Goal: Task Accomplishment & Management: Use online tool/utility

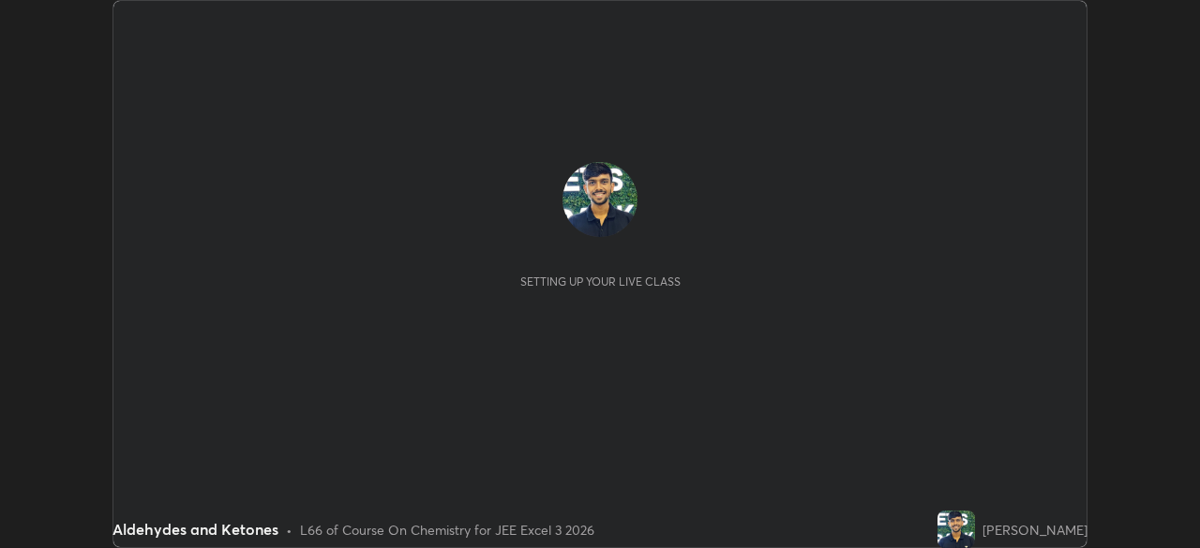
scroll to position [548, 1199]
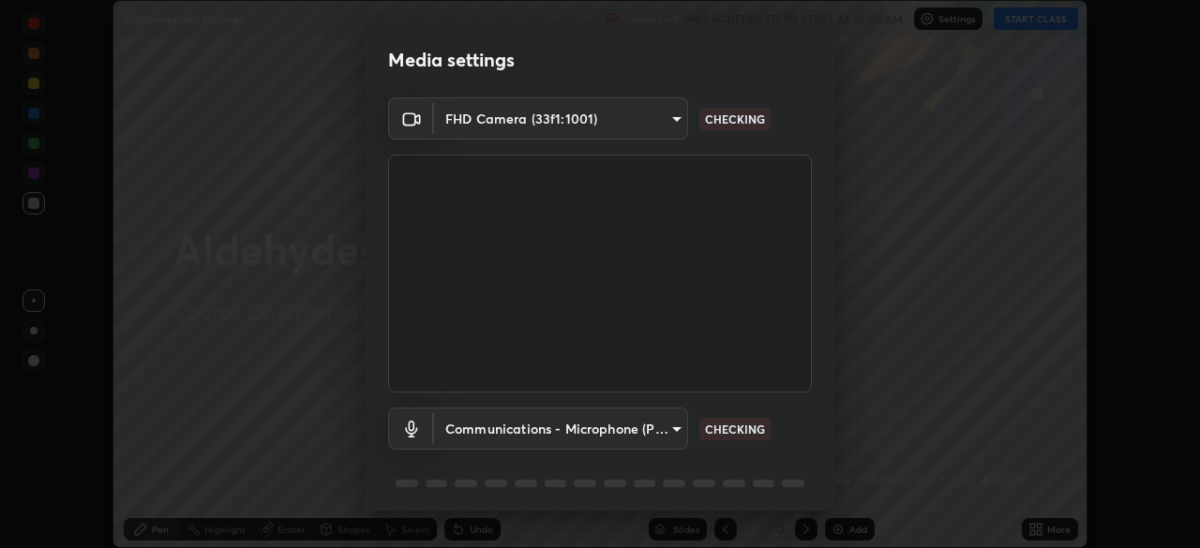
type input "991f874612634fb740a7a2eac7f11ca4c5c922d1b60a0f6e912d77df464512fb"
type input "communications"
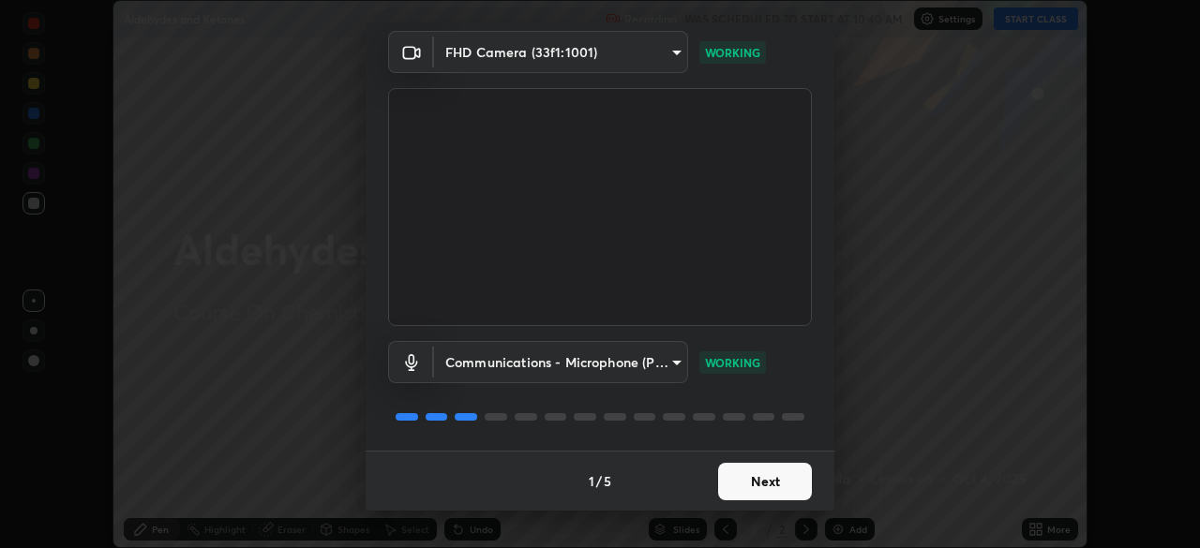
click at [776, 487] on button "Next" at bounding box center [765, 482] width 94 height 38
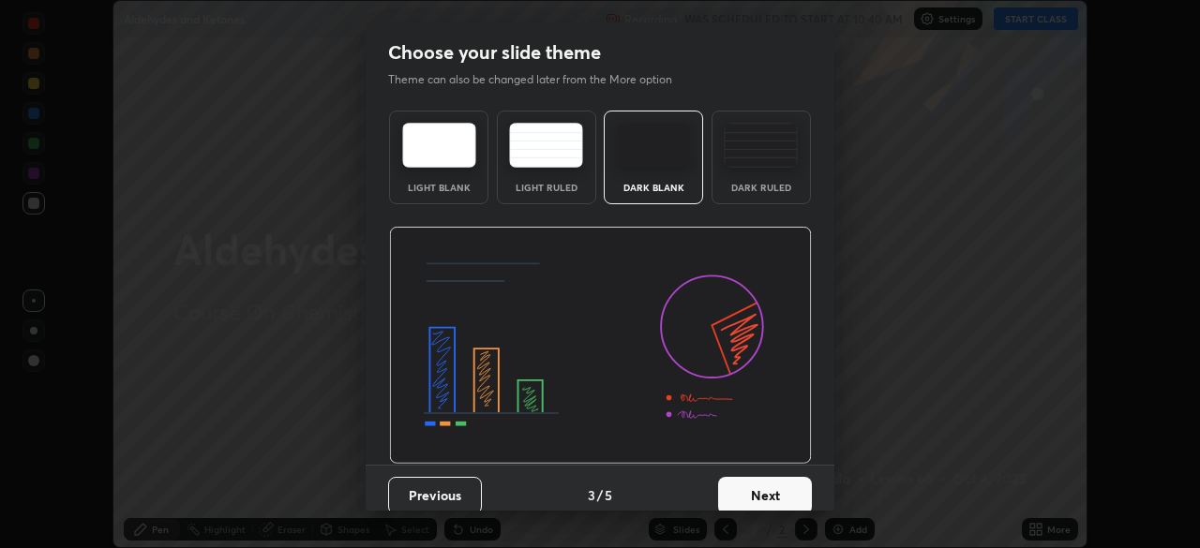
click at [777, 485] on button "Next" at bounding box center [765, 496] width 94 height 38
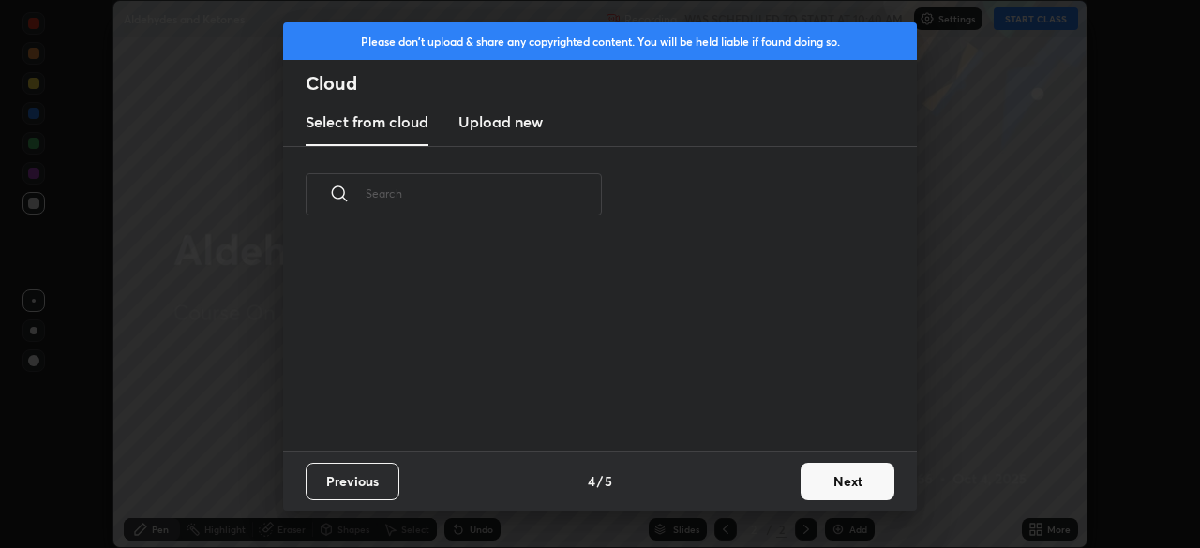
scroll to position [208, 602]
click at [836, 485] on button "Next" at bounding box center [848, 482] width 94 height 38
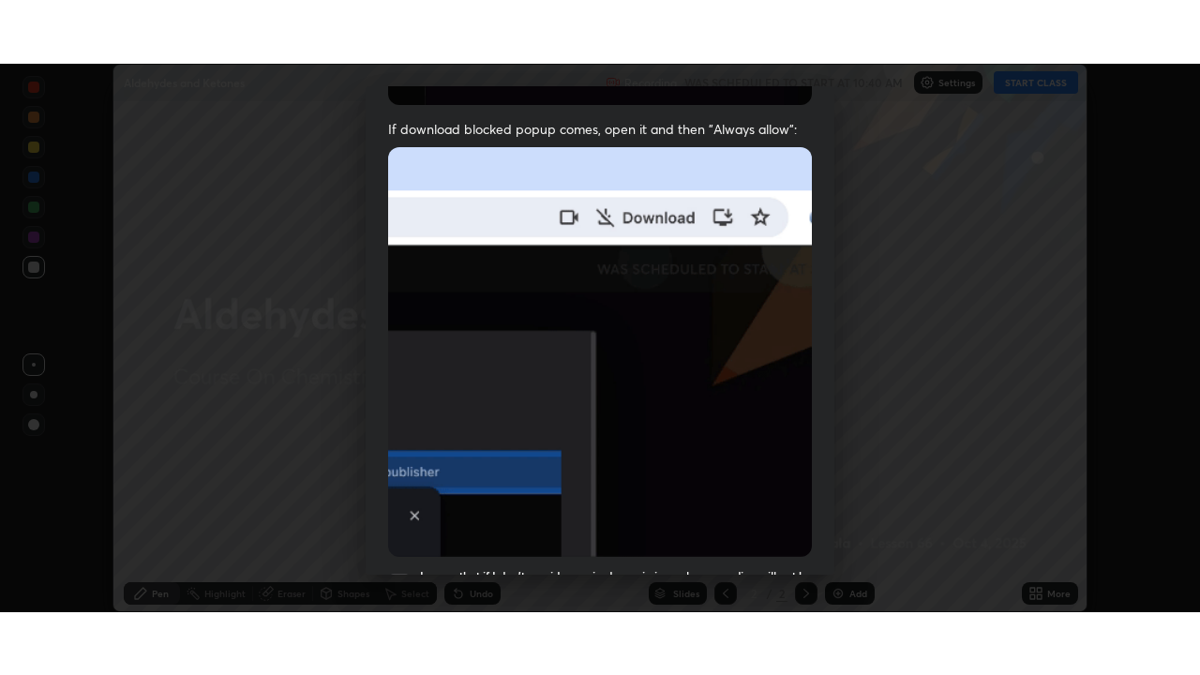
scroll to position [449, 0]
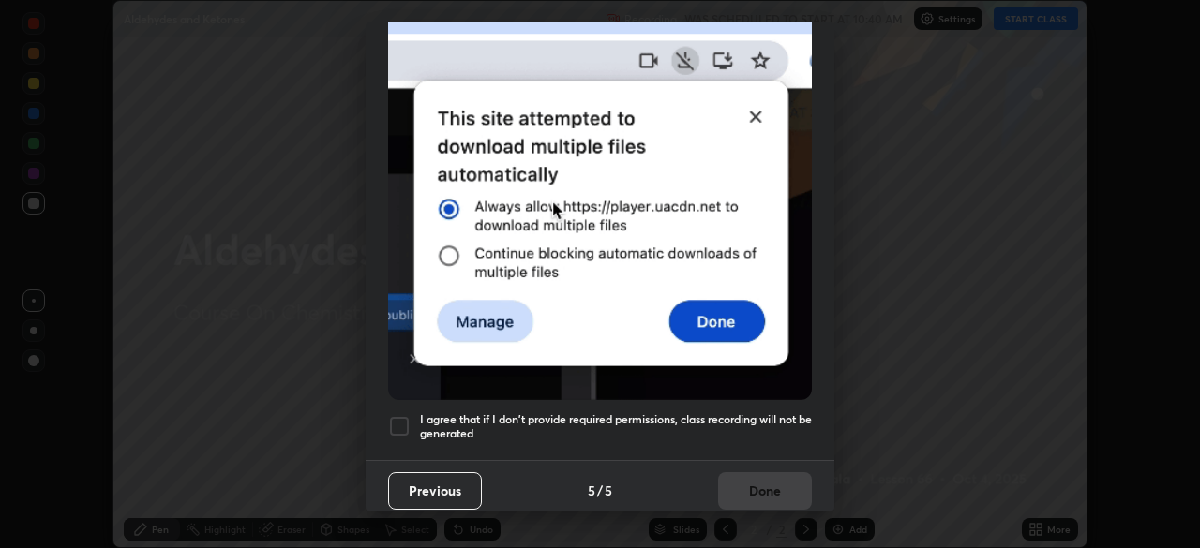
click at [568, 413] on h5 "I agree that if I don't provide required permissions, class recording will not …" at bounding box center [616, 427] width 392 height 29
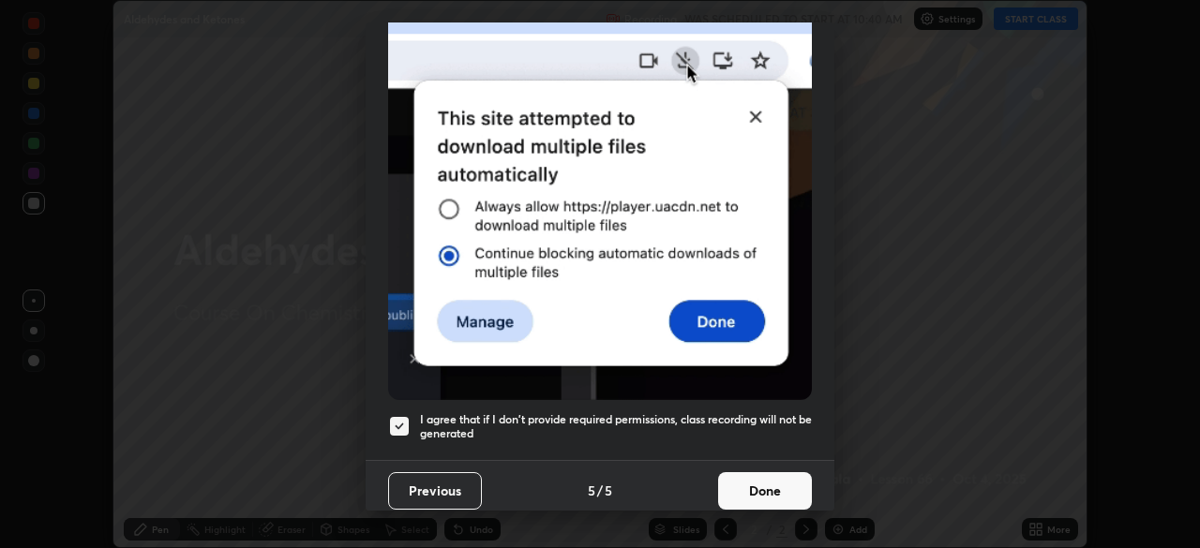
click at [758, 475] on button "Done" at bounding box center [765, 492] width 94 height 38
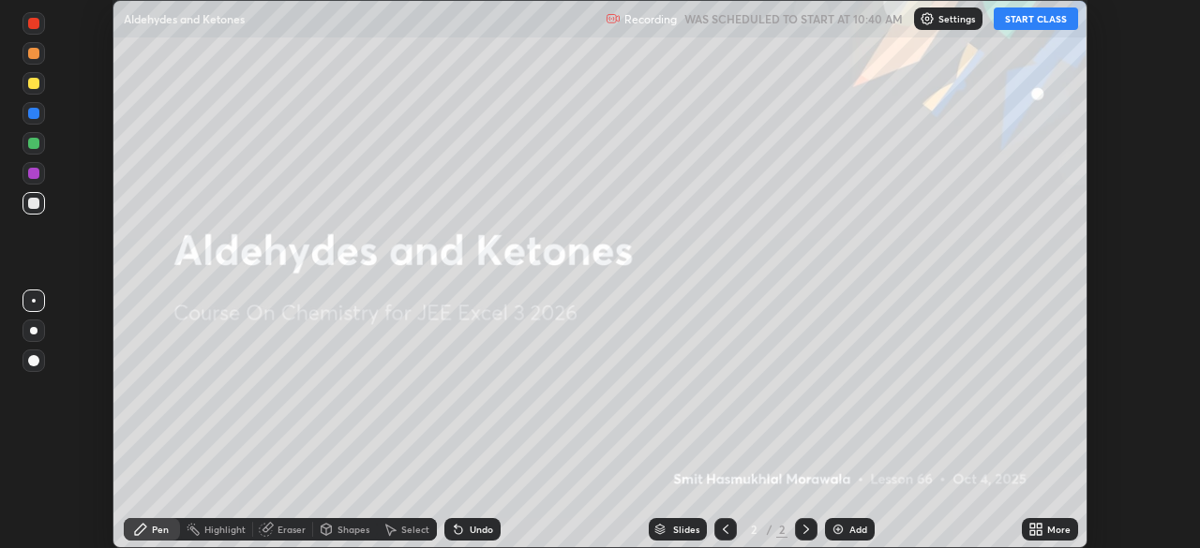
click at [1014, 24] on button "START CLASS" at bounding box center [1036, 19] width 84 height 23
click at [1054, 519] on div "More" at bounding box center [1050, 529] width 56 height 23
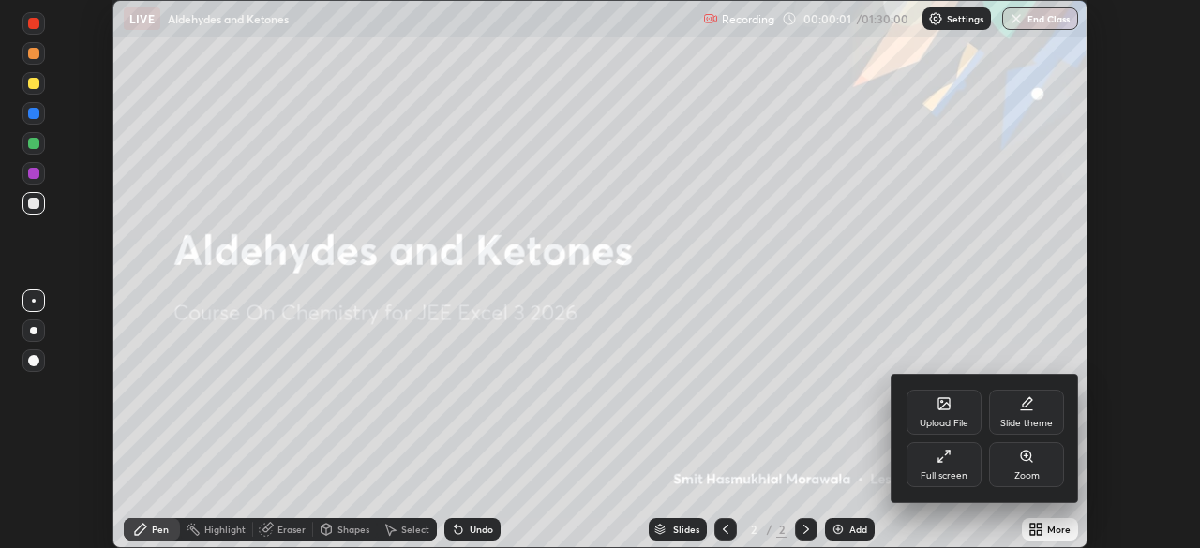
click at [940, 468] on div "Full screen" at bounding box center [944, 465] width 75 height 45
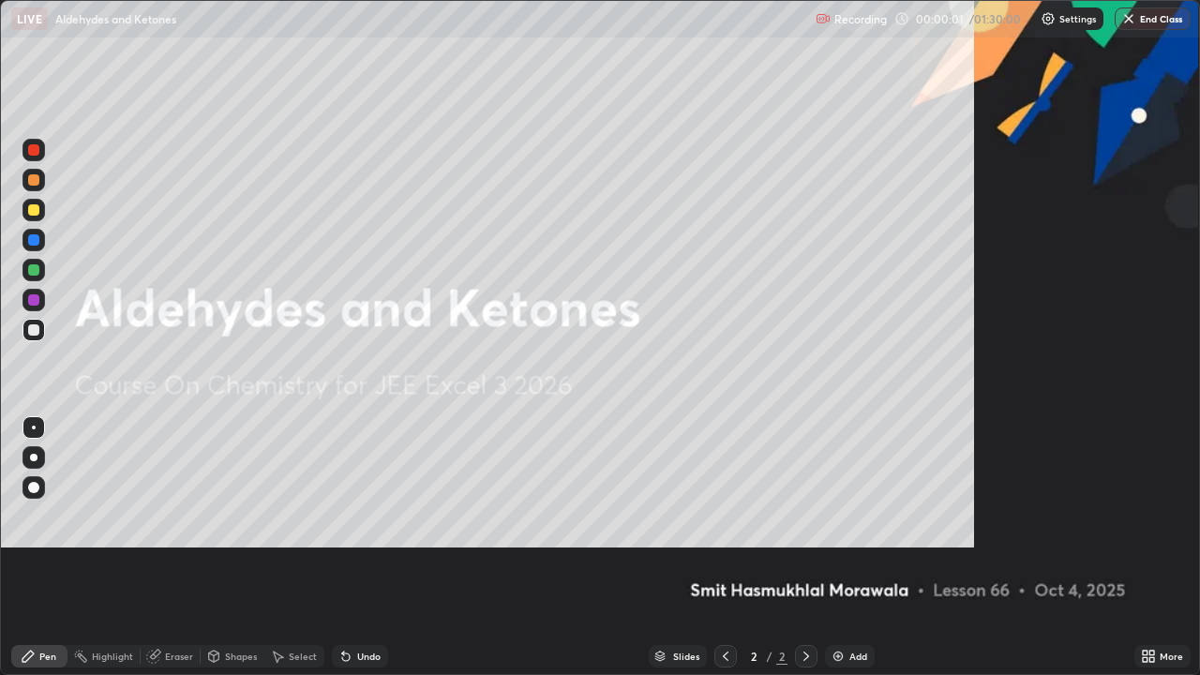
scroll to position [675, 1200]
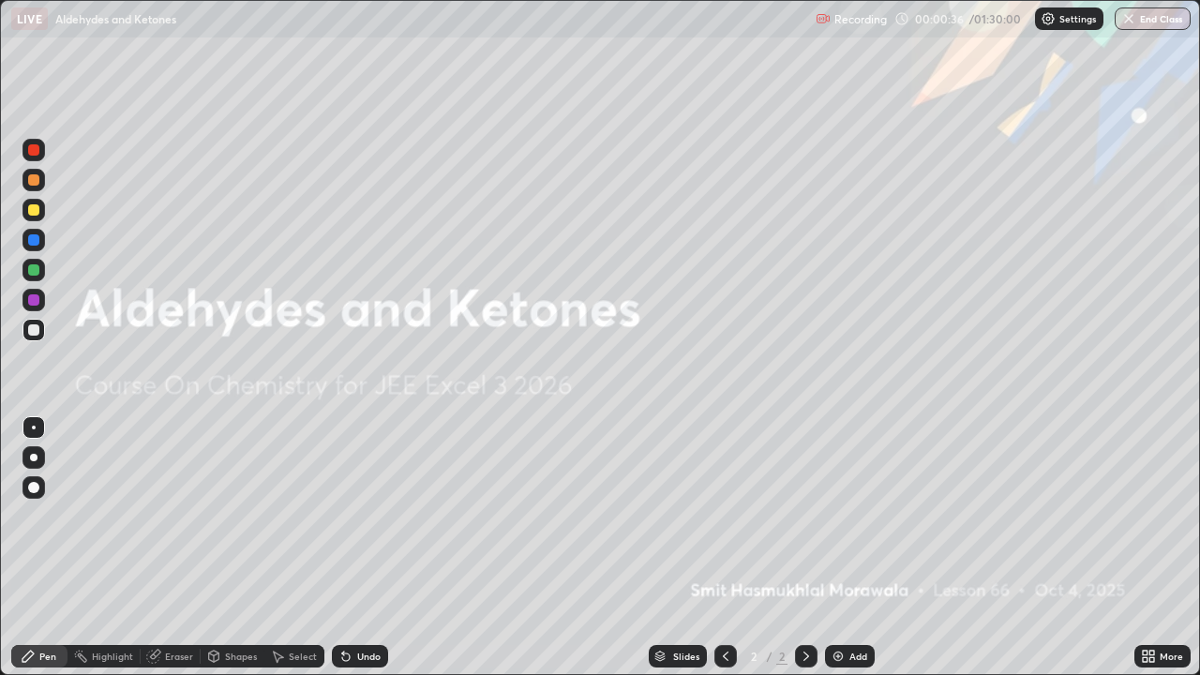
click at [846, 548] on div "Add" at bounding box center [850, 656] width 50 height 23
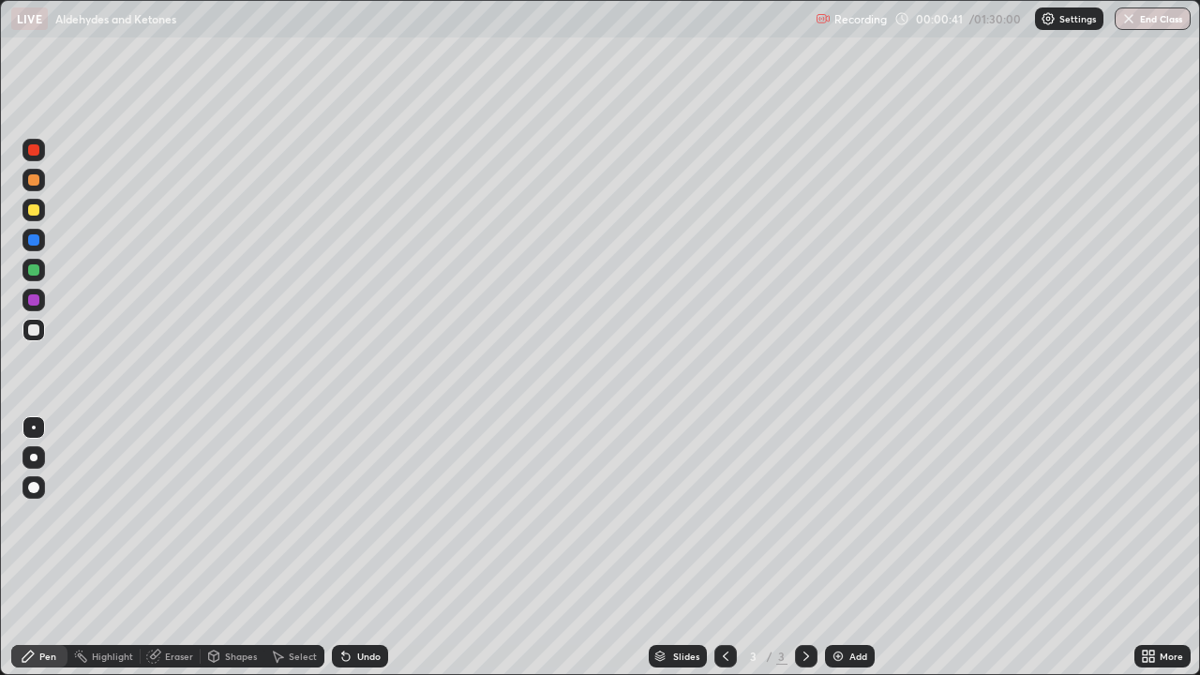
click at [37, 207] on div at bounding box center [33, 209] width 11 height 11
click at [34, 458] on div at bounding box center [34, 458] width 8 height 8
click at [33, 212] on div at bounding box center [33, 209] width 11 height 11
click at [370, 548] on div "Undo" at bounding box center [368, 656] width 23 height 9
click at [366, 548] on div "Undo" at bounding box center [368, 656] width 23 height 9
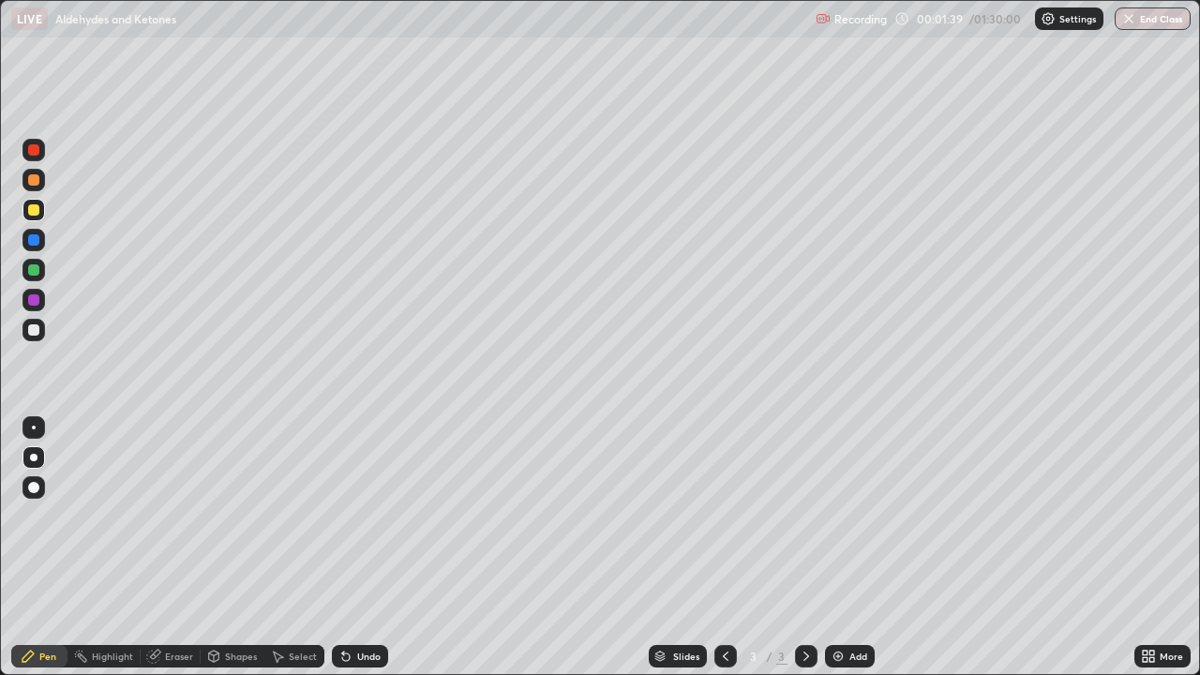
click at [369, 548] on div "Undo" at bounding box center [360, 656] width 56 height 23
click at [31, 243] on div at bounding box center [33, 239] width 11 height 11
click at [30, 325] on div at bounding box center [33, 329] width 11 height 11
click at [361, 548] on div "Undo" at bounding box center [368, 656] width 23 height 9
click at [39, 233] on div at bounding box center [34, 240] width 23 height 23
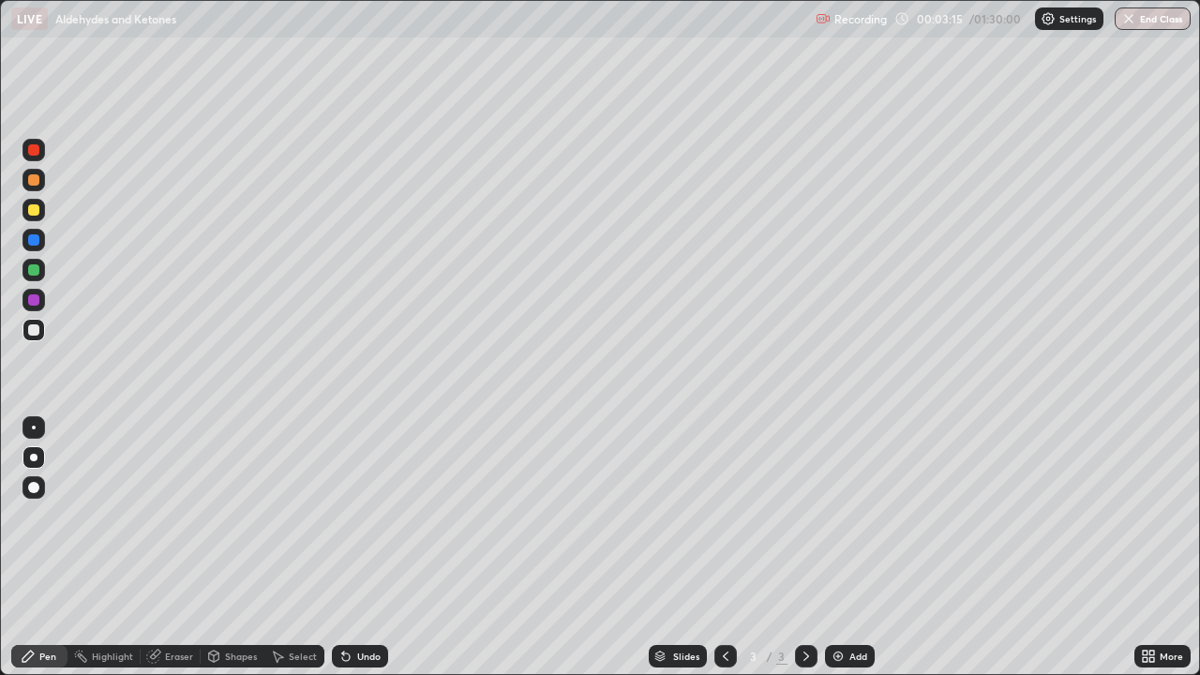
click at [35, 239] on div at bounding box center [33, 239] width 11 height 11
click at [35, 240] on div at bounding box center [33, 239] width 11 height 11
click at [30, 206] on div at bounding box center [33, 209] width 11 height 11
click at [33, 214] on div at bounding box center [33, 209] width 11 height 11
click at [35, 330] on div at bounding box center [33, 329] width 11 height 11
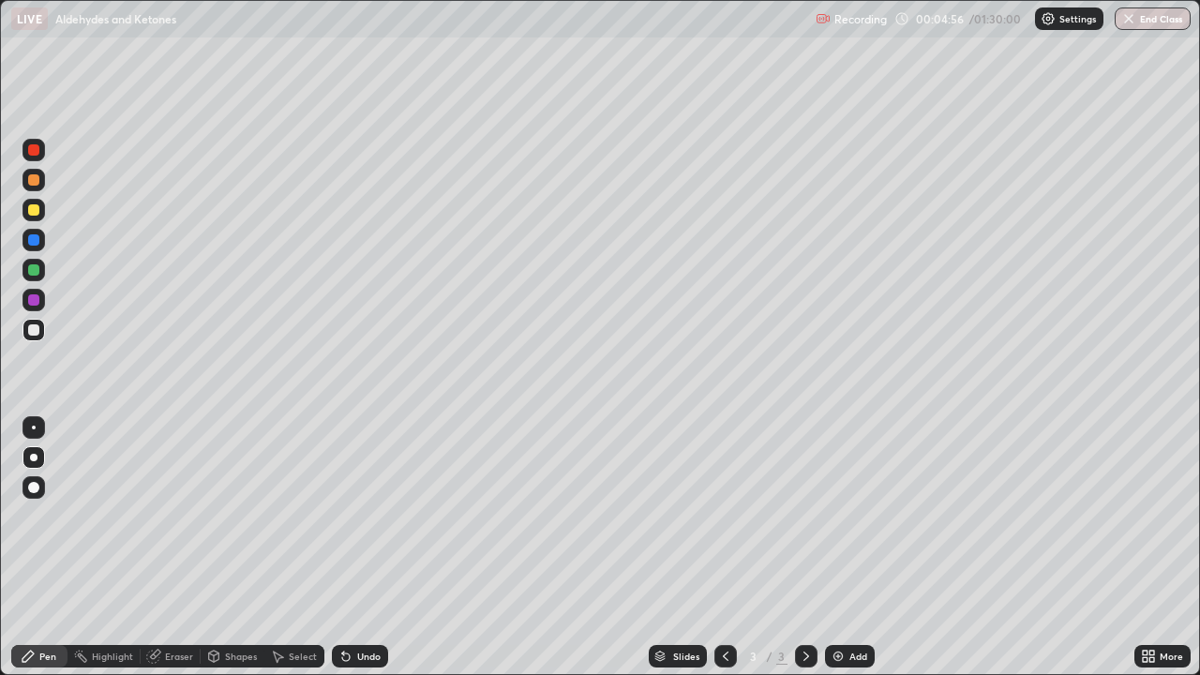
click at [35, 330] on div at bounding box center [33, 329] width 11 height 11
click at [36, 327] on div at bounding box center [33, 329] width 11 height 11
click at [34, 299] on div at bounding box center [33, 299] width 11 height 11
click at [36, 324] on div at bounding box center [33, 329] width 11 height 11
click at [343, 548] on icon at bounding box center [346, 657] width 8 height 8
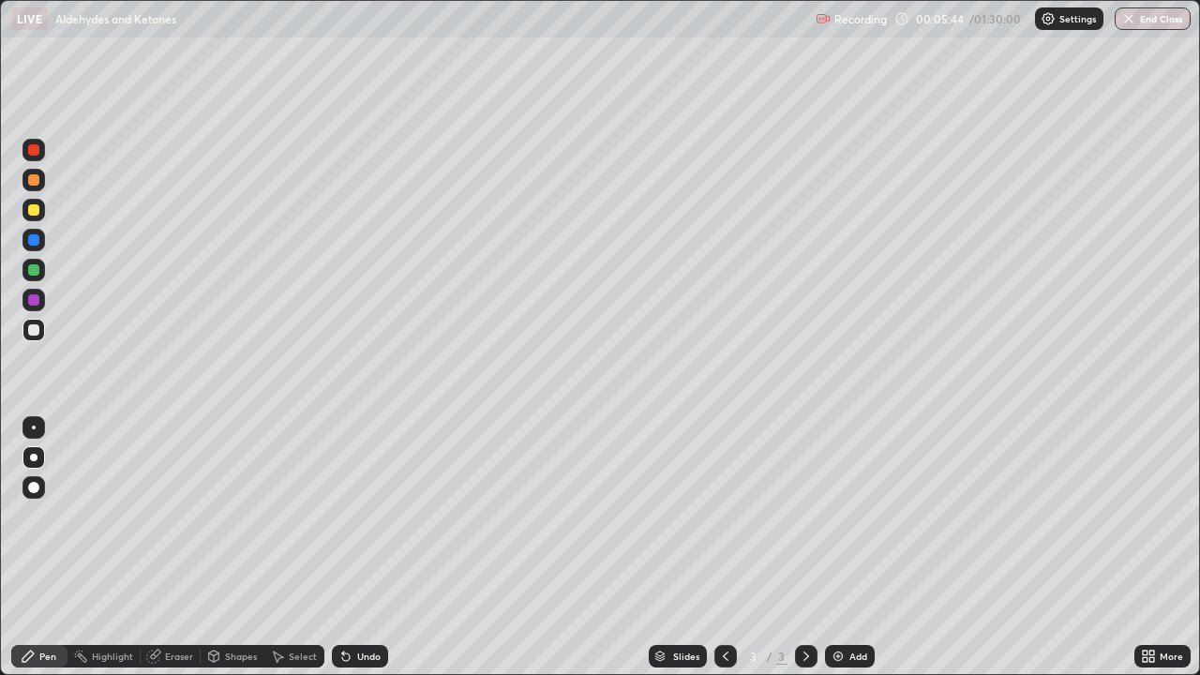
click at [29, 211] on div at bounding box center [33, 209] width 11 height 11
click at [32, 330] on div at bounding box center [33, 329] width 11 height 11
click at [357, 548] on div "Undo" at bounding box center [368, 656] width 23 height 9
click at [368, 548] on div "Undo" at bounding box center [368, 656] width 23 height 9
click at [34, 330] on div at bounding box center [33, 329] width 11 height 11
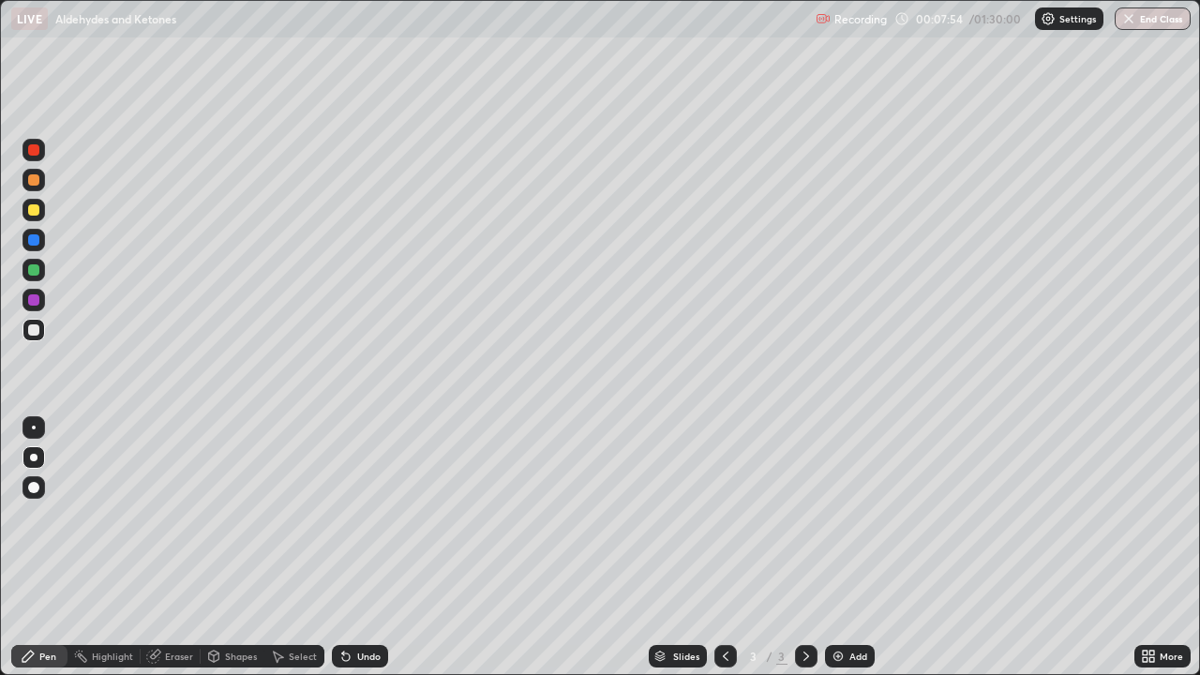
click at [35, 176] on div at bounding box center [33, 179] width 11 height 11
click at [846, 548] on div "Add" at bounding box center [850, 656] width 50 height 23
click at [38, 215] on div at bounding box center [34, 210] width 23 height 23
click at [33, 328] on div at bounding box center [33, 329] width 11 height 11
click at [29, 327] on div at bounding box center [33, 329] width 11 height 11
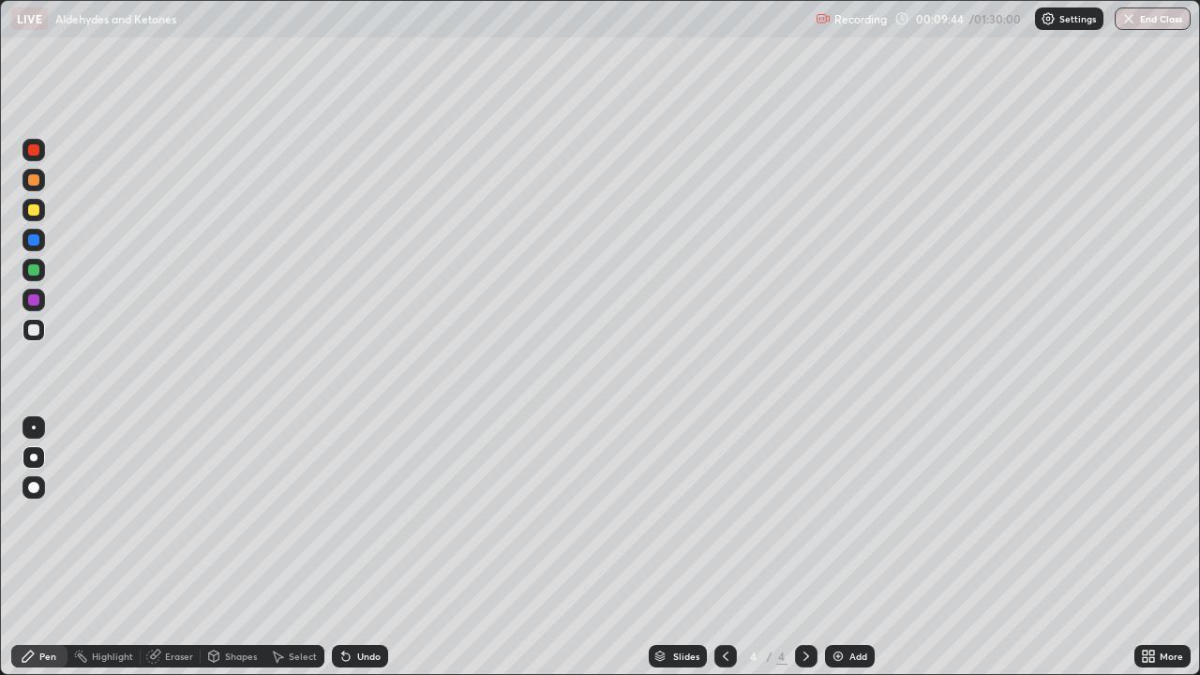
click at [37, 296] on div at bounding box center [33, 299] width 11 height 11
click at [34, 214] on div at bounding box center [33, 209] width 11 height 11
click at [38, 323] on div at bounding box center [34, 330] width 23 height 23
click at [364, 548] on div "Undo" at bounding box center [368, 656] width 23 height 9
click at [360, 548] on div "Undo" at bounding box center [368, 656] width 23 height 9
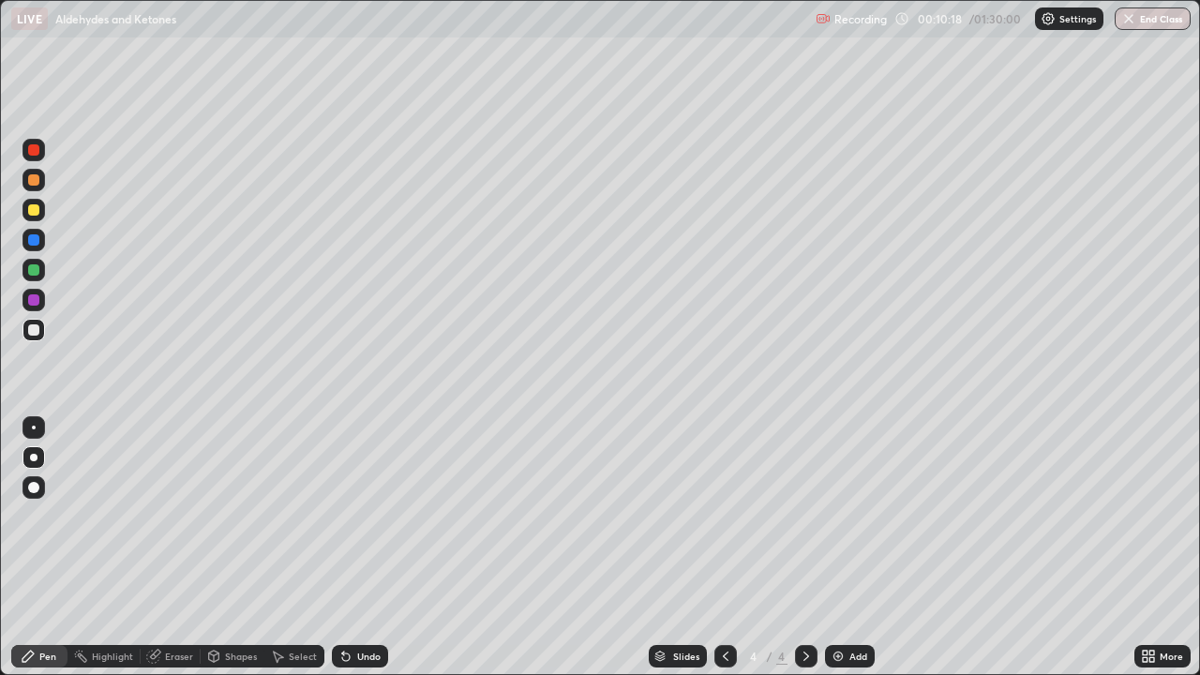
click at [35, 269] on div at bounding box center [33, 269] width 11 height 11
click at [35, 218] on div at bounding box center [34, 210] width 23 height 23
click at [352, 548] on div "Undo" at bounding box center [360, 656] width 56 height 23
click at [357, 548] on div "Undo" at bounding box center [368, 656] width 23 height 9
click at [349, 548] on icon at bounding box center [345, 656] width 15 height 15
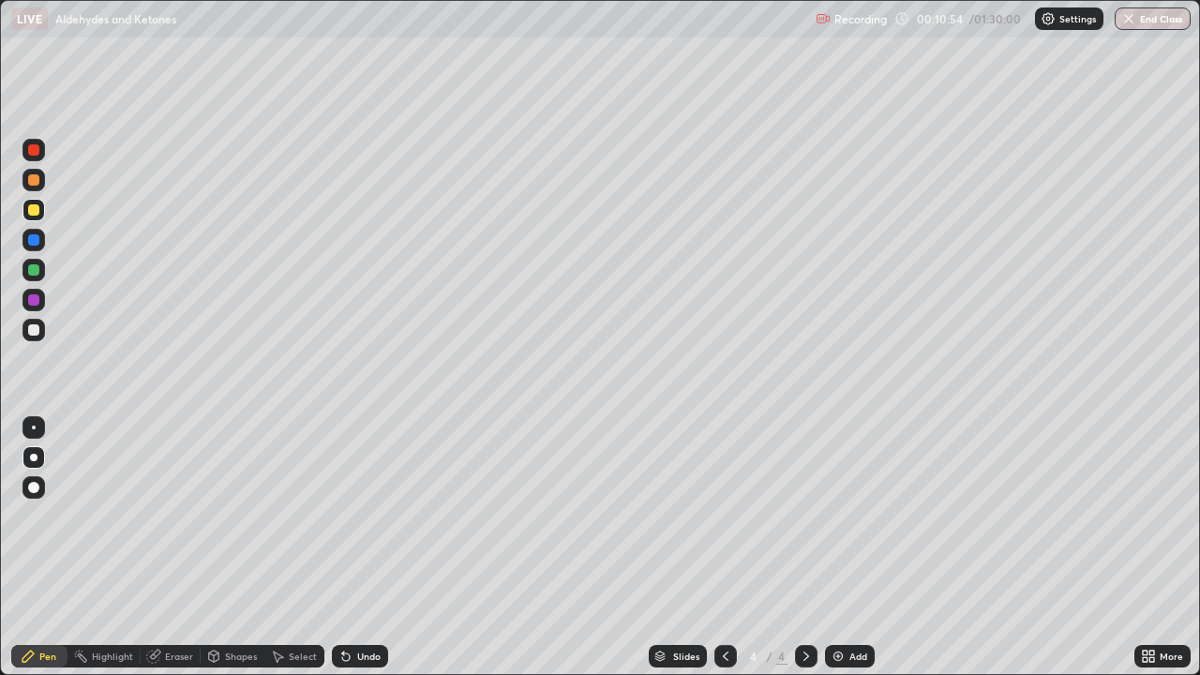
click at [376, 548] on div "Undo" at bounding box center [360, 656] width 56 height 23
click at [42, 328] on div at bounding box center [34, 330] width 23 height 23
click at [32, 330] on div at bounding box center [33, 329] width 11 height 11
click at [358, 548] on div "Undo" at bounding box center [368, 656] width 23 height 9
click at [28, 301] on div at bounding box center [33, 299] width 11 height 11
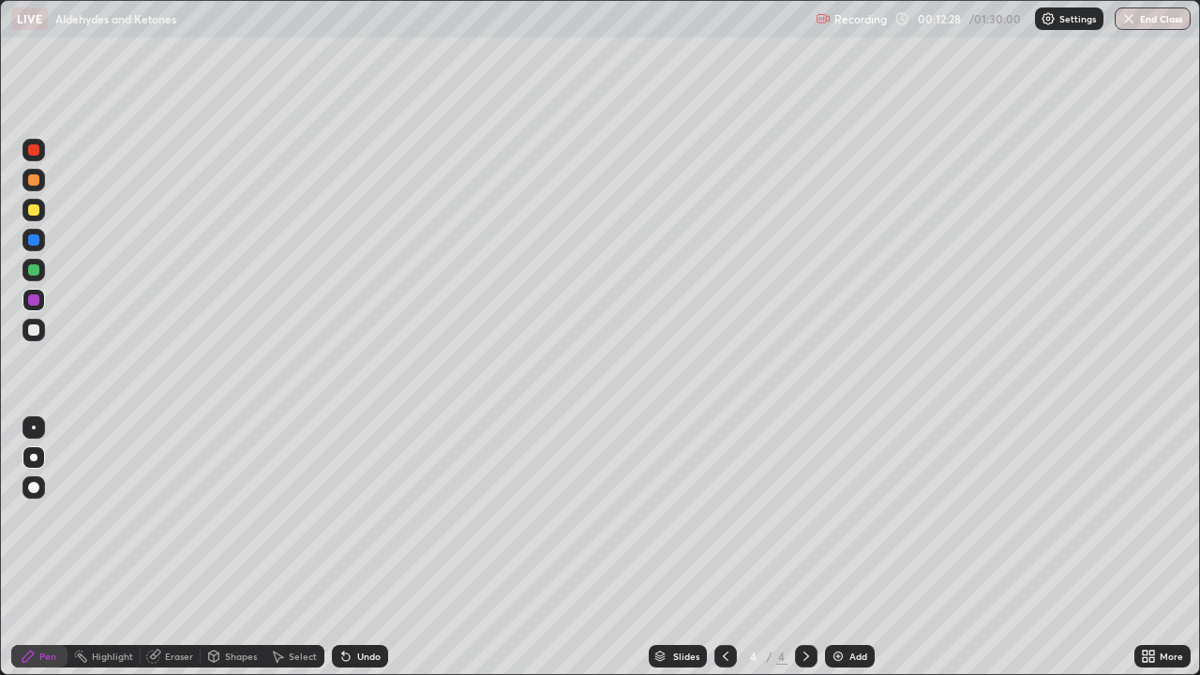
click at [357, 548] on div "Undo" at bounding box center [368, 656] width 23 height 9
click at [365, 548] on div "Undo" at bounding box center [368, 656] width 23 height 9
click at [359, 548] on div "Undo" at bounding box center [368, 656] width 23 height 9
click at [36, 213] on div at bounding box center [33, 209] width 11 height 11
click at [368, 548] on div "Undo" at bounding box center [368, 656] width 23 height 9
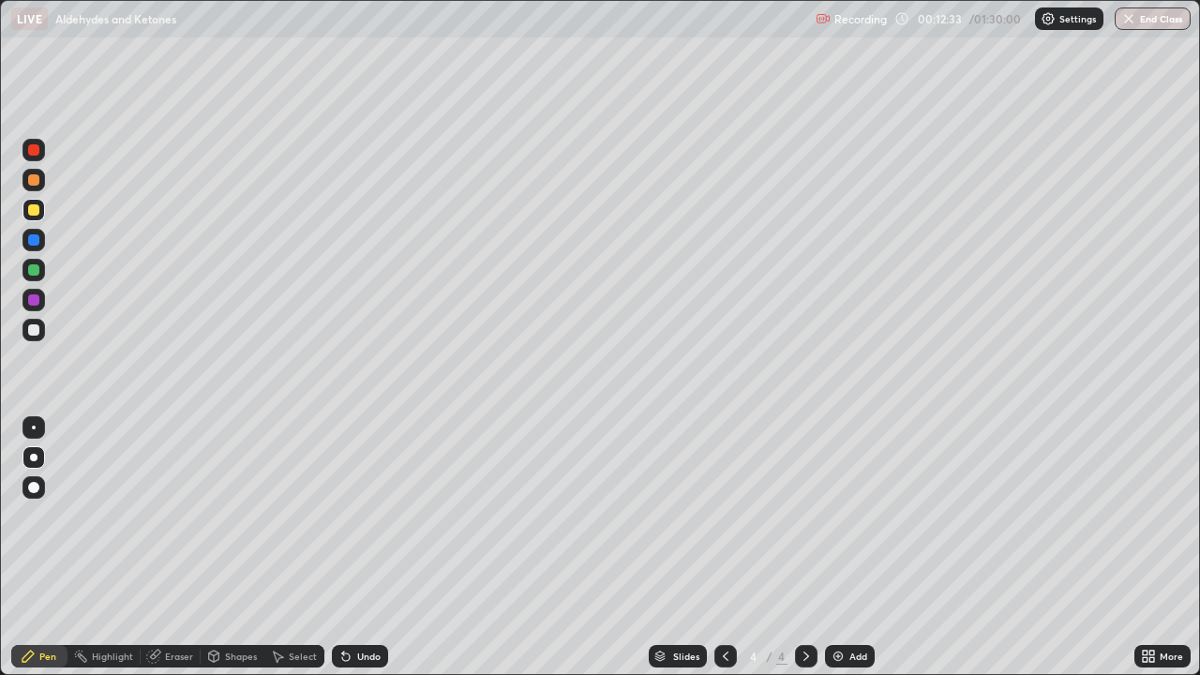
click at [374, 548] on div "Undo" at bounding box center [368, 656] width 23 height 9
click at [36, 333] on div at bounding box center [33, 329] width 11 height 11
click at [851, 548] on div "Add" at bounding box center [850, 656] width 50 height 23
click at [724, 548] on icon at bounding box center [725, 656] width 15 height 15
click at [804, 548] on icon at bounding box center [806, 656] width 15 height 15
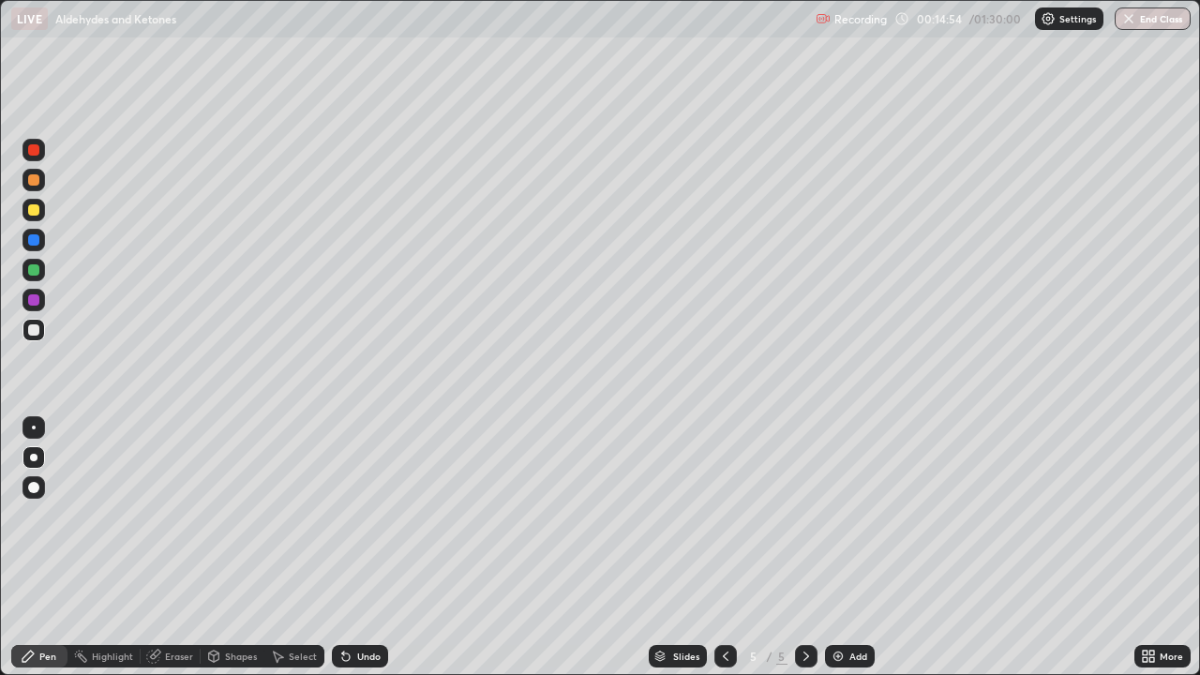
click at [34, 241] on div at bounding box center [33, 239] width 11 height 11
click at [32, 243] on div at bounding box center [33, 239] width 11 height 11
click at [40, 206] on div at bounding box center [34, 210] width 23 height 23
click at [38, 211] on div at bounding box center [33, 209] width 11 height 11
click at [35, 214] on div at bounding box center [33, 209] width 11 height 11
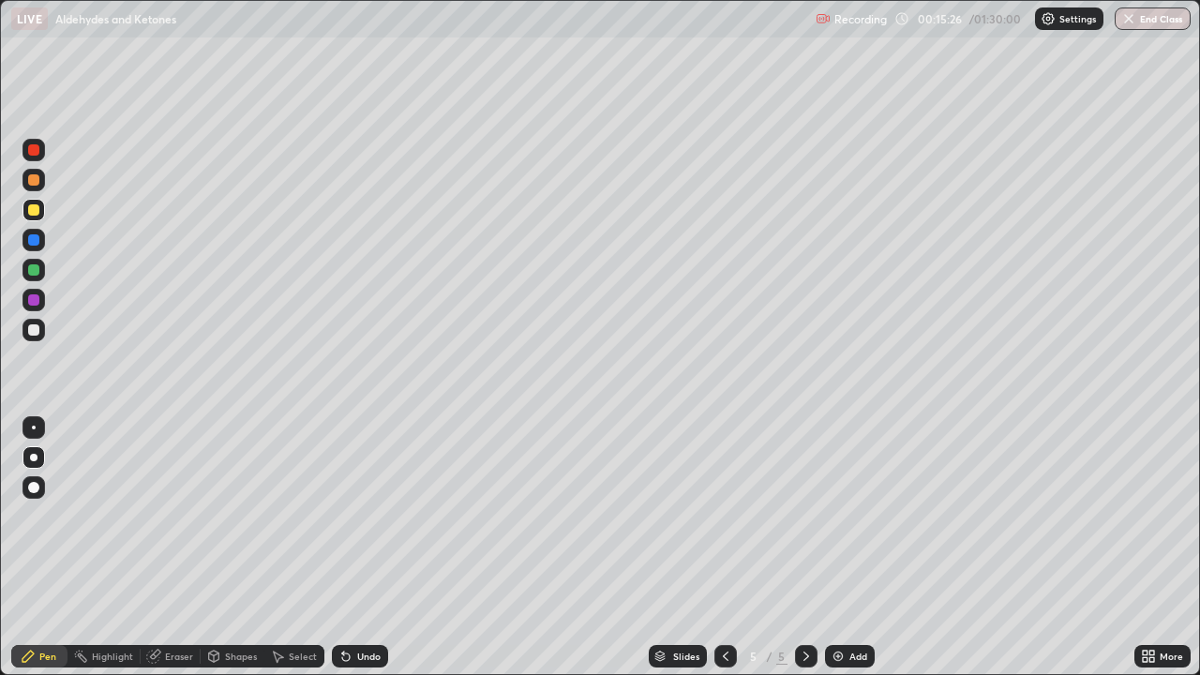
click at [42, 329] on div at bounding box center [34, 330] width 23 height 23
click at [34, 210] on div at bounding box center [33, 209] width 11 height 11
click at [726, 548] on icon at bounding box center [726, 656] width 6 height 9
click at [799, 548] on icon at bounding box center [806, 656] width 15 height 15
click at [35, 211] on div at bounding box center [33, 209] width 11 height 11
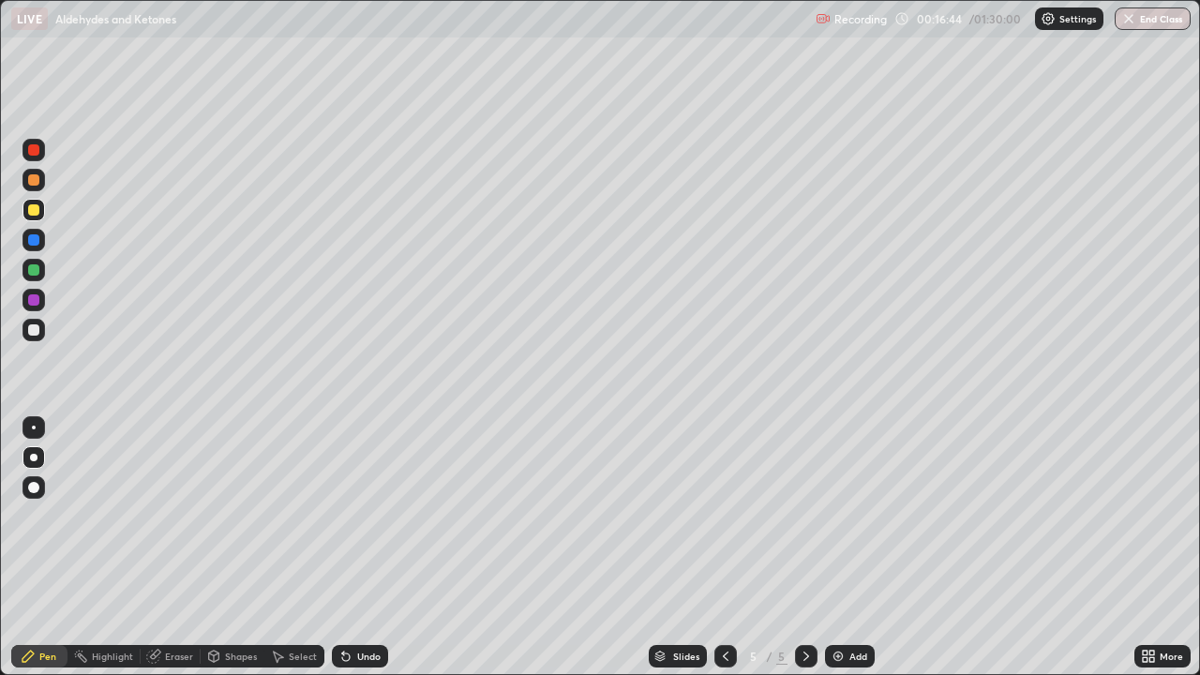
click at [40, 209] on div at bounding box center [34, 210] width 23 height 23
click at [37, 299] on div at bounding box center [33, 299] width 11 height 11
click at [847, 548] on div "Add" at bounding box center [850, 656] width 50 height 23
click at [38, 214] on div at bounding box center [34, 210] width 23 height 23
click at [368, 548] on div "Undo" at bounding box center [368, 656] width 23 height 9
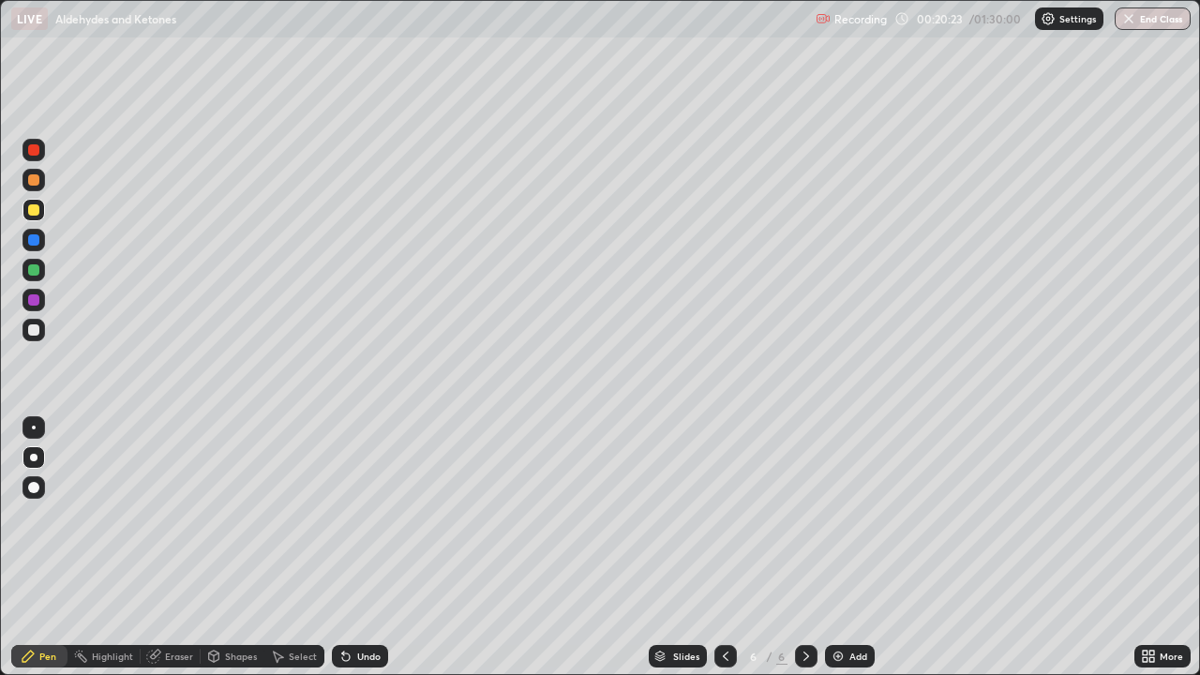
click at [370, 548] on div "Undo" at bounding box center [368, 656] width 23 height 9
click at [33, 327] on div at bounding box center [33, 329] width 11 height 11
click at [34, 328] on div at bounding box center [33, 329] width 11 height 11
click at [38, 329] on div at bounding box center [33, 329] width 11 height 11
click at [38, 334] on div at bounding box center [34, 330] width 23 height 23
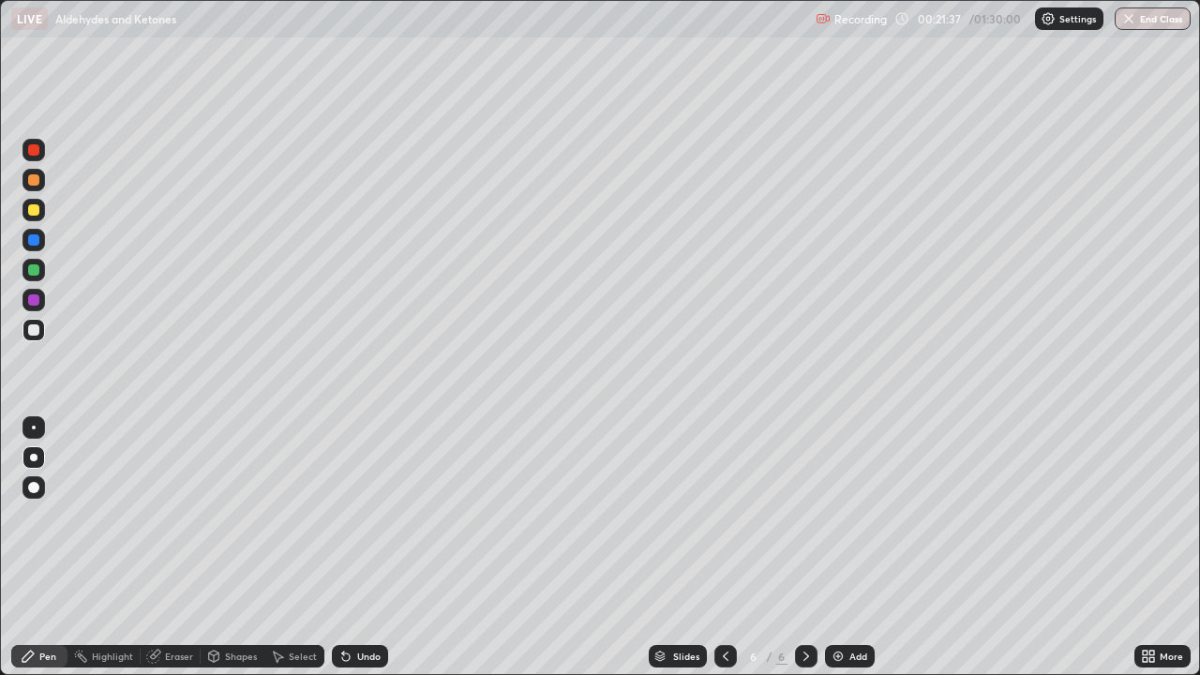
click at [38, 211] on div at bounding box center [33, 209] width 11 height 11
click at [27, 323] on div at bounding box center [34, 330] width 23 height 23
click at [31, 202] on div at bounding box center [34, 210] width 23 height 23
click at [33, 184] on div at bounding box center [33, 179] width 11 height 11
click at [766, 37] on div "LIVE Aldehydes and Ketones" at bounding box center [409, 19] width 797 height 38
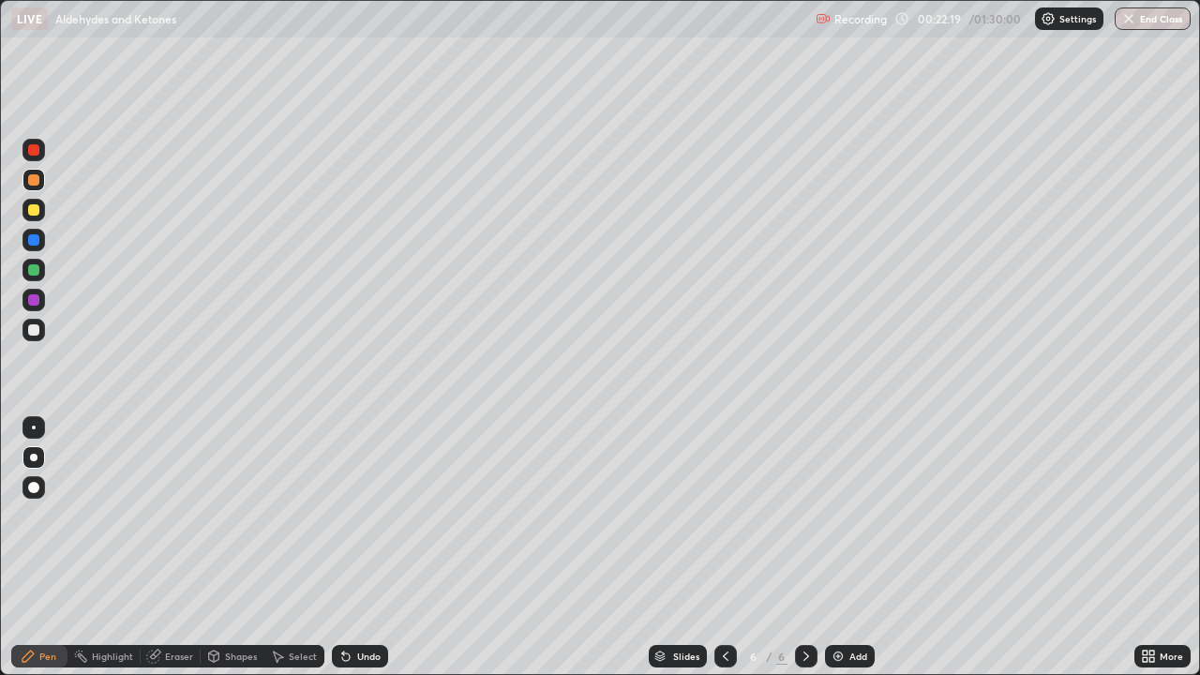
click at [371, 548] on div "Undo" at bounding box center [368, 656] width 23 height 9
click at [362, 548] on div "Undo" at bounding box center [360, 656] width 56 height 23
click at [38, 326] on div at bounding box center [33, 329] width 11 height 11
click at [343, 548] on icon at bounding box center [346, 657] width 8 height 8
click at [354, 548] on div "Undo" at bounding box center [360, 656] width 56 height 23
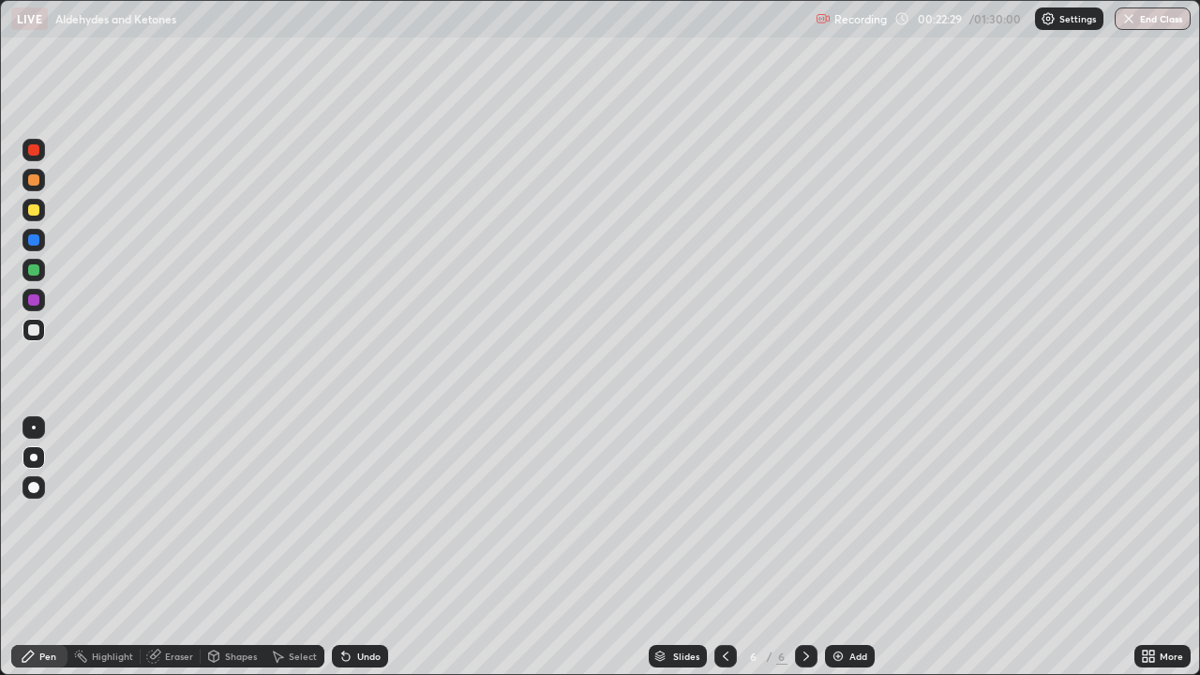
click at [360, 548] on div "Undo" at bounding box center [360, 656] width 56 height 23
click at [366, 548] on div "Undo" at bounding box center [360, 656] width 56 height 23
click at [368, 548] on div "Undo" at bounding box center [360, 656] width 56 height 23
click at [373, 548] on div "Undo" at bounding box center [360, 656] width 56 height 23
click at [368, 548] on div "Undo" at bounding box center [360, 656] width 56 height 23
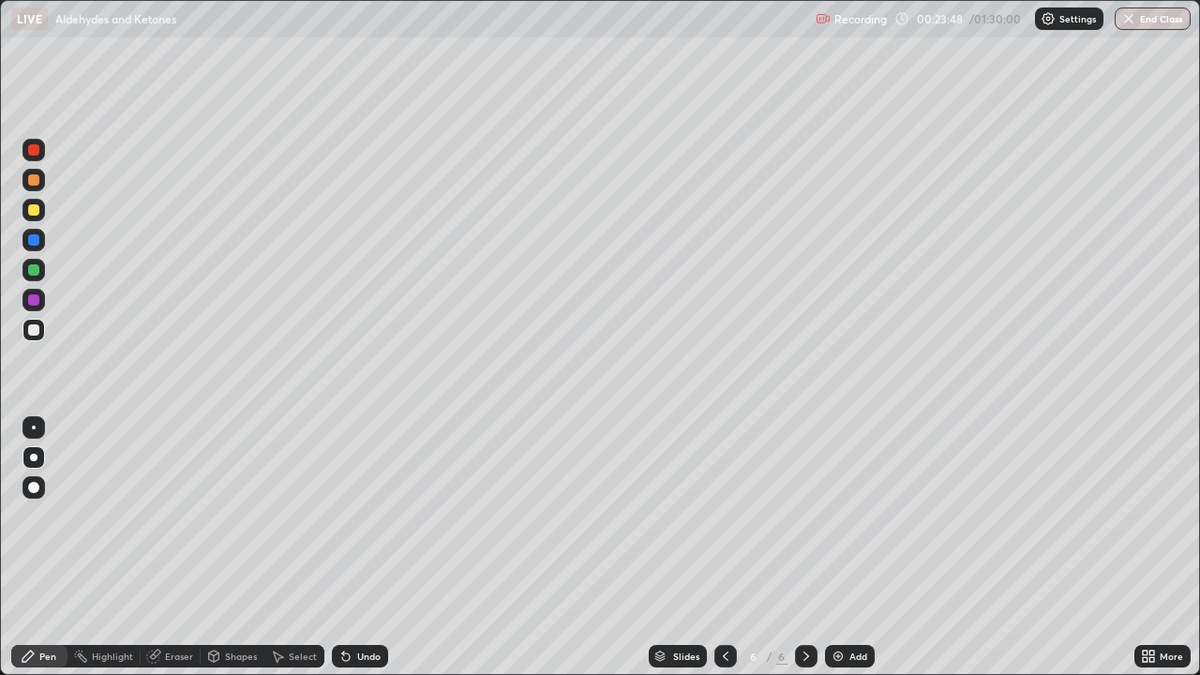
click at [362, 548] on div "Undo" at bounding box center [368, 656] width 23 height 9
click at [34, 330] on div at bounding box center [33, 329] width 11 height 11
click at [31, 274] on div at bounding box center [33, 269] width 11 height 11
click at [853, 548] on div "Add" at bounding box center [858, 656] width 18 height 9
click at [33, 159] on div at bounding box center [34, 150] width 23 height 23
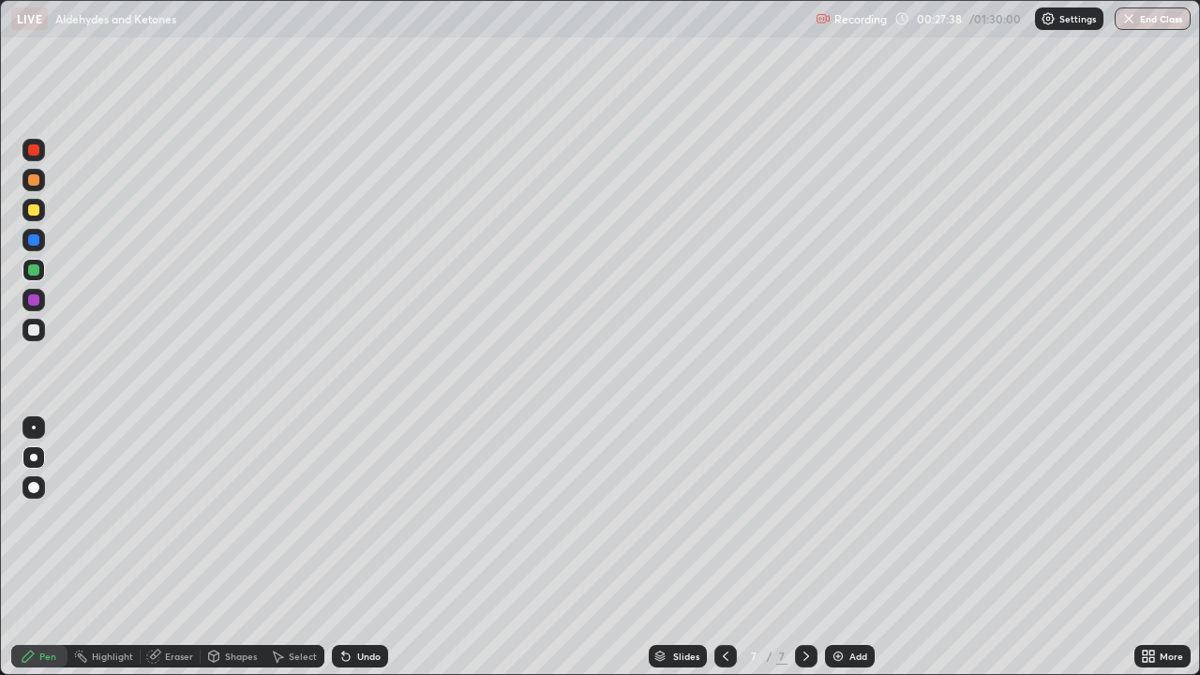
click at [31, 159] on div at bounding box center [34, 150] width 23 height 23
click at [32, 155] on div at bounding box center [33, 149] width 11 height 11
click at [178, 548] on div "Eraser" at bounding box center [179, 656] width 28 height 9
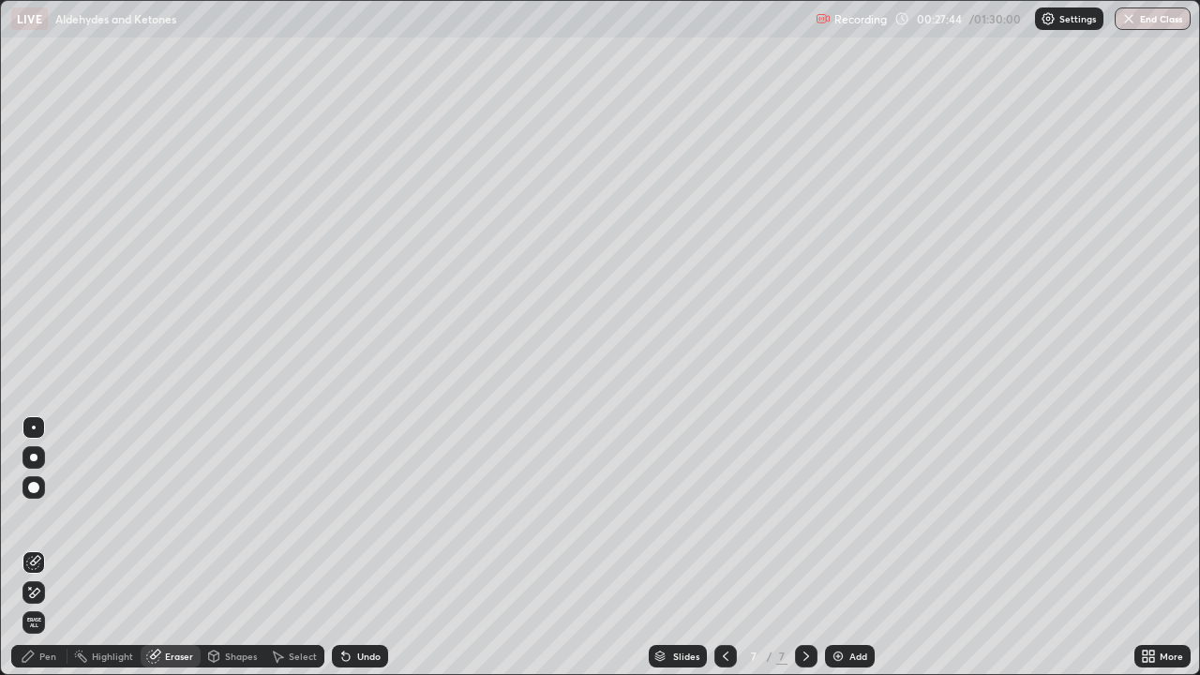
click at [47, 548] on div "Pen" at bounding box center [47, 656] width 17 height 9
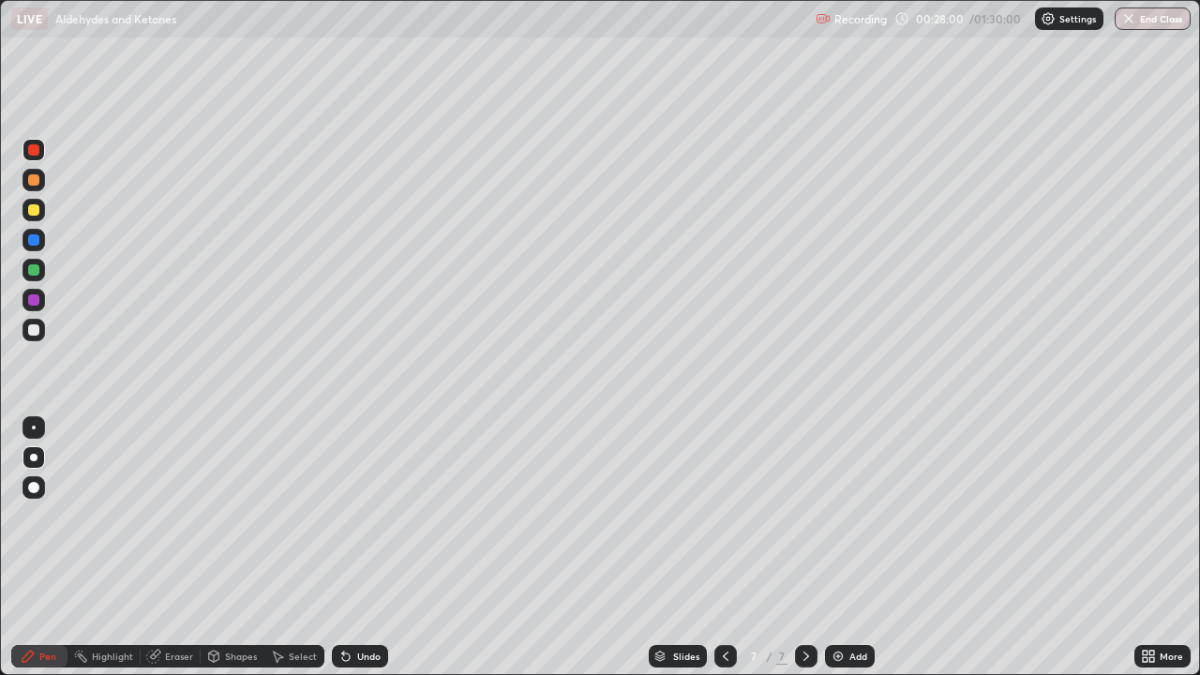
click at [38, 205] on div at bounding box center [33, 209] width 11 height 11
click at [33, 208] on div at bounding box center [33, 209] width 11 height 11
click at [35, 180] on div at bounding box center [33, 179] width 11 height 11
click at [28, 215] on div at bounding box center [34, 210] width 23 height 23
click at [35, 181] on div at bounding box center [33, 179] width 11 height 11
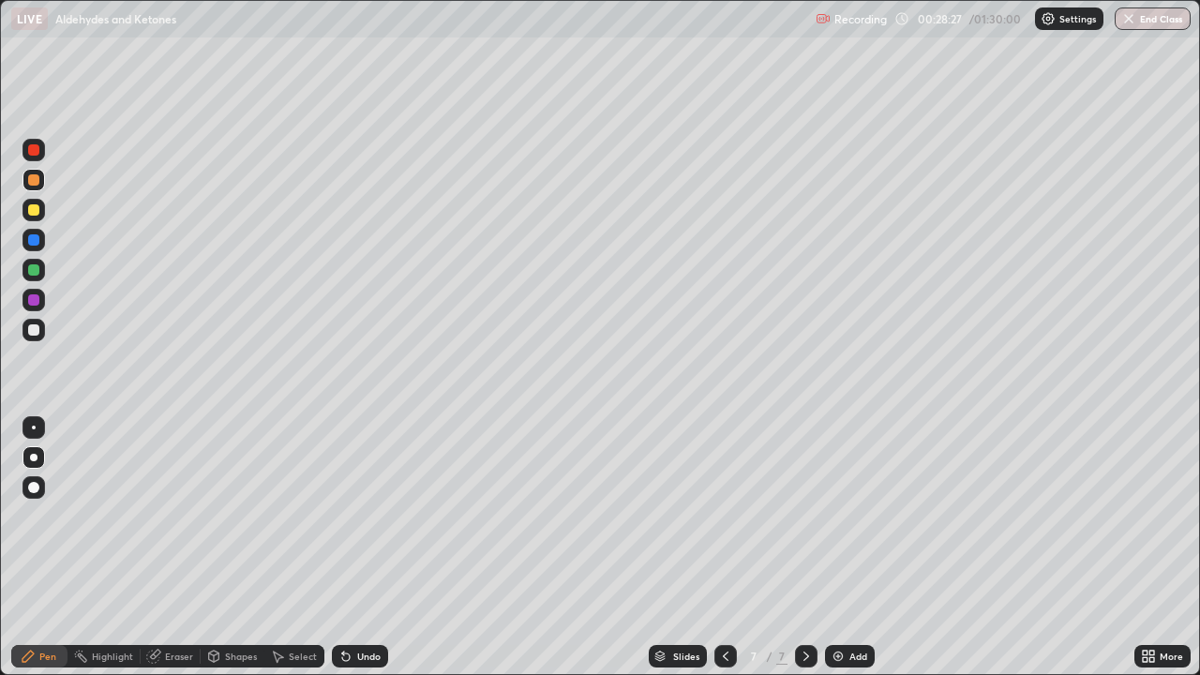
click at [35, 271] on div at bounding box center [33, 269] width 11 height 11
click at [352, 548] on div "Undo" at bounding box center [360, 656] width 56 height 23
click at [35, 329] on div at bounding box center [33, 329] width 11 height 11
click at [38, 242] on div at bounding box center [33, 239] width 11 height 11
click at [36, 273] on div at bounding box center [33, 269] width 11 height 11
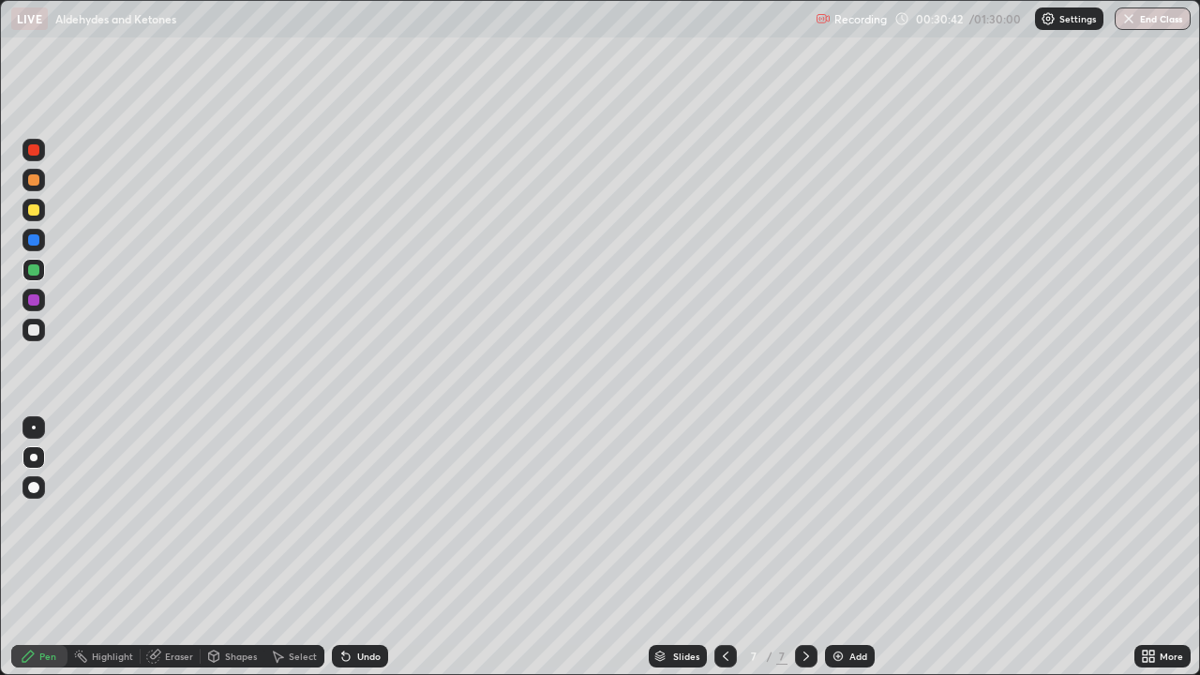
click at [849, 548] on div "Add" at bounding box center [858, 656] width 18 height 9
click at [34, 212] on div at bounding box center [33, 209] width 11 height 11
click at [360, 548] on div "Undo" at bounding box center [360, 656] width 56 height 23
click at [25, 325] on div at bounding box center [34, 330] width 23 height 23
click at [38, 271] on div at bounding box center [33, 269] width 11 height 11
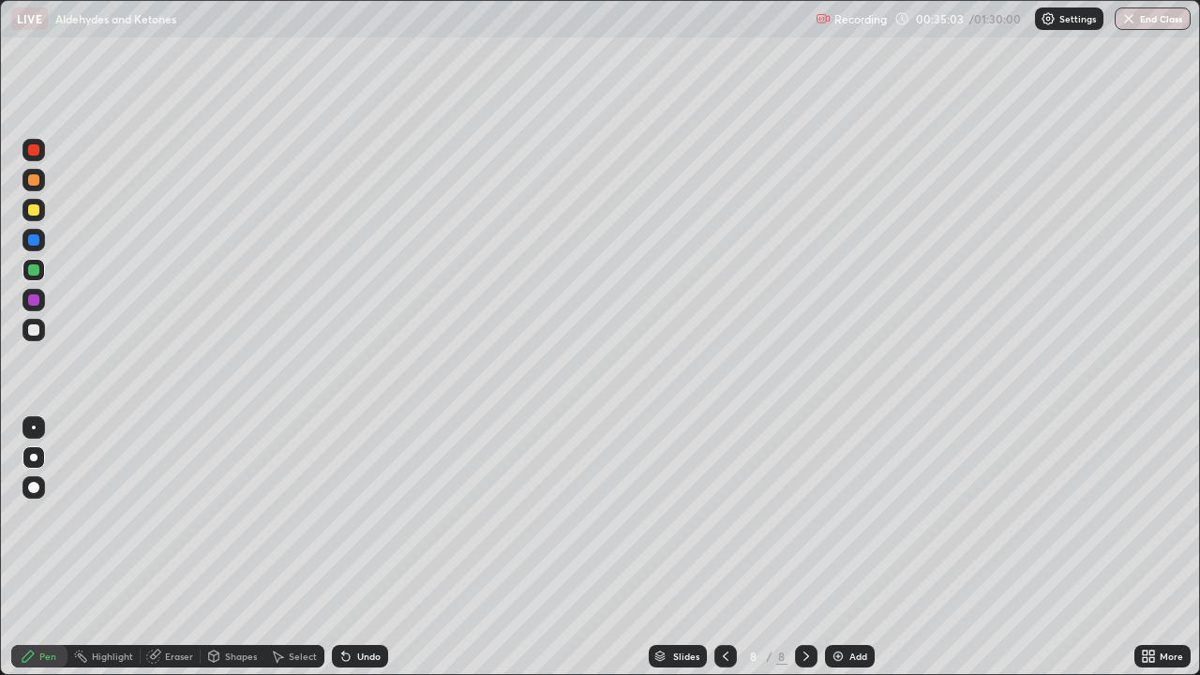
click at [360, 548] on div "Undo" at bounding box center [360, 656] width 56 height 23
click at [30, 236] on div at bounding box center [33, 239] width 11 height 11
click at [32, 214] on div at bounding box center [33, 209] width 11 height 11
click at [358, 548] on div "Undo" at bounding box center [368, 656] width 23 height 9
click at [359, 548] on div "Undo" at bounding box center [368, 656] width 23 height 9
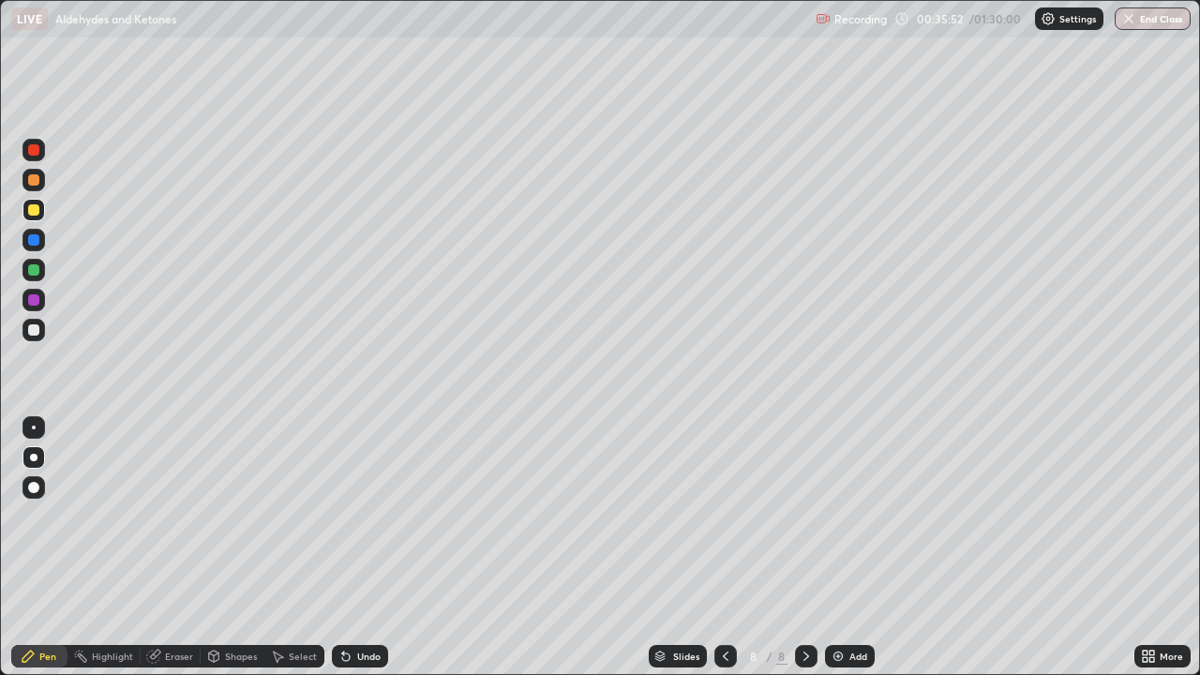
click at [181, 548] on div "Eraser" at bounding box center [171, 656] width 60 height 23
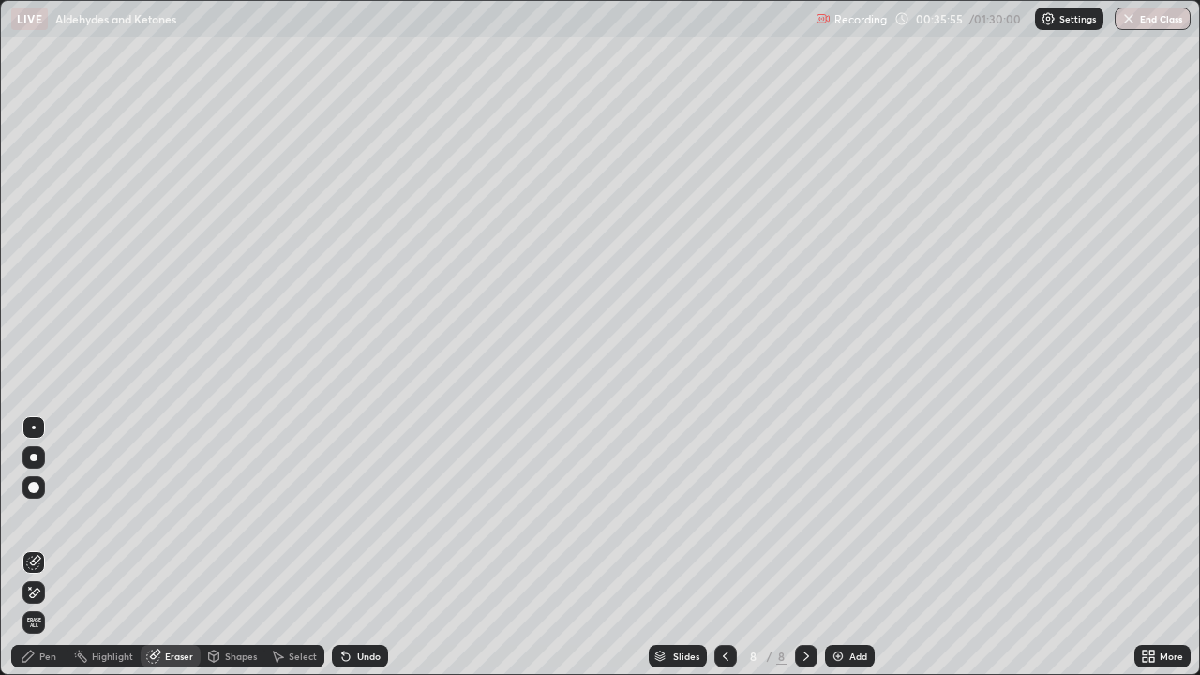
click at [42, 548] on div "Pen" at bounding box center [47, 656] width 17 height 9
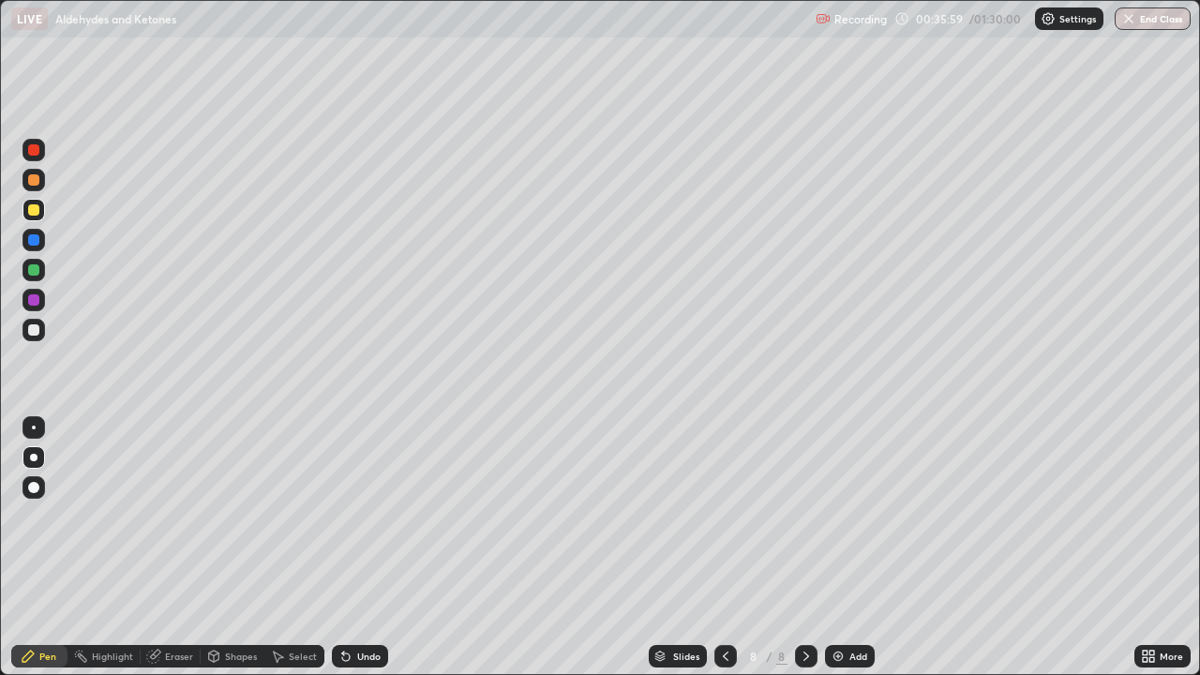
click at [40, 267] on div at bounding box center [34, 270] width 23 height 23
click at [37, 245] on div at bounding box center [33, 239] width 11 height 11
click at [36, 218] on div at bounding box center [34, 210] width 23 height 23
click at [41, 329] on div at bounding box center [34, 330] width 23 height 23
click at [357, 548] on div "Undo" at bounding box center [368, 656] width 23 height 9
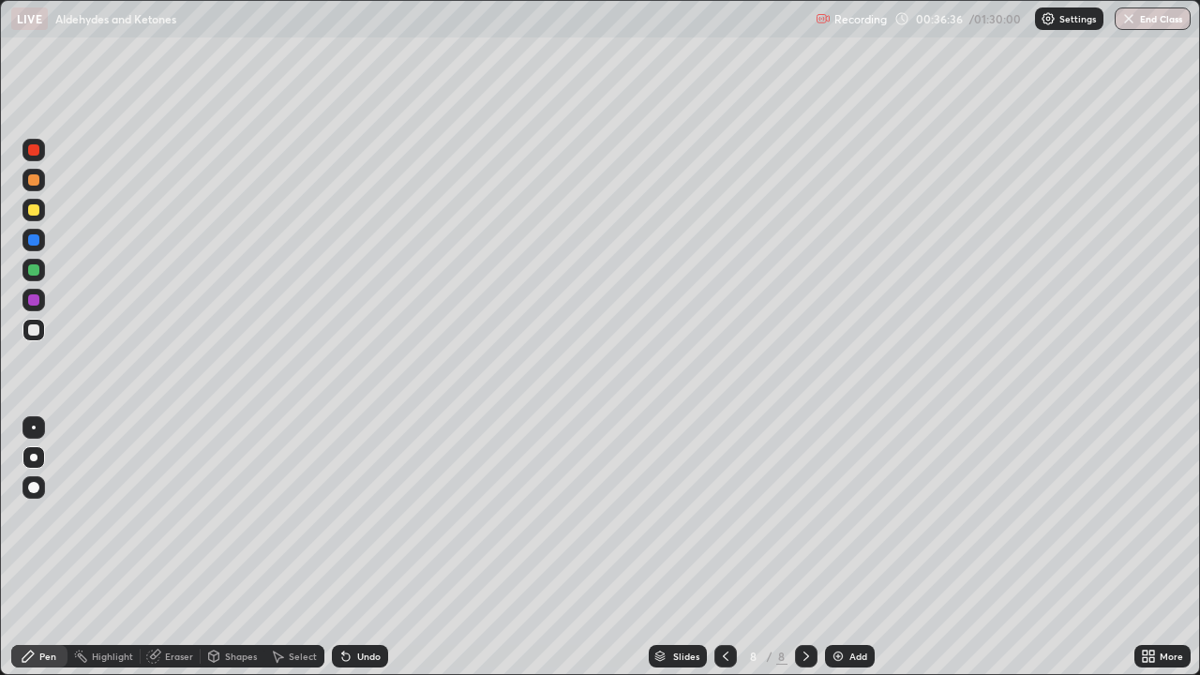
click at [367, 548] on div "Undo" at bounding box center [368, 656] width 23 height 9
click at [372, 548] on div "Undo" at bounding box center [368, 656] width 23 height 9
click at [849, 548] on div "Add" at bounding box center [858, 656] width 18 height 9
click at [42, 208] on div at bounding box center [34, 210] width 23 height 23
click at [35, 175] on div at bounding box center [33, 179] width 11 height 11
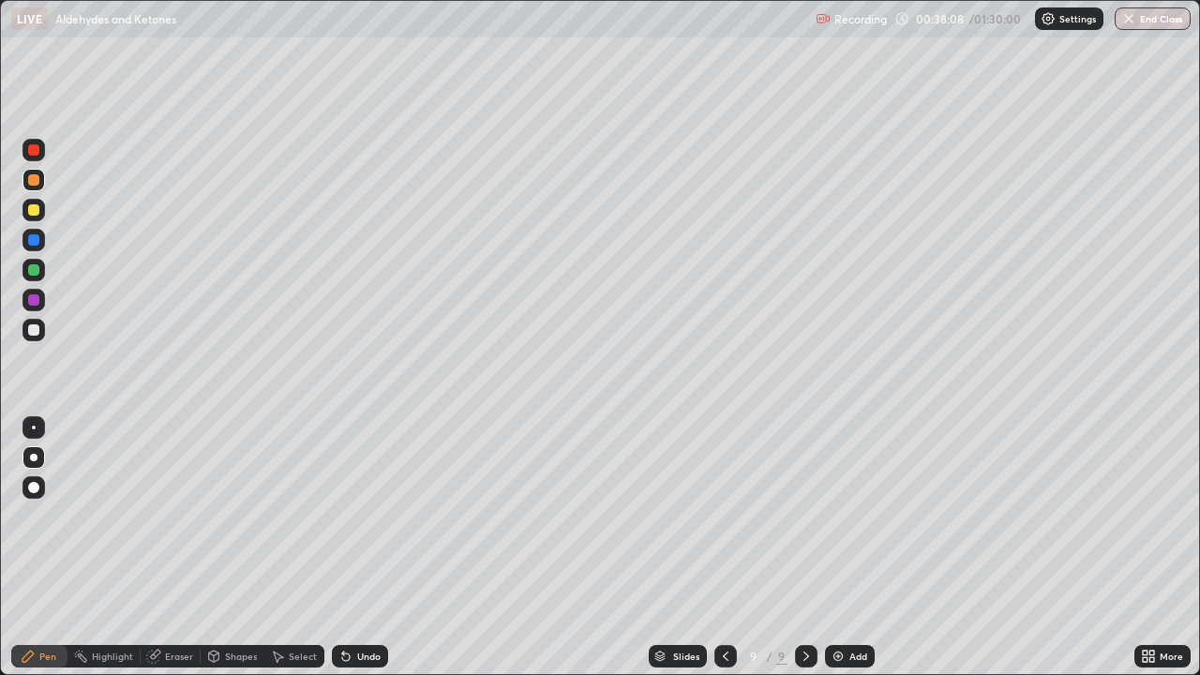
click at [367, 548] on div "Undo" at bounding box center [368, 656] width 23 height 9
click at [40, 202] on div at bounding box center [34, 210] width 23 height 23
click at [37, 178] on div at bounding box center [33, 179] width 11 height 11
click at [34, 213] on div at bounding box center [33, 209] width 11 height 11
click at [40, 291] on div at bounding box center [34, 300] width 23 height 23
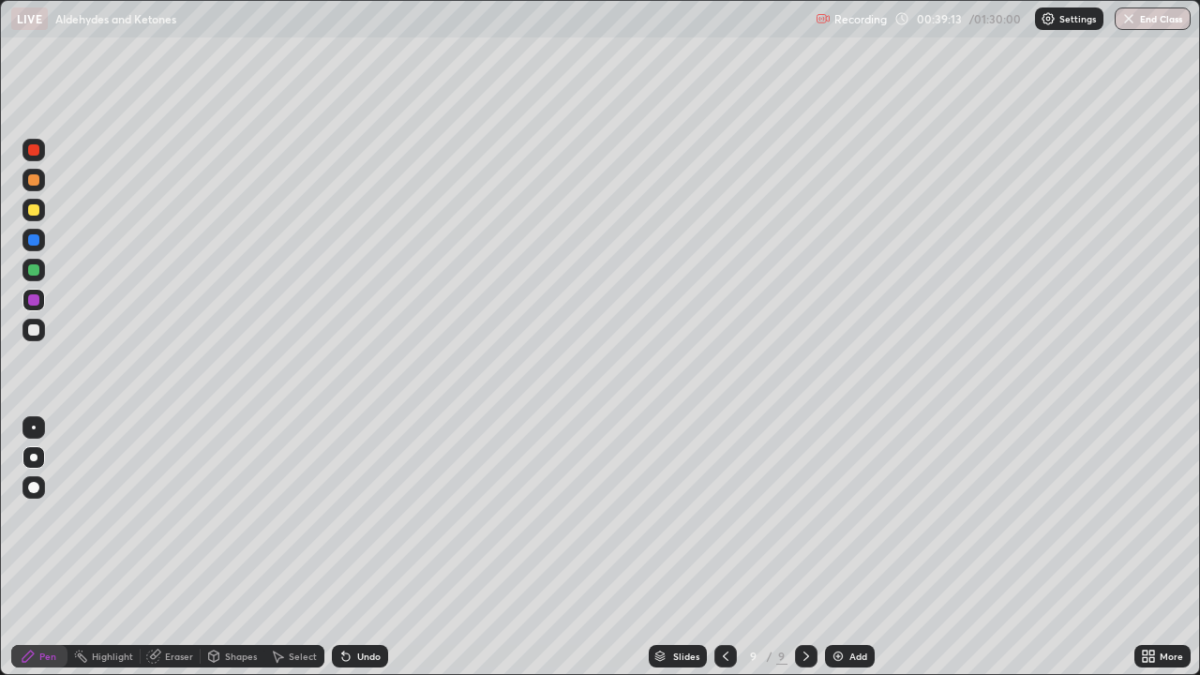
click at [38, 330] on div at bounding box center [33, 329] width 11 height 11
click at [32, 269] on div at bounding box center [33, 269] width 11 height 11
click at [852, 548] on div "Add" at bounding box center [858, 656] width 18 height 9
click at [36, 205] on div at bounding box center [33, 209] width 11 height 11
click at [37, 206] on div at bounding box center [33, 209] width 11 height 11
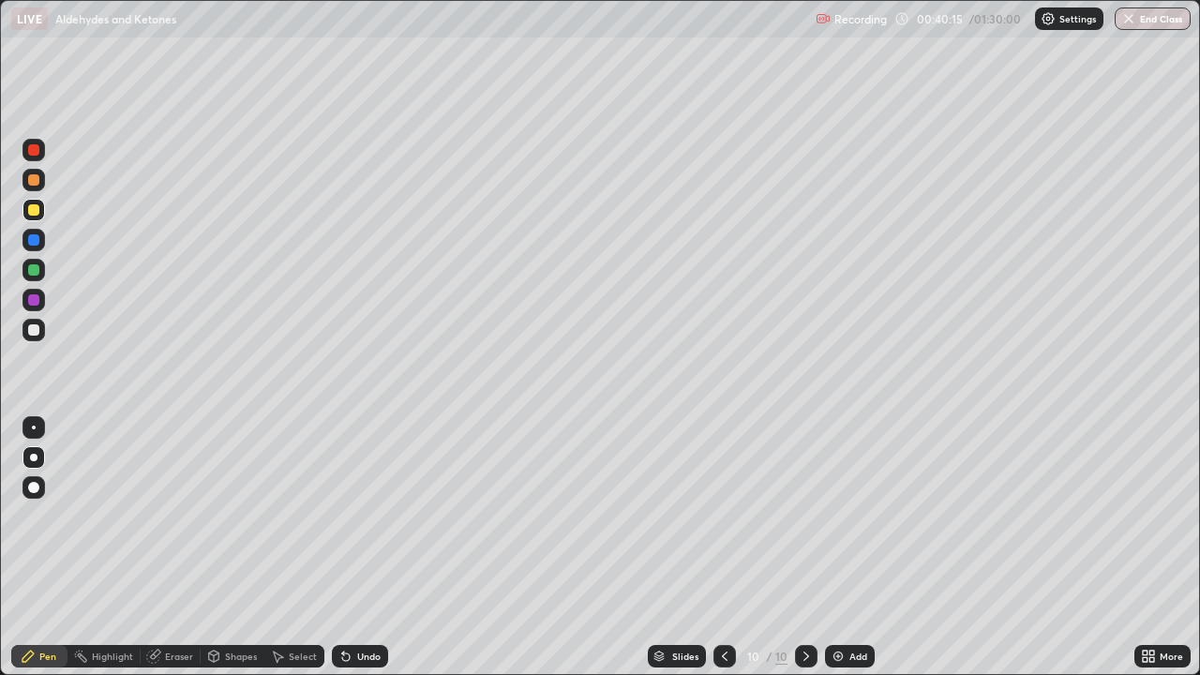
click at [32, 207] on div at bounding box center [33, 209] width 11 height 11
click at [32, 202] on div at bounding box center [34, 210] width 23 height 23
click at [35, 199] on div at bounding box center [34, 210] width 23 height 23
click at [349, 548] on div "Undo" at bounding box center [360, 656] width 56 height 23
click at [350, 548] on div "Undo" at bounding box center [360, 656] width 56 height 23
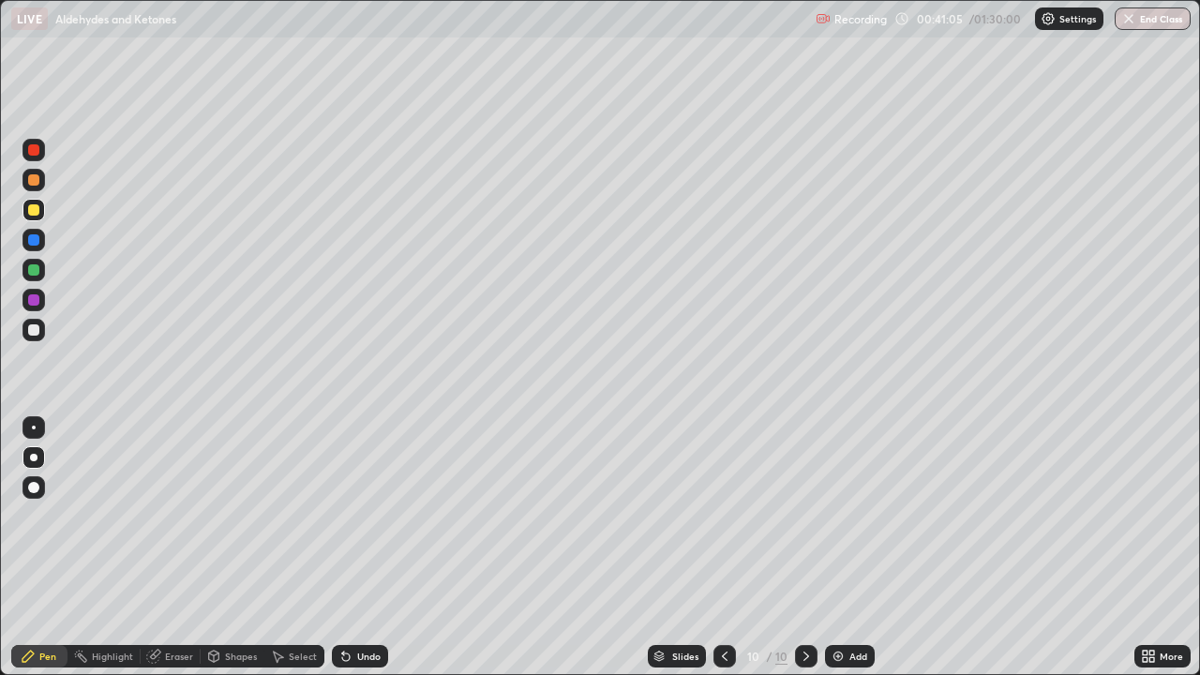
click at [43, 183] on div at bounding box center [34, 180] width 23 height 23
click at [35, 210] on div at bounding box center [33, 209] width 11 height 11
click at [36, 322] on div at bounding box center [34, 330] width 23 height 23
click at [36, 273] on div at bounding box center [33, 269] width 11 height 11
click at [38, 300] on div at bounding box center [33, 299] width 11 height 11
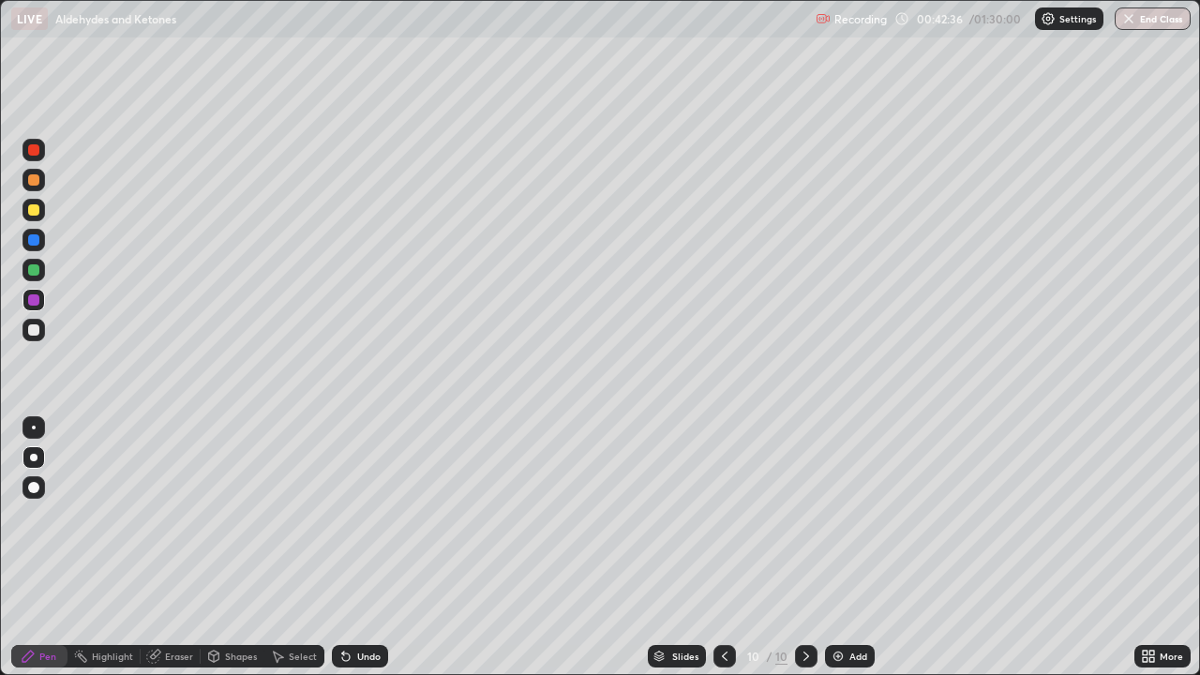
click at [34, 331] on div at bounding box center [33, 329] width 11 height 11
click at [38, 329] on div at bounding box center [33, 329] width 11 height 11
click at [364, 548] on div "Undo" at bounding box center [368, 656] width 23 height 9
click at [369, 548] on div "Undo" at bounding box center [368, 656] width 23 height 9
click at [357, 548] on div "Undo" at bounding box center [368, 656] width 23 height 9
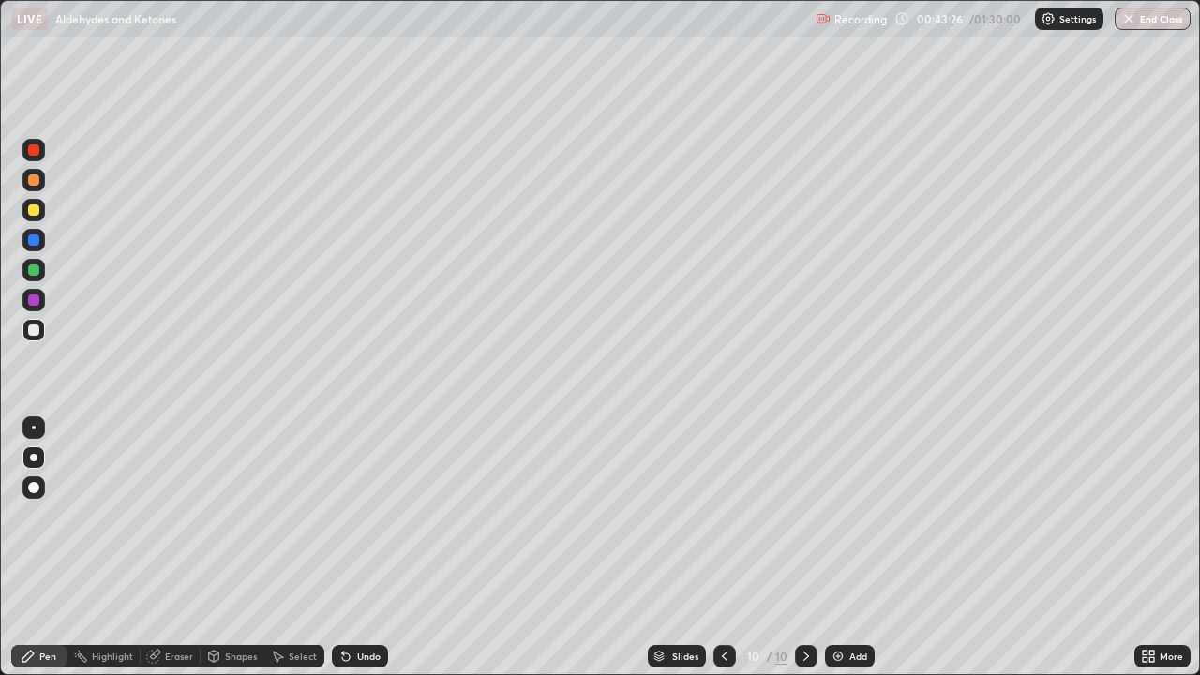
click at [363, 548] on div "Undo" at bounding box center [368, 656] width 23 height 9
click at [846, 548] on div "Add" at bounding box center [850, 656] width 50 height 23
click at [38, 213] on div at bounding box center [33, 209] width 11 height 11
click at [357, 548] on div "Undo" at bounding box center [368, 656] width 23 height 9
click at [359, 548] on div "Undo" at bounding box center [360, 656] width 56 height 23
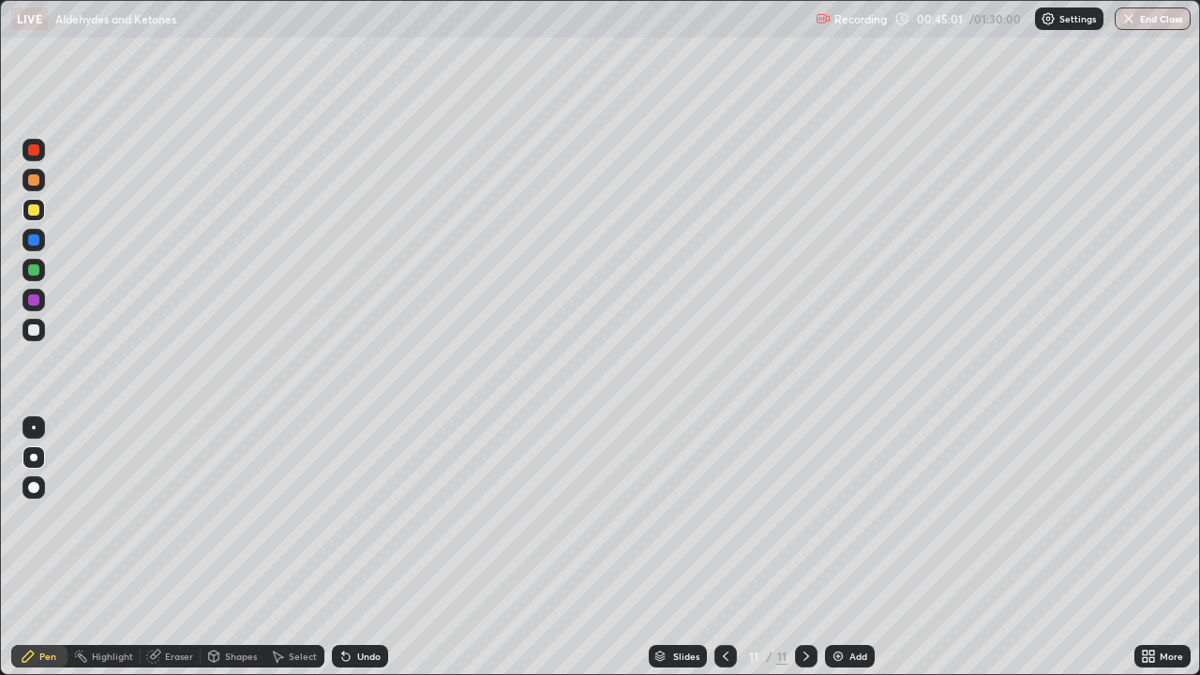
click at [349, 548] on div "Undo" at bounding box center [360, 656] width 56 height 23
click at [365, 548] on div "Undo" at bounding box center [360, 656] width 56 height 23
click at [32, 274] on div at bounding box center [33, 269] width 11 height 11
click at [36, 248] on div at bounding box center [34, 240] width 23 height 23
click at [36, 242] on div at bounding box center [33, 239] width 11 height 11
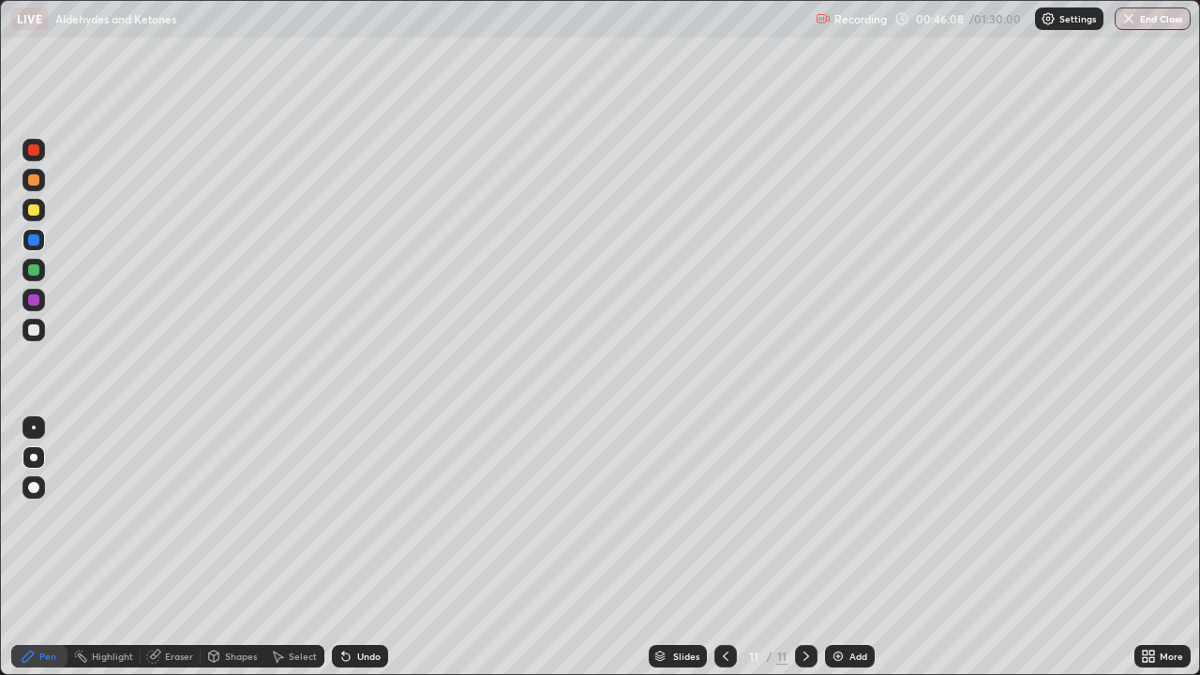
click at [35, 237] on div at bounding box center [33, 239] width 11 height 11
click at [32, 237] on div at bounding box center [33, 239] width 11 height 11
click at [29, 239] on div at bounding box center [33, 239] width 11 height 11
click at [36, 243] on div at bounding box center [33, 239] width 11 height 11
click at [35, 240] on div at bounding box center [33, 239] width 11 height 11
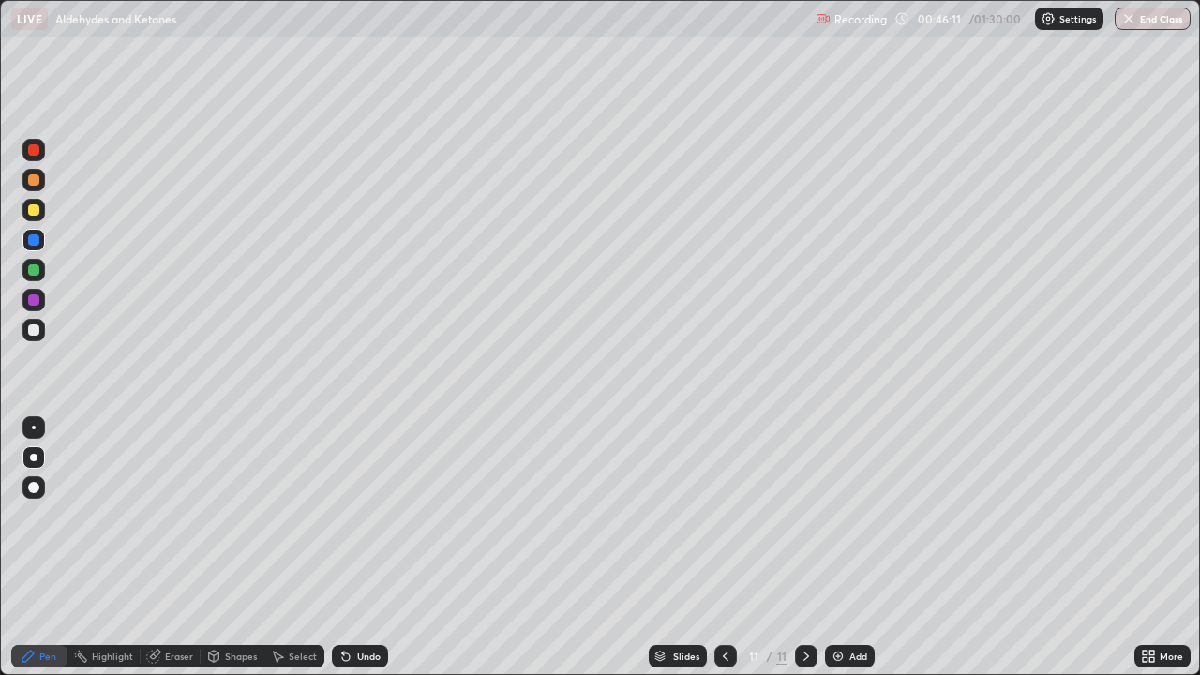
click at [36, 243] on div at bounding box center [33, 239] width 11 height 11
click at [37, 241] on div at bounding box center [33, 239] width 11 height 11
click at [35, 240] on div at bounding box center [33, 239] width 11 height 11
click at [34, 296] on div at bounding box center [33, 299] width 11 height 11
click at [854, 548] on div "Add" at bounding box center [850, 656] width 50 height 23
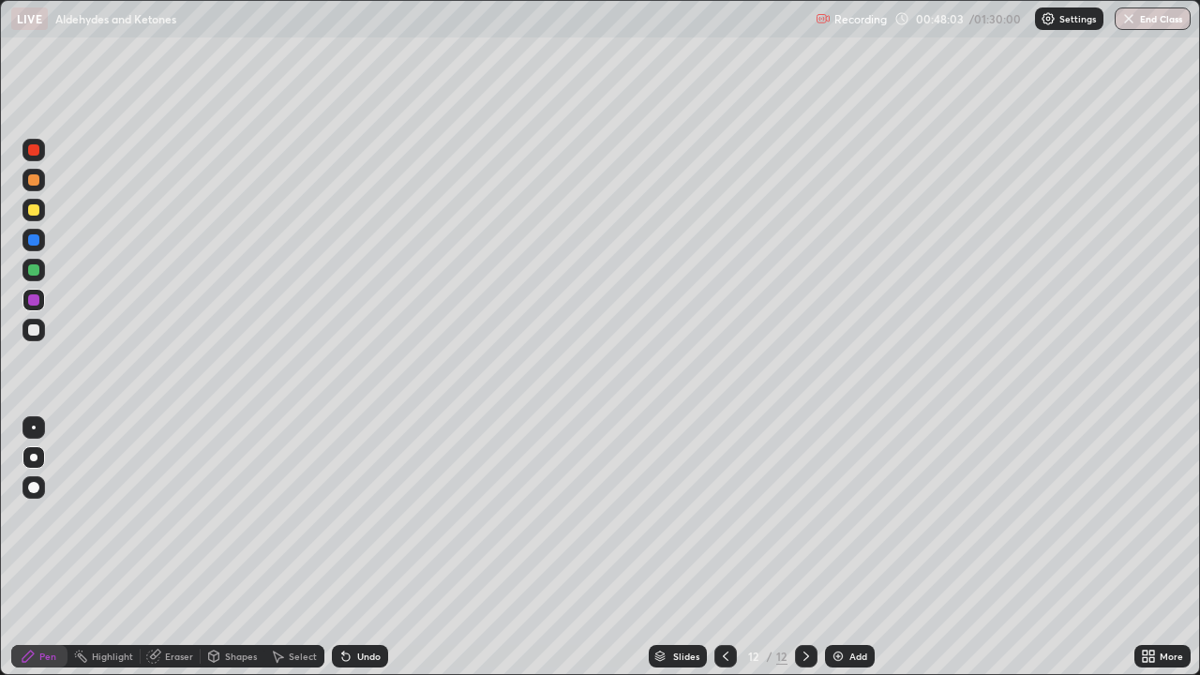
click at [38, 210] on div at bounding box center [33, 209] width 11 height 11
click at [35, 207] on div at bounding box center [33, 209] width 11 height 11
click at [34, 208] on div at bounding box center [33, 209] width 11 height 11
click at [37, 329] on div at bounding box center [33, 329] width 11 height 11
click at [34, 329] on div at bounding box center [33, 329] width 11 height 11
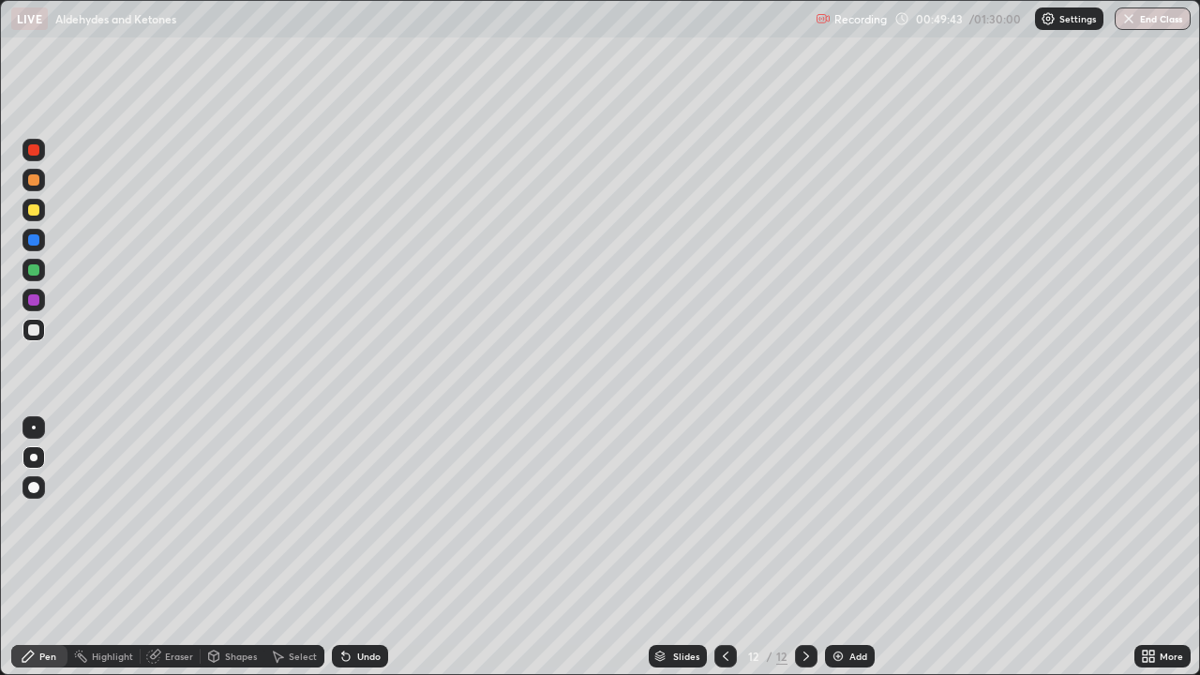
click at [34, 267] on div at bounding box center [33, 269] width 11 height 11
click at [38, 261] on div at bounding box center [34, 270] width 23 height 23
click at [32, 300] on div at bounding box center [33, 299] width 11 height 11
click at [33, 333] on div at bounding box center [33, 329] width 11 height 11
click at [34, 262] on div at bounding box center [34, 270] width 23 height 23
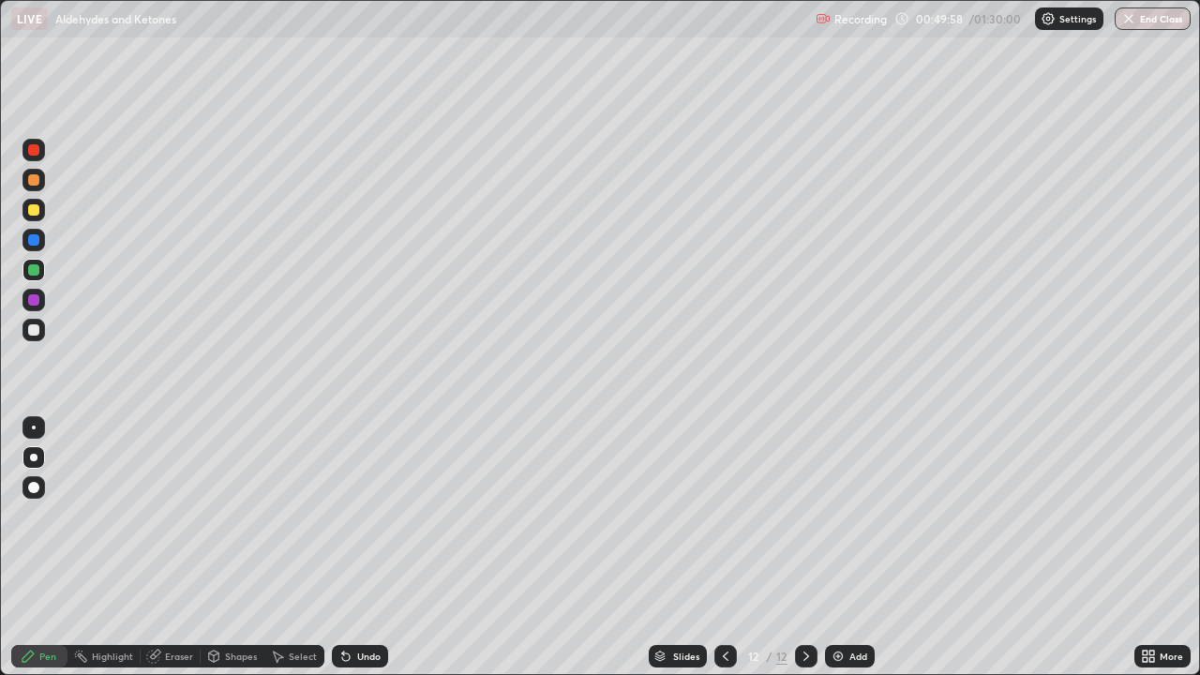
click at [34, 239] on div at bounding box center [33, 239] width 11 height 11
click at [36, 182] on div at bounding box center [33, 179] width 11 height 11
click at [37, 150] on div at bounding box center [33, 149] width 11 height 11
click at [39, 278] on div at bounding box center [34, 270] width 23 height 23
click at [365, 548] on div "Undo" at bounding box center [368, 656] width 23 height 9
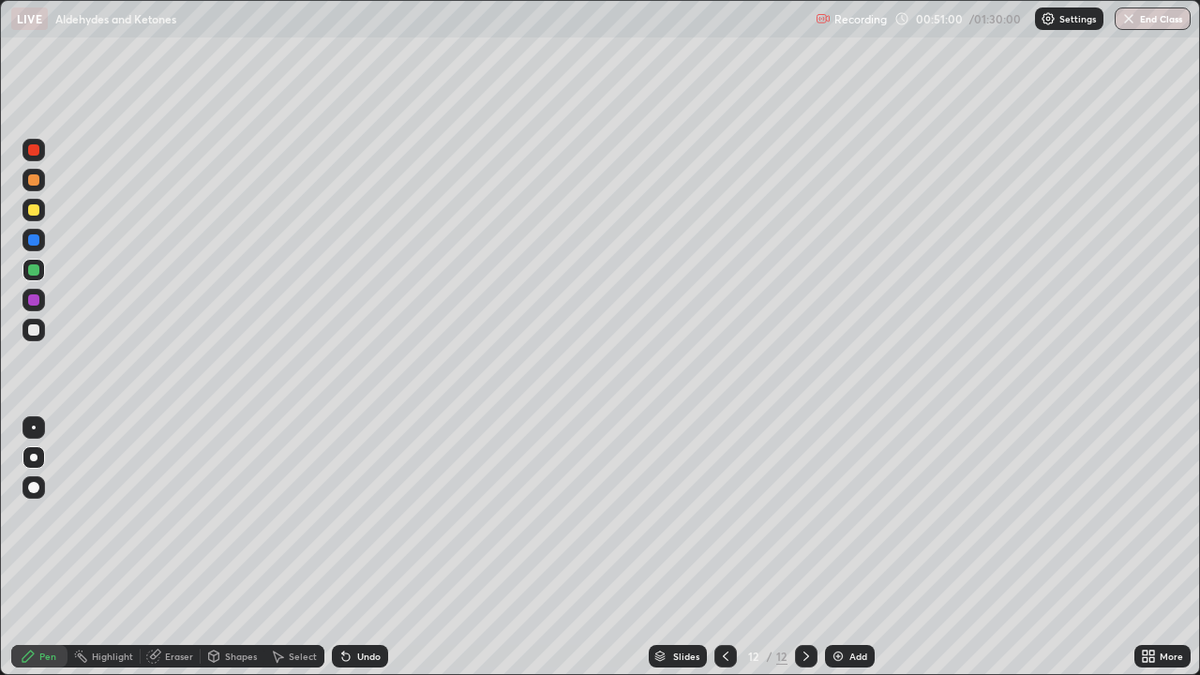
click at [368, 548] on div "Undo" at bounding box center [368, 656] width 23 height 9
click at [354, 548] on div "Undo" at bounding box center [360, 656] width 56 height 23
click at [364, 548] on div "Undo" at bounding box center [368, 656] width 23 height 9
click at [33, 301] on div at bounding box center [33, 299] width 11 height 11
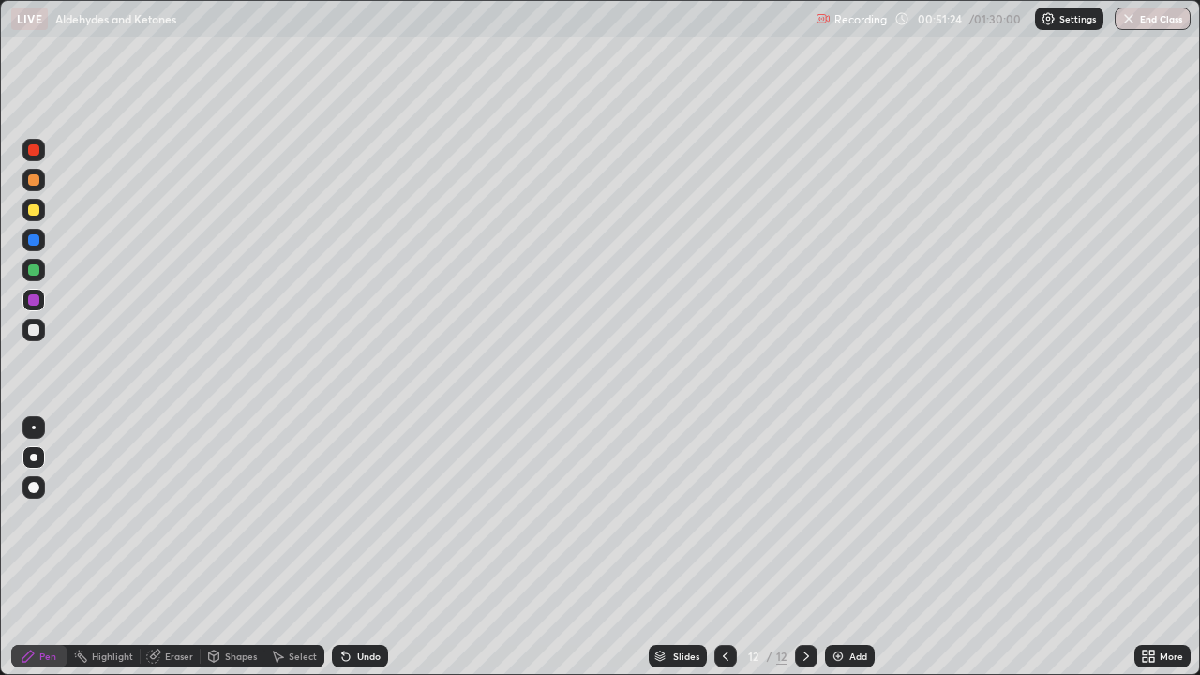
click at [162, 548] on div "Eraser" at bounding box center [171, 656] width 60 height 23
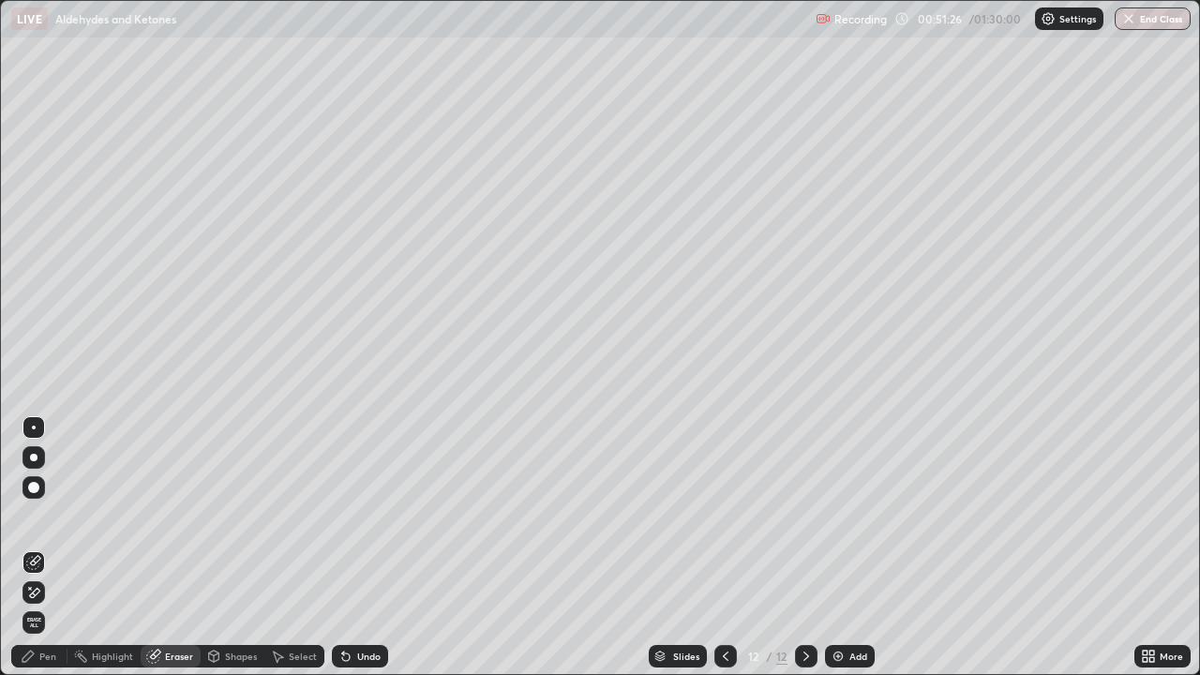
click at [36, 548] on icon at bounding box center [28, 656] width 15 height 15
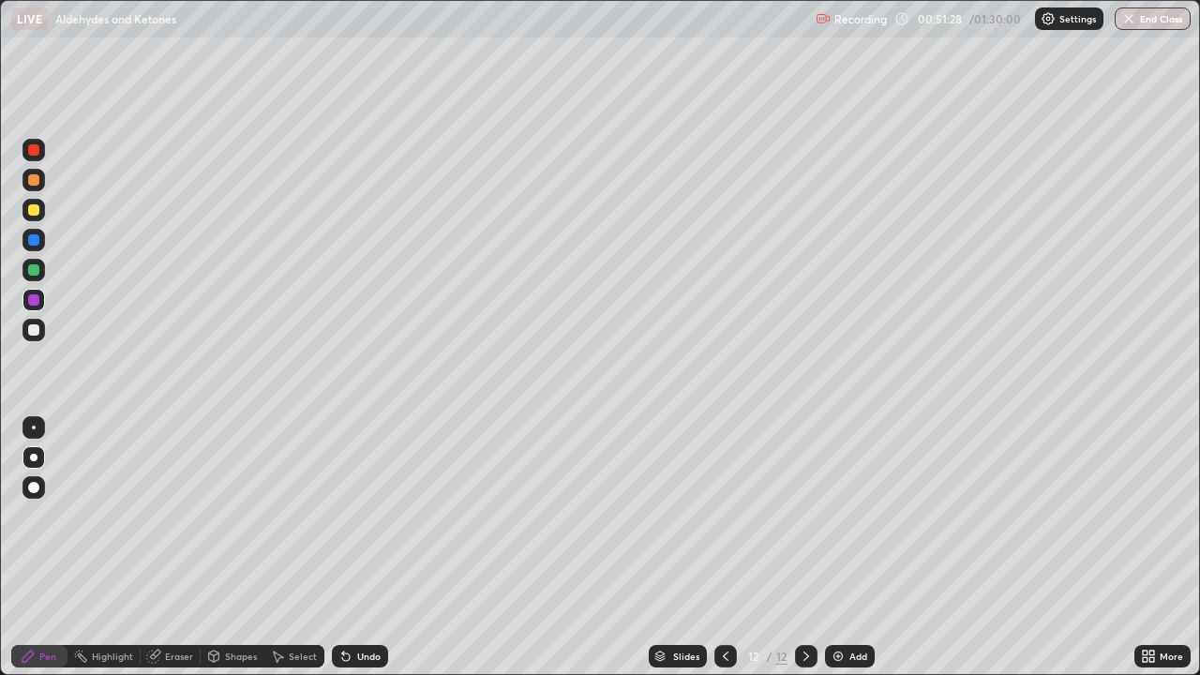
click at [31, 333] on div at bounding box center [33, 329] width 11 height 11
click at [42, 299] on div at bounding box center [34, 300] width 23 height 23
click at [359, 548] on div "Undo" at bounding box center [360, 656] width 56 height 23
click at [360, 548] on div "Undo" at bounding box center [360, 656] width 56 height 23
click at [41, 243] on div at bounding box center [34, 240] width 23 height 23
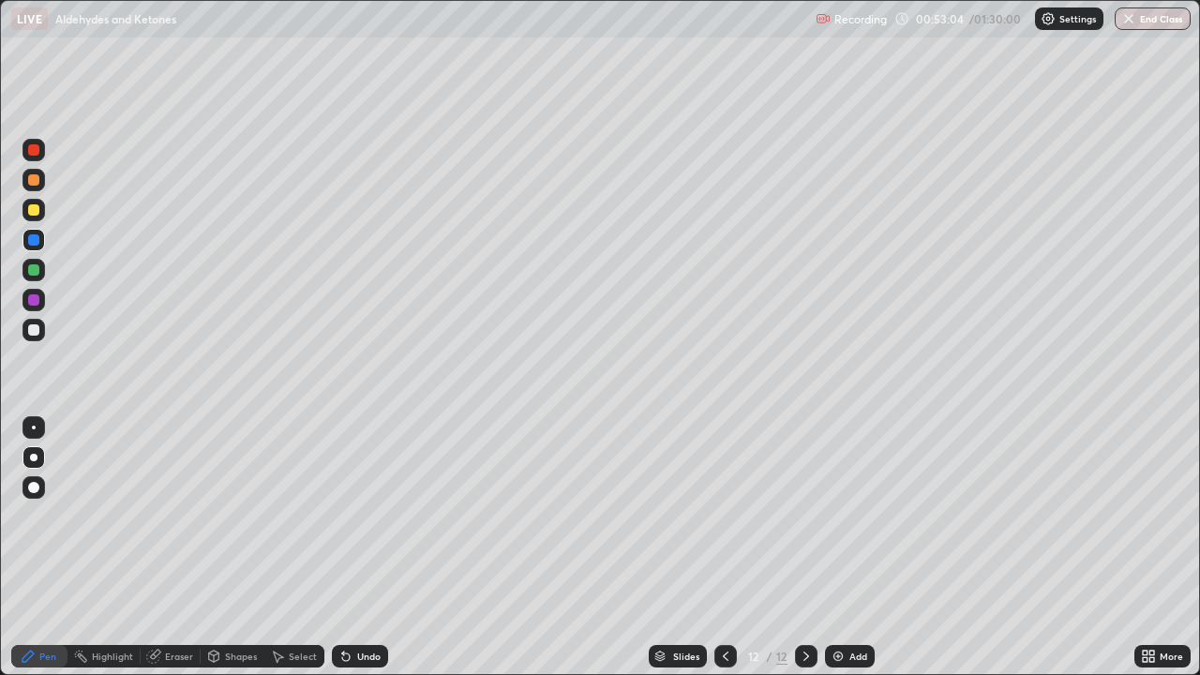
click at [33, 329] on div at bounding box center [33, 329] width 11 height 11
click at [32, 204] on div at bounding box center [33, 209] width 11 height 11
click at [35, 176] on div at bounding box center [33, 179] width 11 height 11
click at [42, 268] on div at bounding box center [34, 270] width 23 height 23
click at [36, 240] on div at bounding box center [33, 239] width 11 height 11
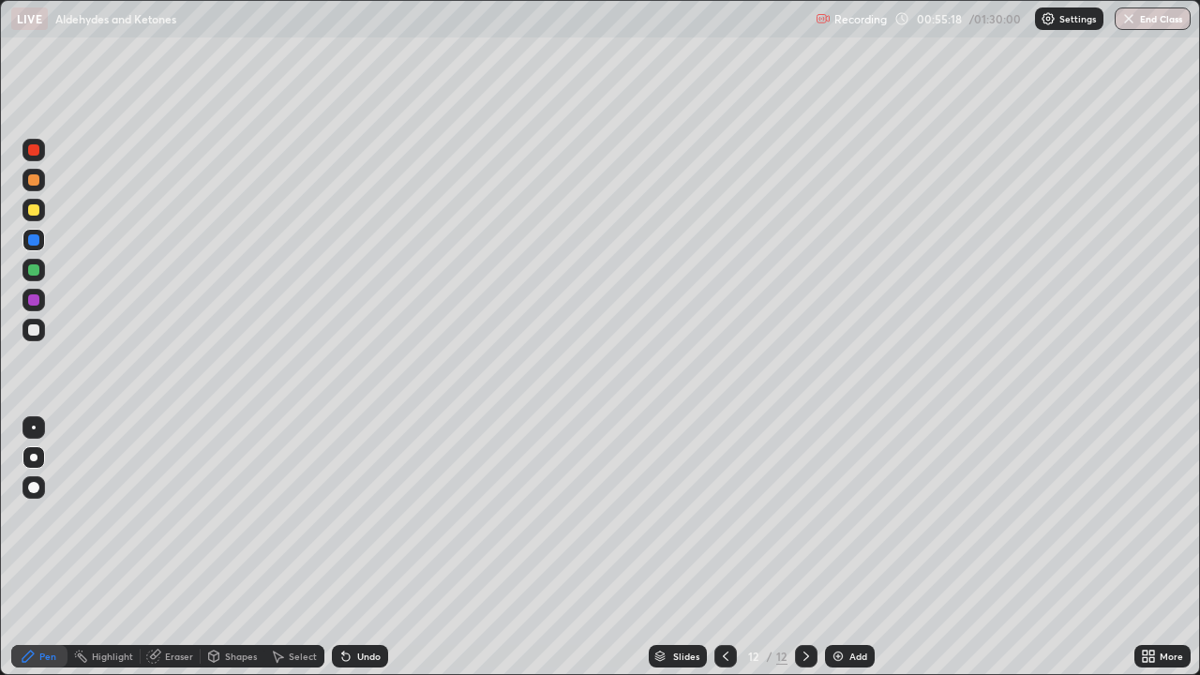
click at [854, 548] on div "Add" at bounding box center [858, 656] width 18 height 9
click at [38, 149] on div at bounding box center [33, 149] width 11 height 11
click at [38, 184] on div at bounding box center [33, 179] width 11 height 11
click at [36, 214] on div at bounding box center [33, 209] width 11 height 11
click at [38, 269] on div at bounding box center [33, 269] width 11 height 11
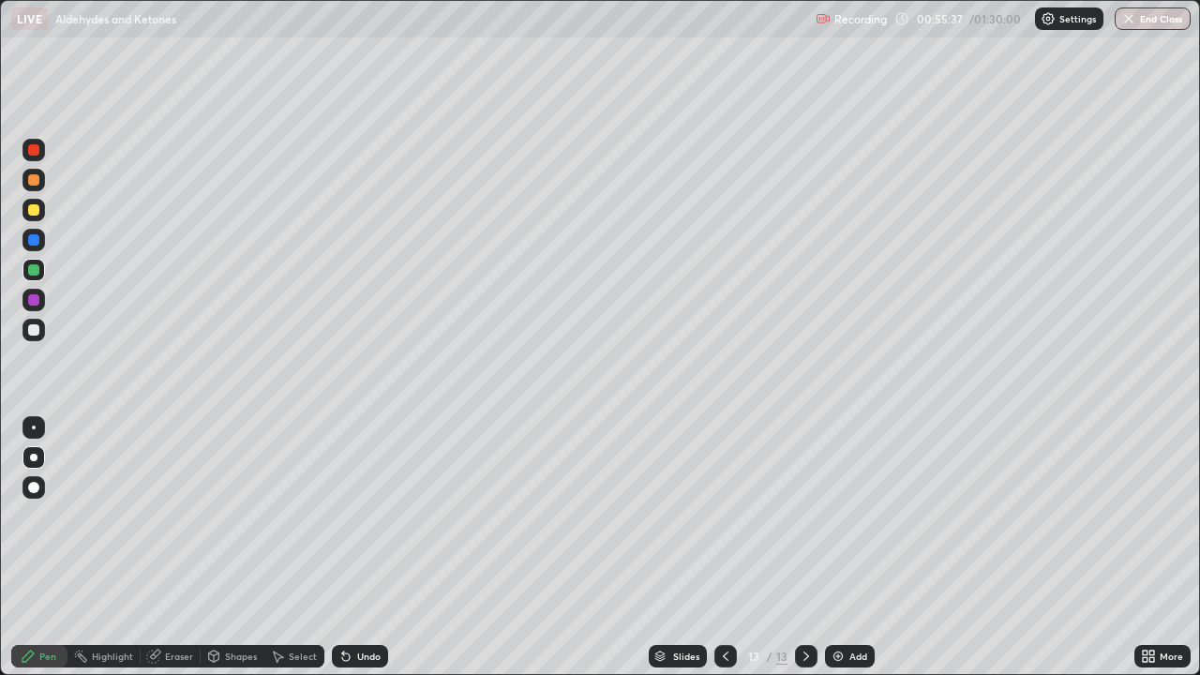
click at [34, 333] on div at bounding box center [33, 329] width 11 height 11
click at [34, 268] on div at bounding box center [33, 269] width 11 height 11
click at [37, 327] on div at bounding box center [33, 329] width 11 height 11
click at [31, 331] on div at bounding box center [33, 329] width 11 height 11
click at [33, 325] on div at bounding box center [33, 329] width 11 height 11
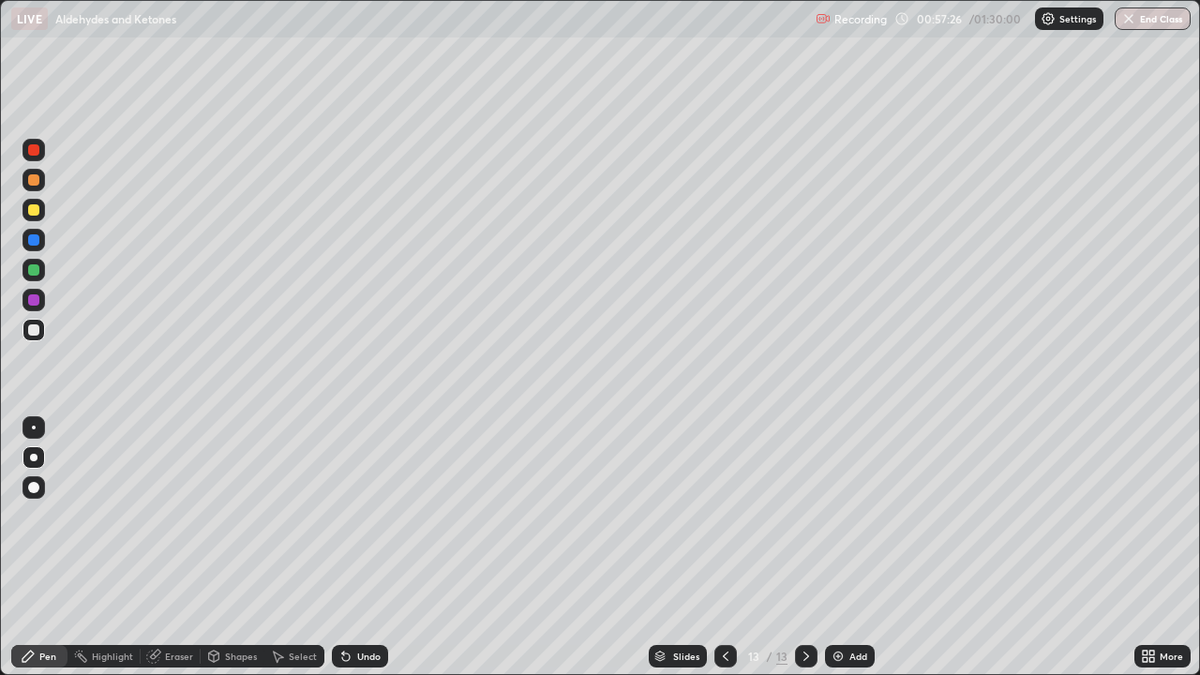
click at [33, 294] on div at bounding box center [33, 299] width 11 height 11
click at [43, 297] on div at bounding box center [34, 300] width 23 height 23
click at [36, 269] on div at bounding box center [33, 269] width 11 height 11
click at [343, 548] on icon at bounding box center [346, 657] width 8 height 8
click at [122, 548] on div "Highlight" at bounding box center [112, 656] width 41 height 9
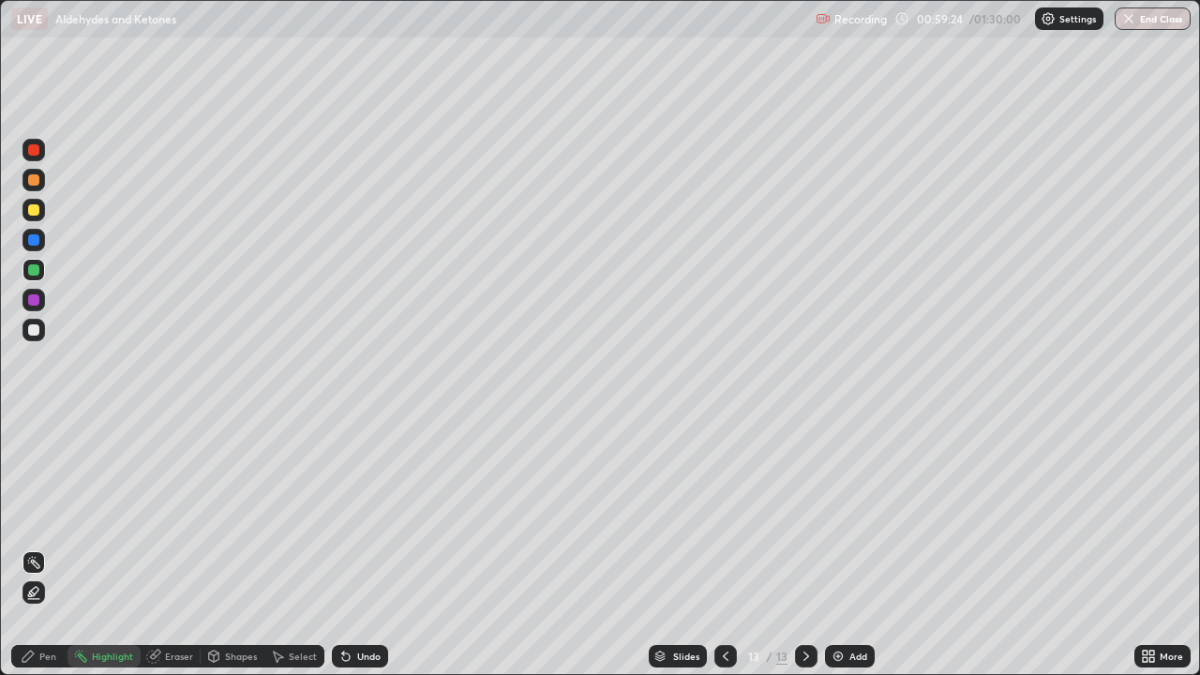
click at [32, 548] on icon at bounding box center [33, 594] width 4 height 4
click at [35, 330] on div at bounding box center [33, 329] width 11 height 11
click at [38, 206] on div at bounding box center [33, 209] width 11 height 11
click at [34, 301] on div at bounding box center [33, 299] width 11 height 11
click at [31, 548] on icon at bounding box center [28, 656] width 11 height 11
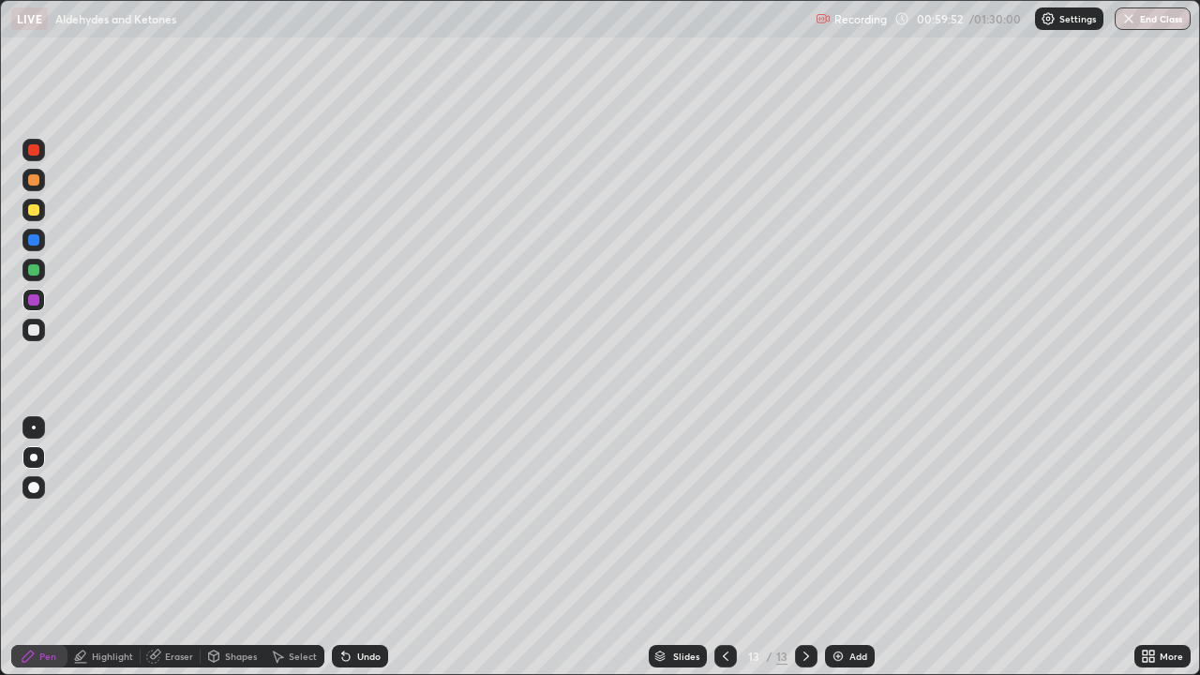
click at [34, 301] on div at bounding box center [33, 299] width 11 height 11
click at [36, 269] on div at bounding box center [33, 269] width 11 height 11
click at [38, 239] on div at bounding box center [33, 239] width 11 height 11
click at [41, 328] on div at bounding box center [34, 330] width 23 height 23
click at [370, 548] on div "Undo" at bounding box center [360, 656] width 56 height 23
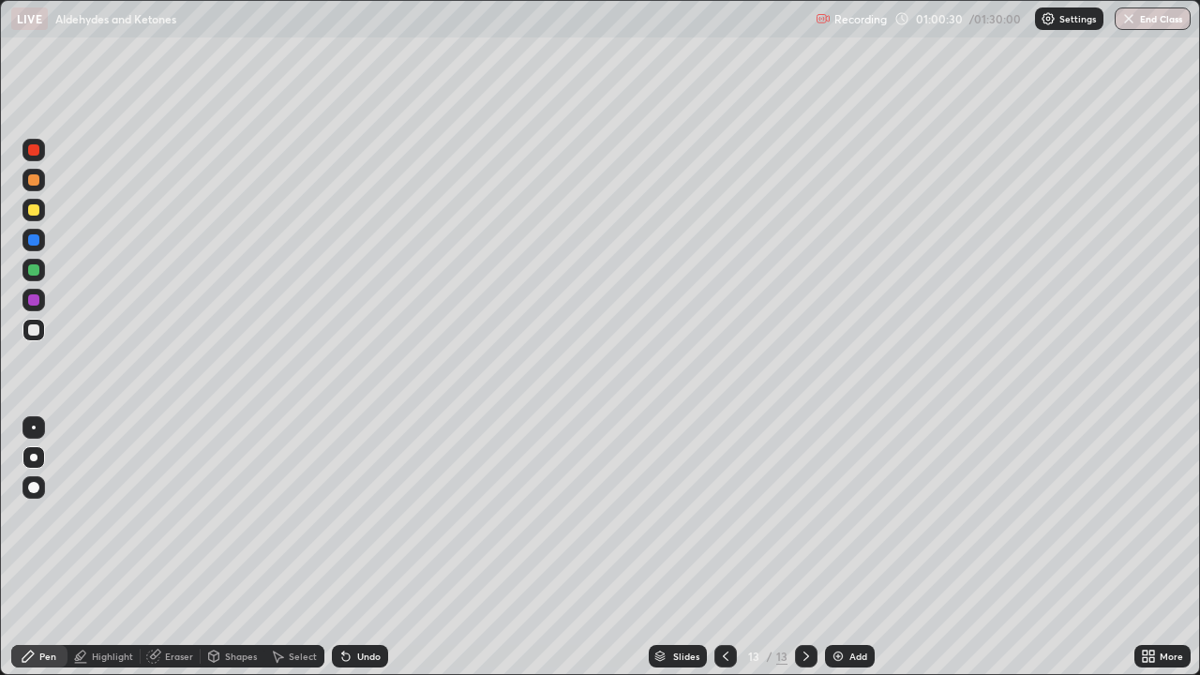
click at [43, 301] on div at bounding box center [34, 300] width 23 height 23
click at [856, 548] on div "Add" at bounding box center [850, 656] width 50 height 23
click at [724, 548] on icon at bounding box center [725, 656] width 15 height 15
click at [804, 548] on icon at bounding box center [806, 656] width 15 height 15
click at [850, 548] on div "Add" at bounding box center [858, 656] width 18 height 9
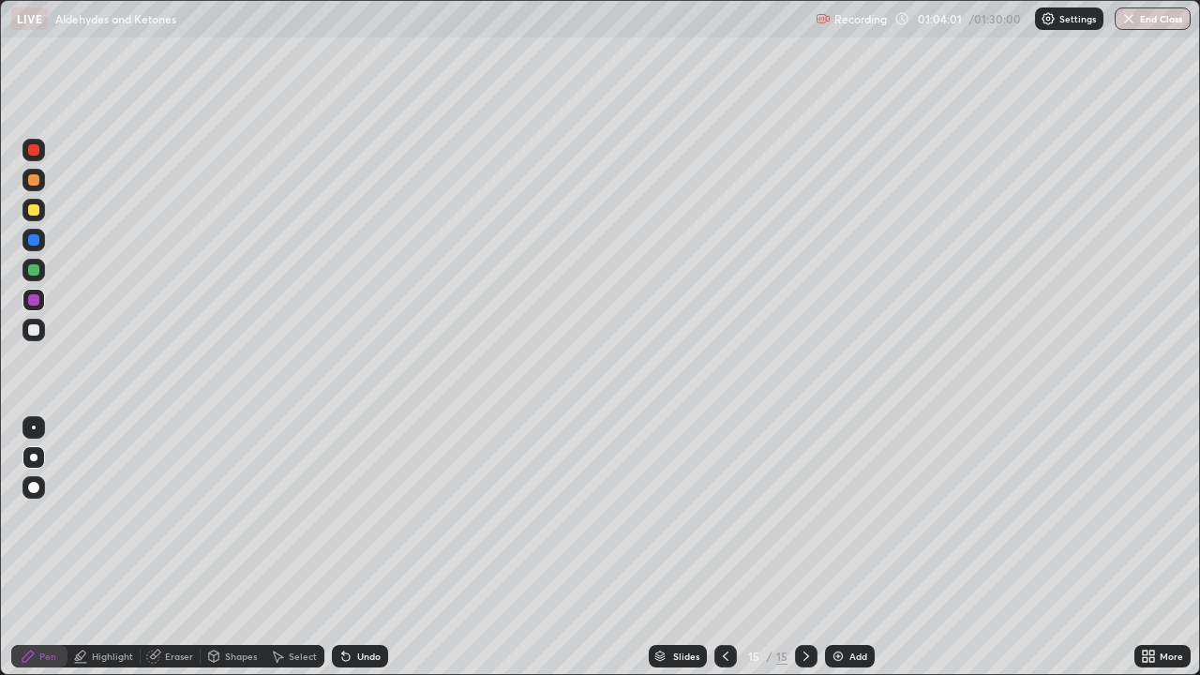
click at [723, 548] on icon at bounding box center [726, 656] width 6 height 9
click at [38, 181] on div at bounding box center [33, 179] width 11 height 11
click at [38, 324] on div at bounding box center [34, 330] width 23 height 23
click at [39, 320] on div at bounding box center [34, 330] width 23 height 23
click at [40, 319] on div at bounding box center [34, 330] width 23 height 23
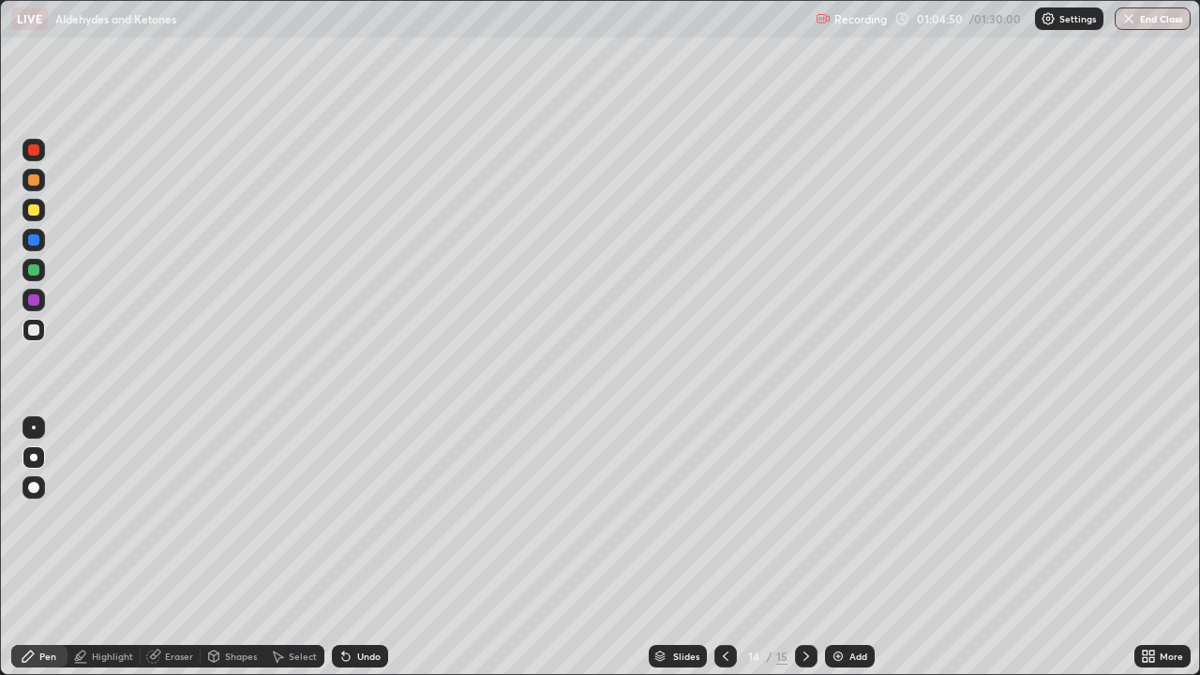
click at [163, 548] on div "Eraser" at bounding box center [171, 656] width 60 height 23
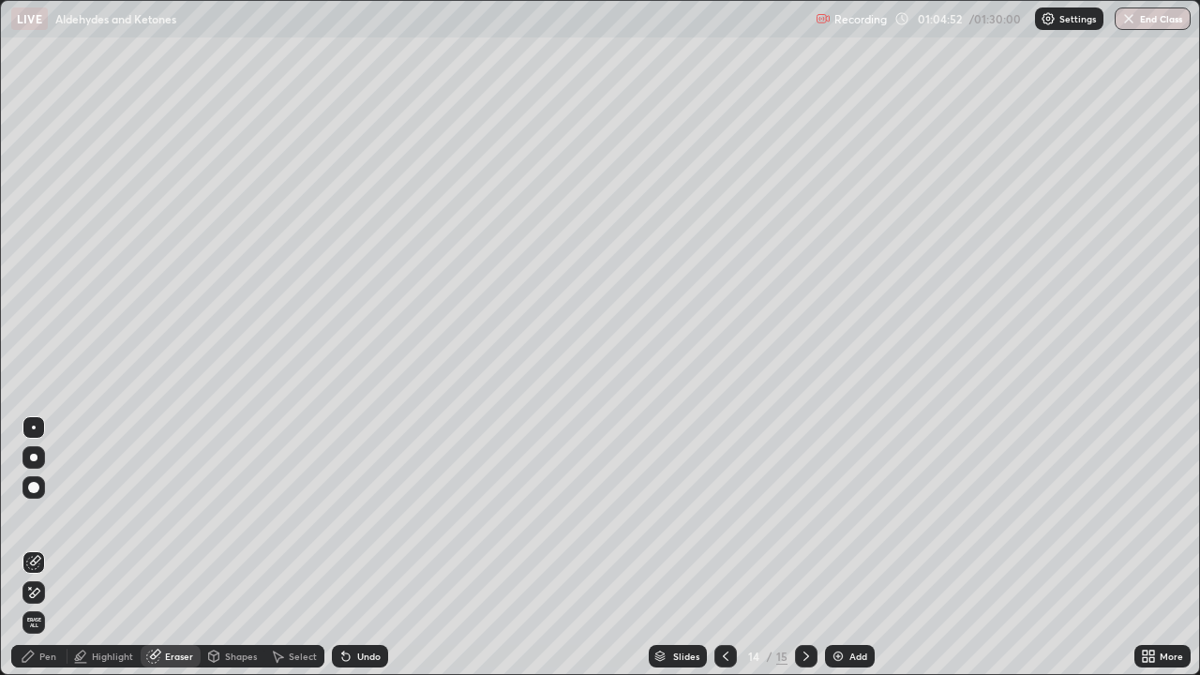
click at [44, 548] on div "Pen" at bounding box center [47, 656] width 17 height 9
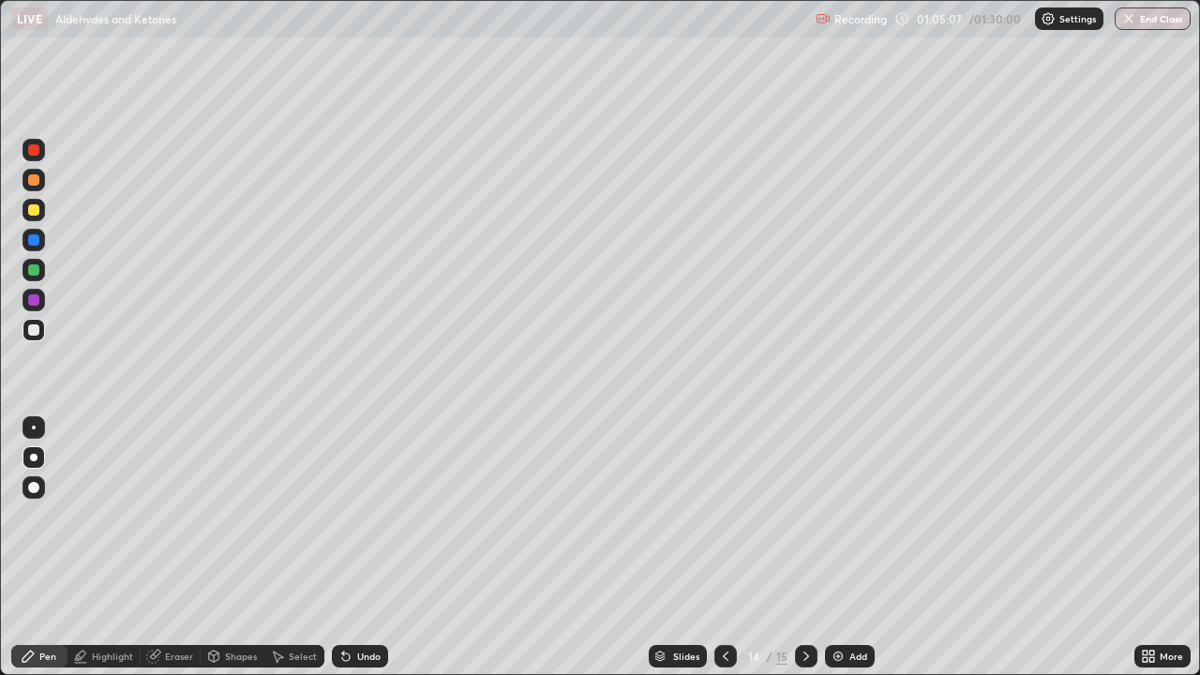
click at [40, 236] on div at bounding box center [34, 240] width 23 height 23
click at [364, 548] on div "Undo" at bounding box center [368, 656] width 23 height 9
click at [356, 548] on div "Undo" at bounding box center [360, 656] width 56 height 23
click at [366, 548] on div "Undo" at bounding box center [368, 656] width 23 height 9
click at [30, 324] on div at bounding box center [34, 330] width 23 height 23
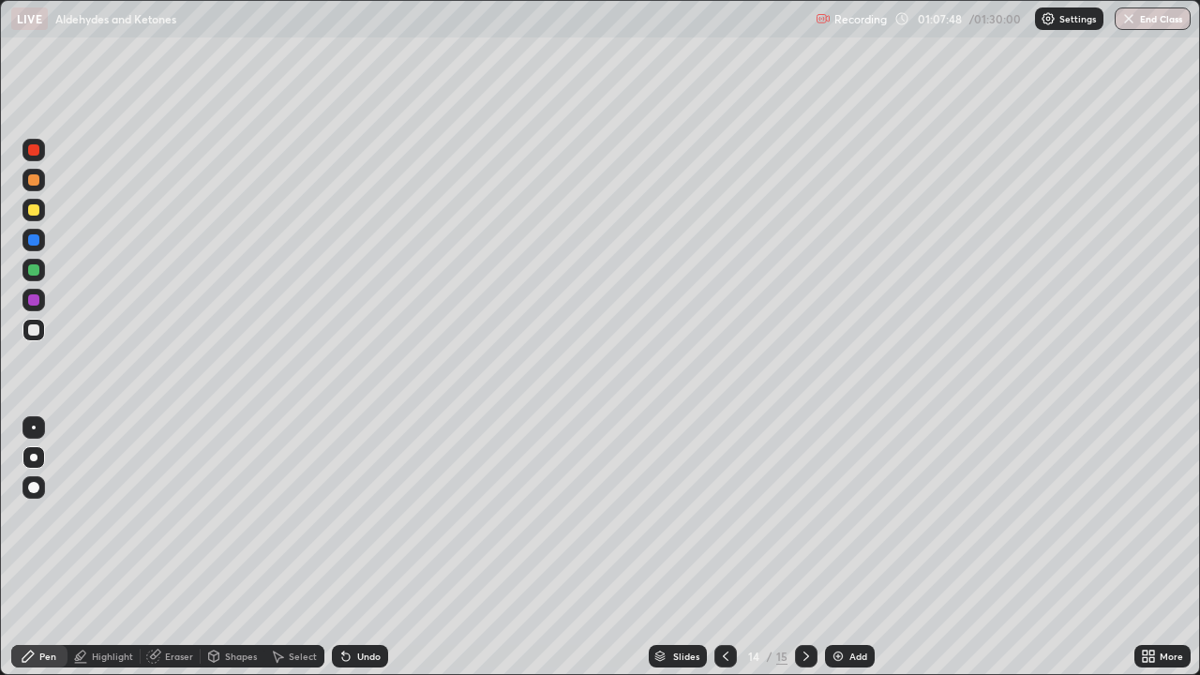
click at [805, 548] on icon at bounding box center [806, 656] width 15 height 15
click at [34, 152] on div at bounding box center [33, 149] width 11 height 11
click at [29, 152] on div at bounding box center [33, 149] width 11 height 11
click at [36, 148] on div at bounding box center [33, 149] width 11 height 11
click at [351, 548] on div "Undo" at bounding box center [360, 656] width 56 height 23
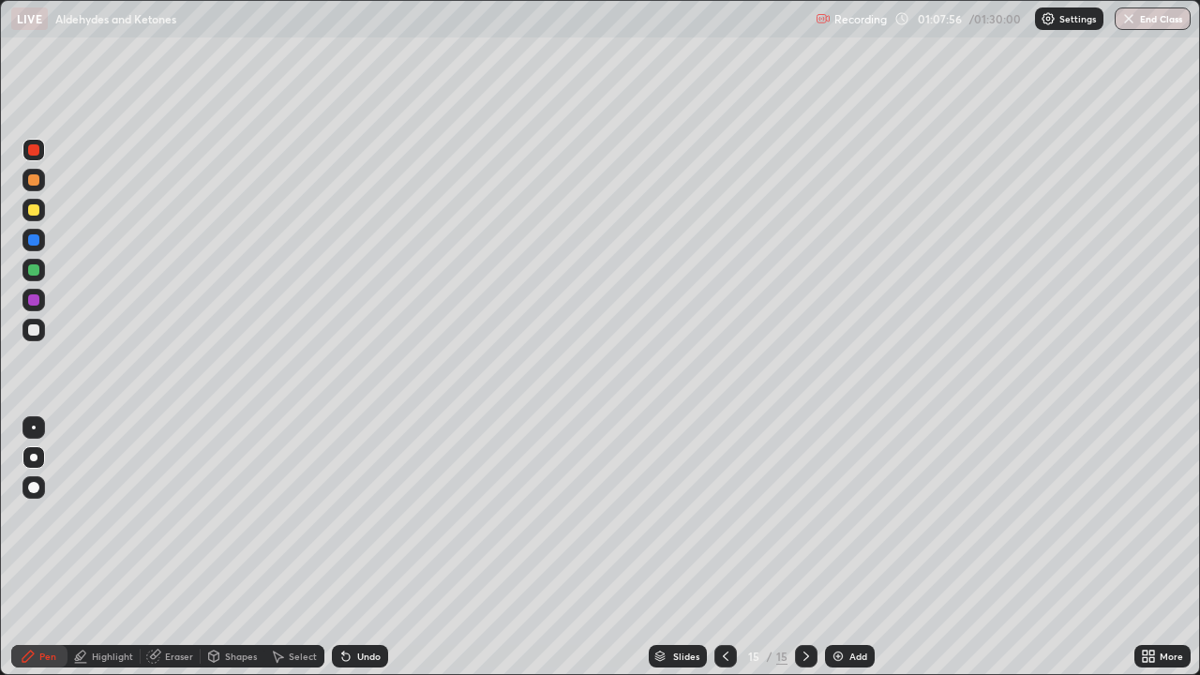
click at [355, 548] on div "Undo" at bounding box center [360, 656] width 56 height 23
click at [359, 548] on div "Undo" at bounding box center [360, 656] width 56 height 23
click at [368, 548] on div "Undo" at bounding box center [360, 656] width 56 height 23
click at [36, 209] on div at bounding box center [33, 209] width 11 height 11
click at [171, 548] on div "Eraser" at bounding box center [171, 656] width 60 height 23
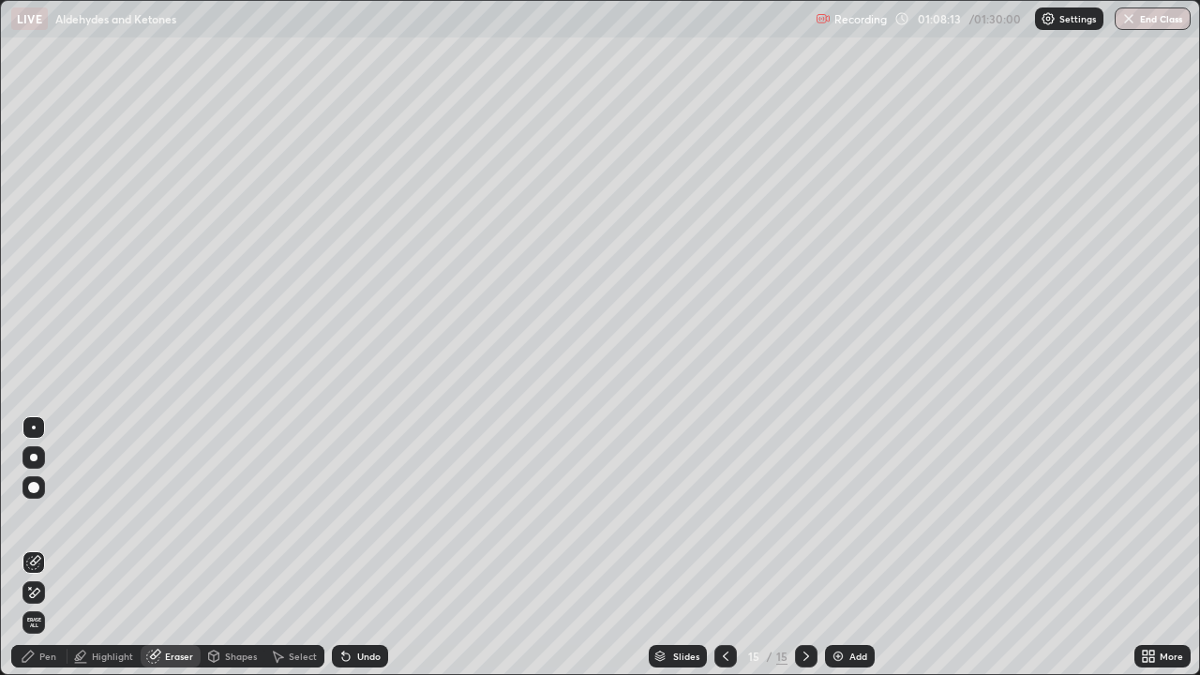
click at [60, 548] on div "Pen" at bounding box center [39, 656] width 56 height 23
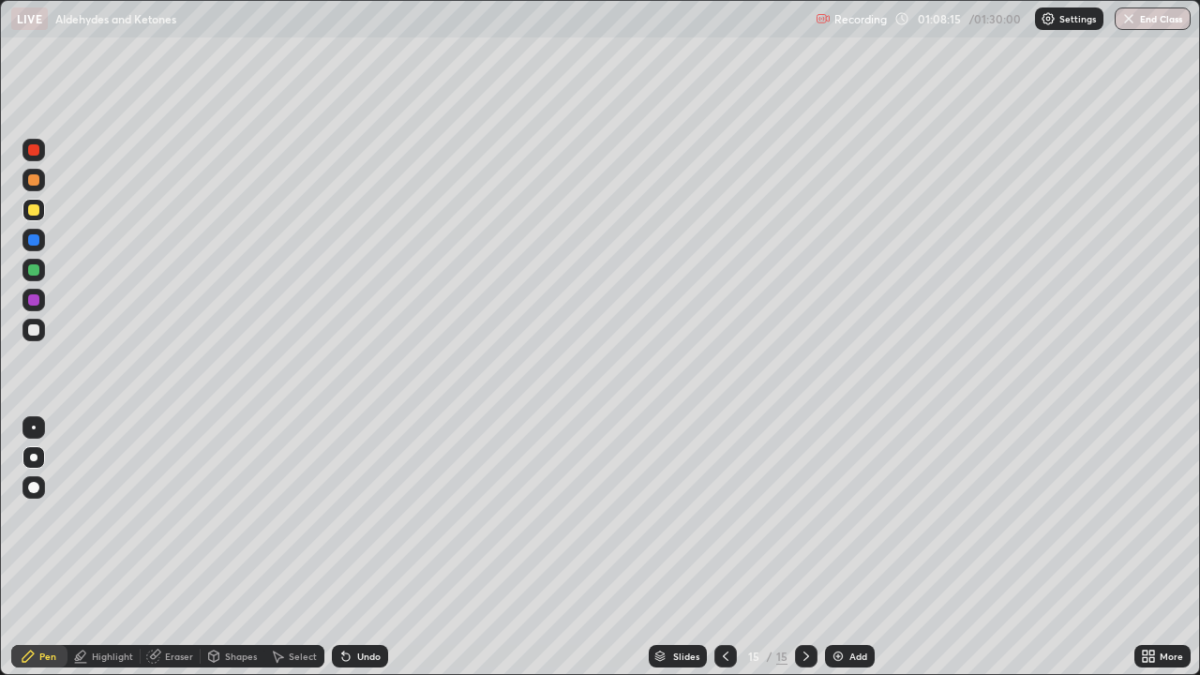
click at [36, 210] on div at bounding box center [33, 209] width 11 height 11
click at [368, 548] on div "Undo" at bounding box center [368, 656] width 23 height 9
click at [373, 548] on div "Undo" at bounding box center [360, 656] width 56 height 23
click at [363, 548] on div "Undo" at bounding box center [368, 656] width 23 height 9
click at [360, 548] on div "Undo" at bounding box center [368, 656] width 23 height 9
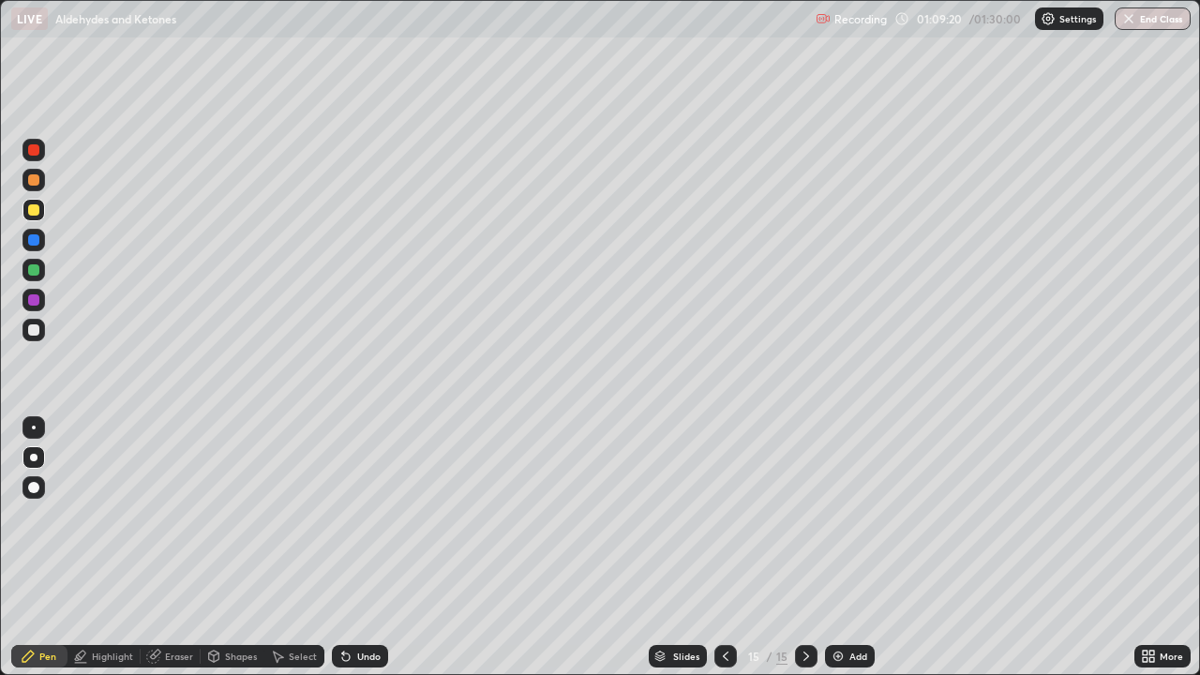
click at [41, 329] on div at bounding box center [34, 330] width 23 height 23
click at [34, 211] on div at bounding box center [33, 209] width 11 height 11
click at [34, 298] on div at bounding box center [33, 299] width 11 height 11
click at [37, 304] on div at bounding box center [33, 299] width 11 height 11
click at [40, 293] on div at bounding box center [34, 300] width 23 height 23
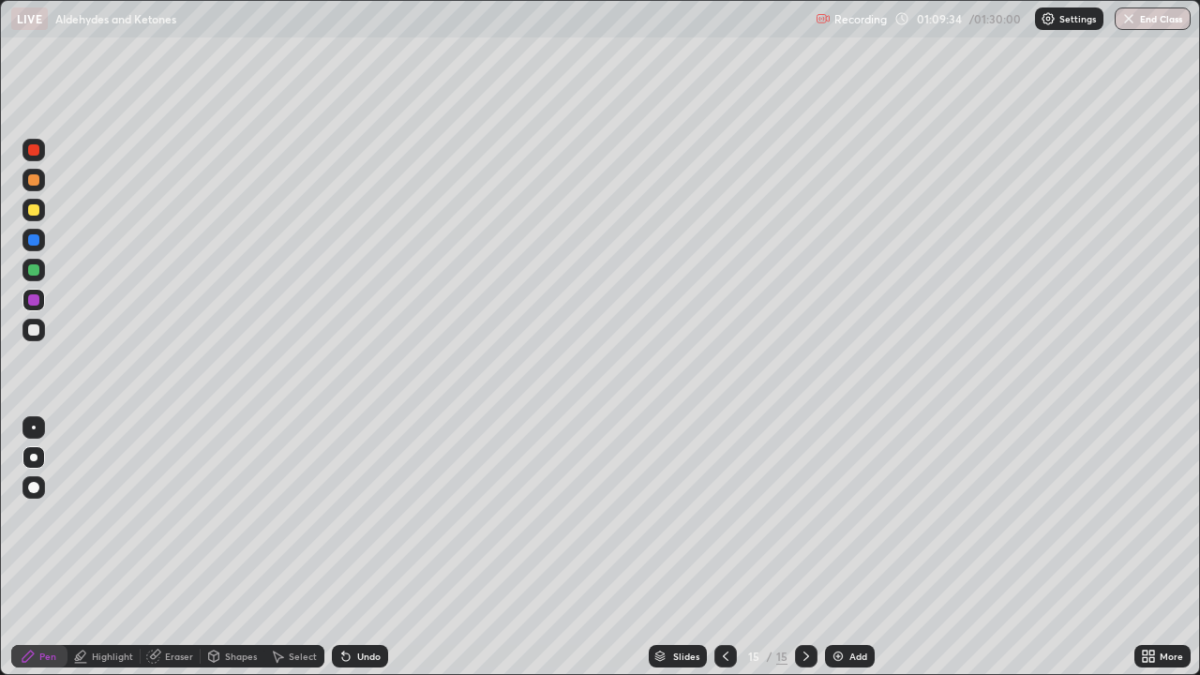
click at [36, 270] on div at bounding box center [33, 269] width 11 height 11
click at [36, 298] on div at bounding box center [33, 299] width 11 height 11
click at [845, 548] on div "Add" at bounding box center [850, 656] width 50 height 23
click at [33, 207] on div at bounding box center [33, 209] width 11 height 11
click at [31, 215] on div at bounding box center [33, 209] width 11 height 11
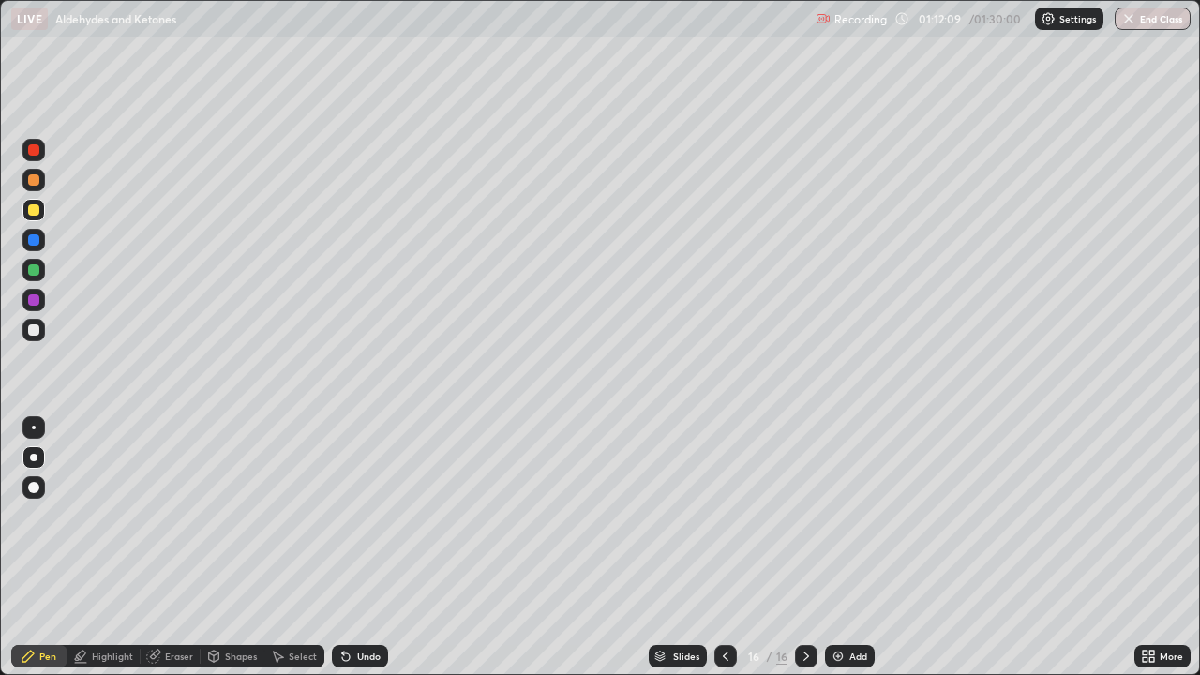
click at [33, 182] on div at bounding box center [33, 179] width 11 height 11
click at [33, 211] on div at bounding box center [33, 209] width 11 height 11
click at [31, 184] on div at bounding box center [33, 179] width 11 height 11
click at [33, 185] on div at bounding box center [33, 179] width 11 height 11
click at [34, 184] on div at bounding box center [33, 179] width 11 height 11
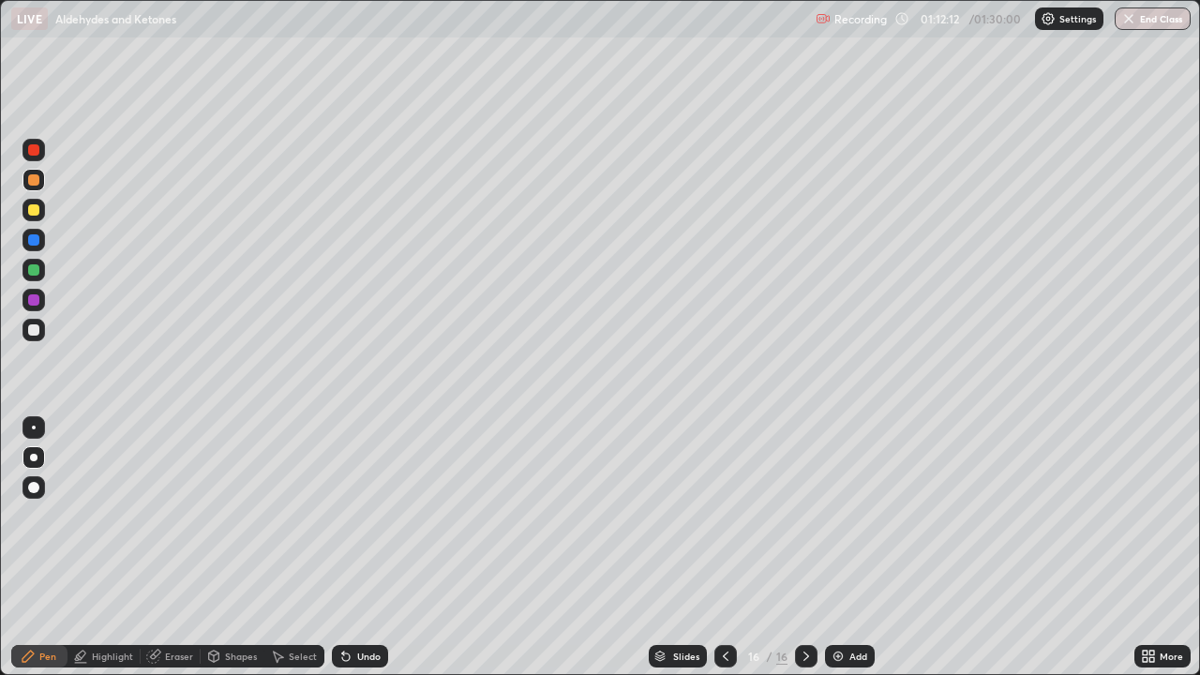
click at [31, 182] on div at bounding box center [33, 179] width 11 height 11
click at [342, 548] on icon at bounding box center [346, 657] width 8 height 8
click at [26, 330] on div at bounding box center [34, 330] width 23 height 23
click at [30, 274] on div at bounding box center [33, 269] width 11 height 11
click at [357, 548] on div "Undo" at bounding box center [368, 656] width 23 height 9
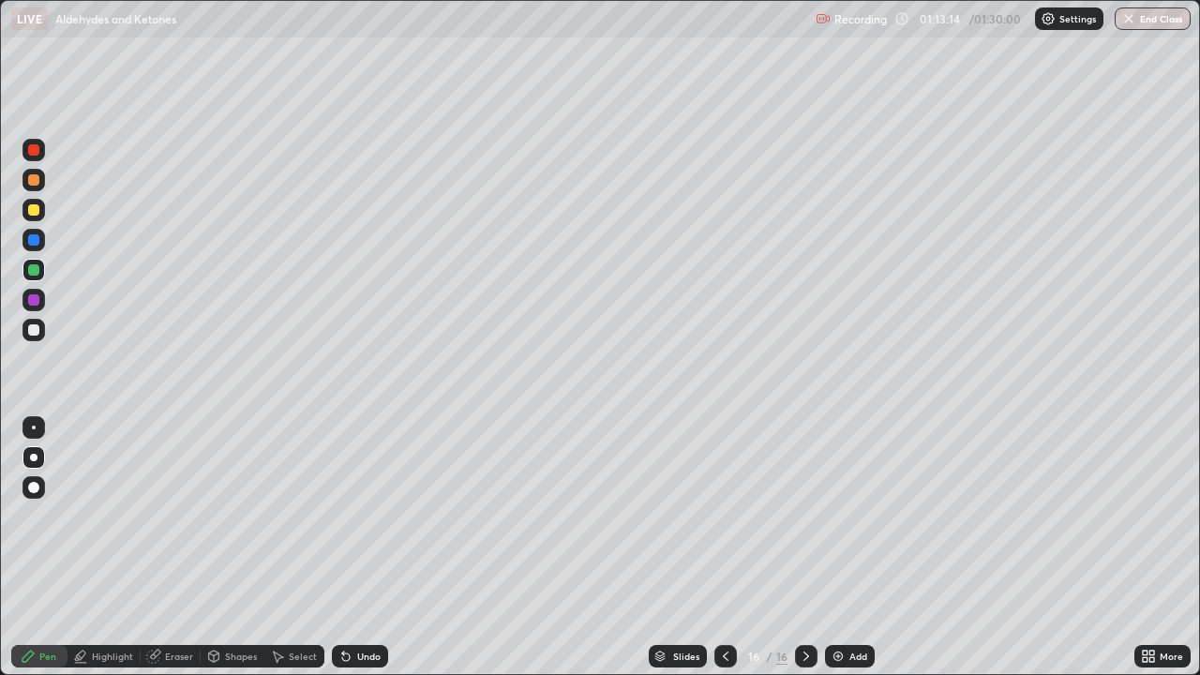
click at [37, 239] on div at bounding box center [33, 239] width 11 height 11
click at [31, 153] on div at bounding box center [33, 149] width 11 height 11
click at [845, 548] on div "Add" at bounding box center [850, 656] width 50 height 23
click at [33, 217] on div at bounding box center [34, 210] width 23 height 23
click at [367, 548] on div "Undo" at bounding box center [368, 656] width 23 height 9
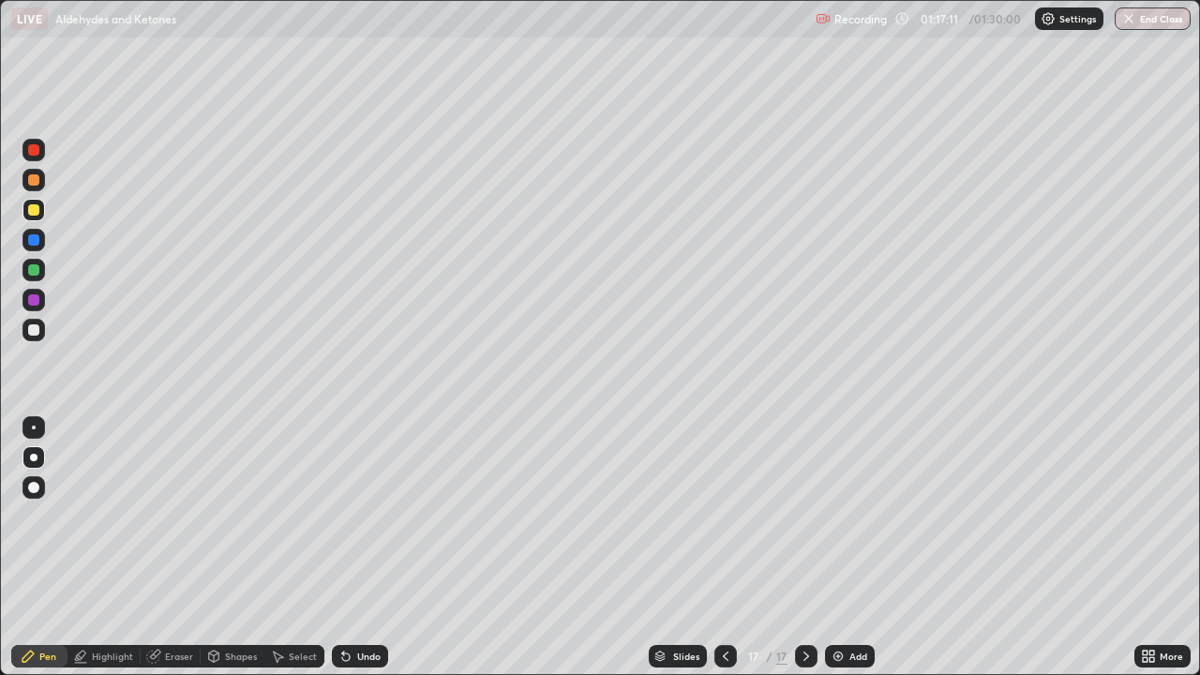
click at [367, 548] on div "Undo" at bounding box center [368, 656] width 23 height 9
click at [375, 548] on div "Undo" at bounding box center [360, 656] width 56 height 23
click at [349, 548] on icon at bounding box center [345, 656] width 15 height 15
click at [28, 327] on div at bounding box center [33, 329] width 11 height 11
click at [33, 247] on div at bounding box center [34, 240] width 23 height 23
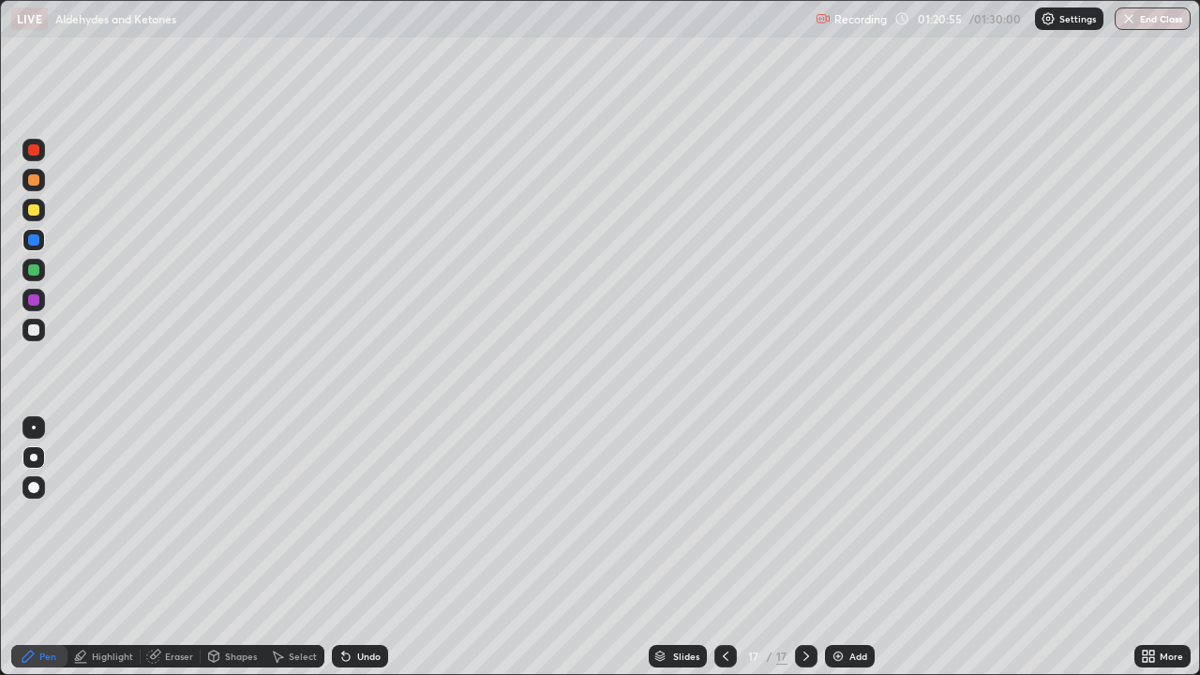
click at [372, 548] on div "Undo" at bounding box center [368, 656] width 23 height 9
click at [371, 548] on div "Undo" at bounding box center [368, 656] width 23 height 9
click at [849, 548] on div "Add" at bounding box center [858, 656] width 18 height 9
click at [36, 146] on div at bounding box center [33, 149] width 11 height 11
click at [37, 209] on div at bounding box center [33, 209] width 11 height 11
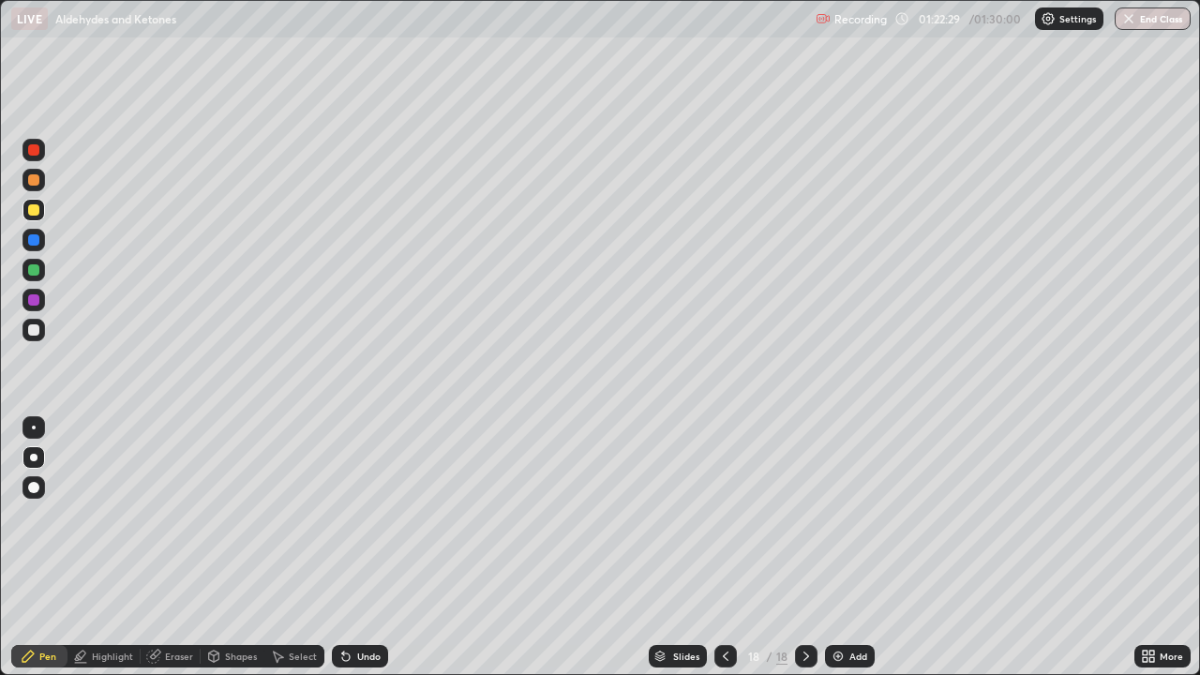
click at [38, 212] on div at bounding box center [33, 209] width 11 height 11
click at [35, 329] on div at bounding box center [33, 329] width 11 height 11
click at [33, 212] on div at bounding box center [33, 209] width 11 height 11
click at [36, 328] on div at bounding box center [33, 329] width 11 height 11
click at [37, 245] on div at bounding box center [33, 239] width 11 height 11
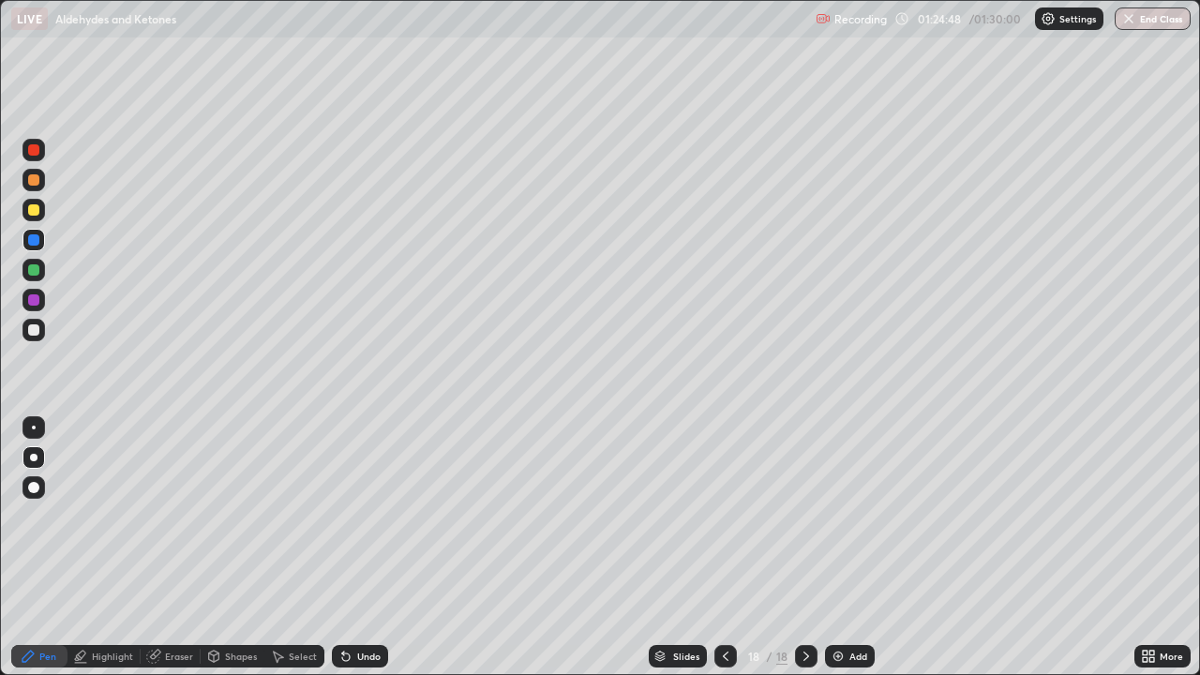
click at [41, 293] on div at bounding box center [34, 300] width 23 height 23
click at [34, 331] on div at bounding box center [33, 329] width 11 height 11
click at [40, 327] on div at bounding box center [34, 330] width 23 height 23
click at [40, 272] on div at bounding box center [34, 270] width 23 height 23
click at [1135, 23] on img "button" at bounding box center [1129, 18] width 15 height 15
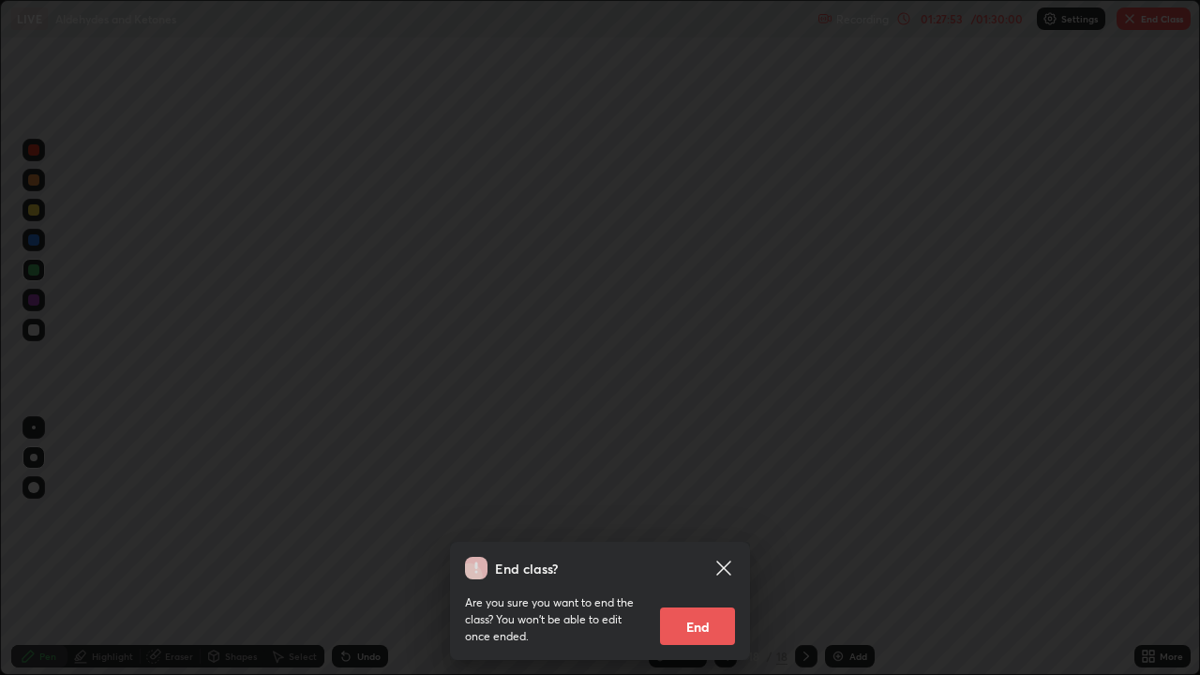
click at [708, 548] on button "End" at bounding box center [697, 627] width 75 height 38
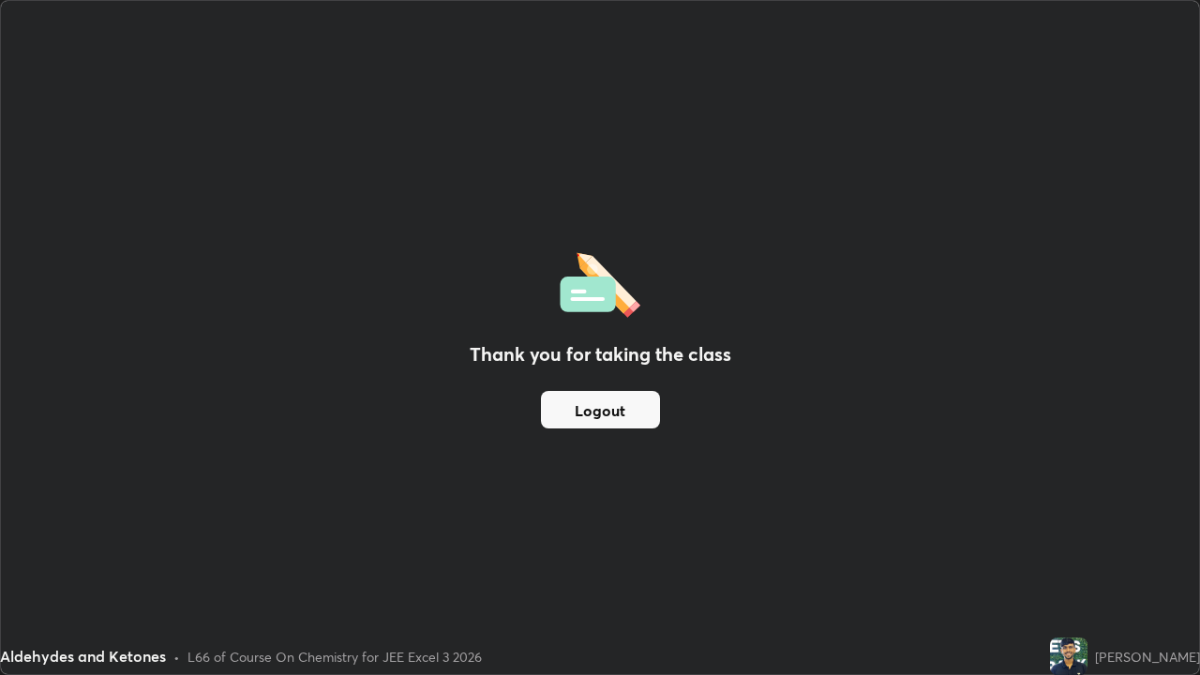
click at [606, 403] on button "Logout" at bounding box center [600, 410] width 119 height 38
click at [593, 413] on button "Logout" at bounding box center [600, 410] width 119 height 38
click at [593, 410] on button "Logout" at bounding box center [600, 410] width 119 height 38
click at [591, 405] on button "Logout" at bounding box center [600, 410] width 119 height 38
click at [587, 402] on button "Logout" at bounding box center [600, 410] width 119 height 38
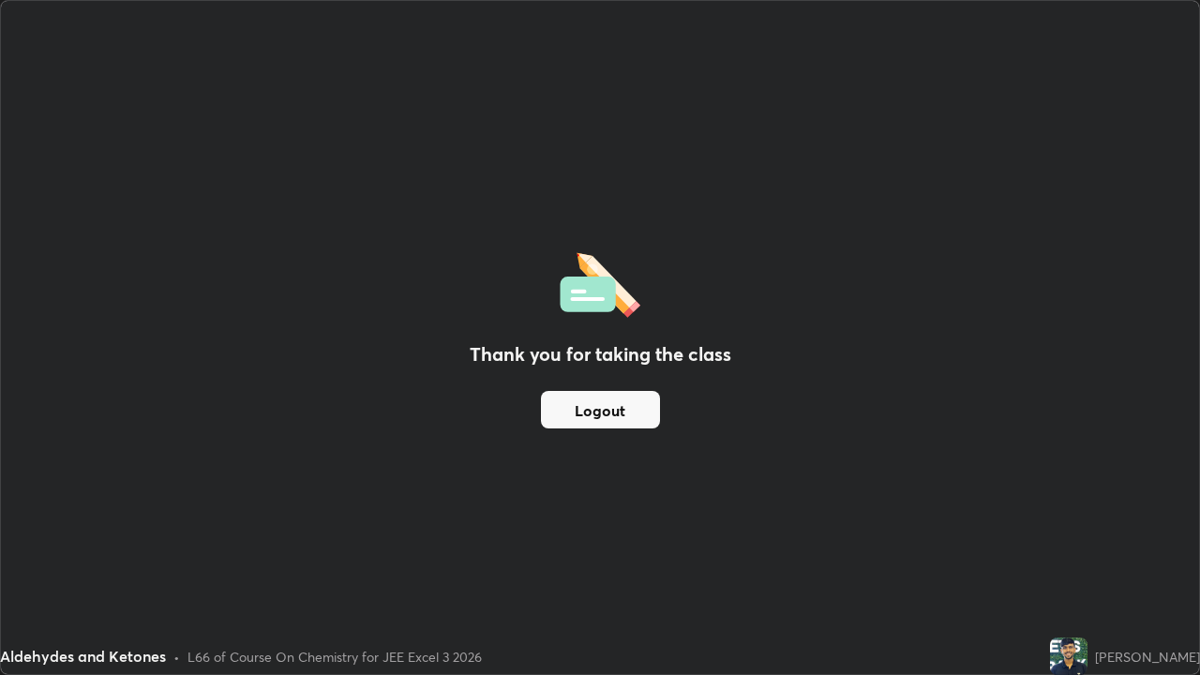
click at [587, 402] on button "Logout" at bounding box center [600, 410] width 119 height 38
